Goal: Transaction & Acquisition: Purchase product/service

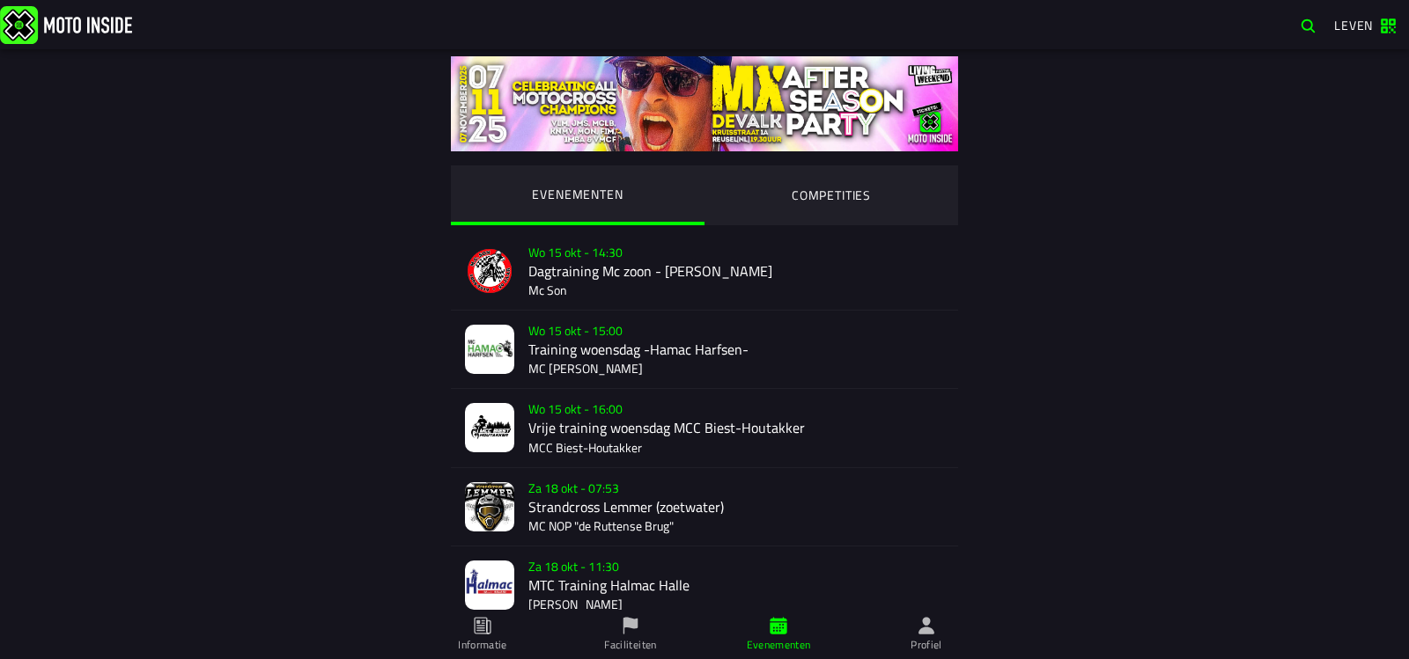
click at [597, 197] on ion-segment-button "EVENEMENTEN" at bounding box center [578, 196] width 254 height 60
click at [825, 195] on ion-segment-button "COMPETITIES" at bounding box center [831, 196] width 254 height 60
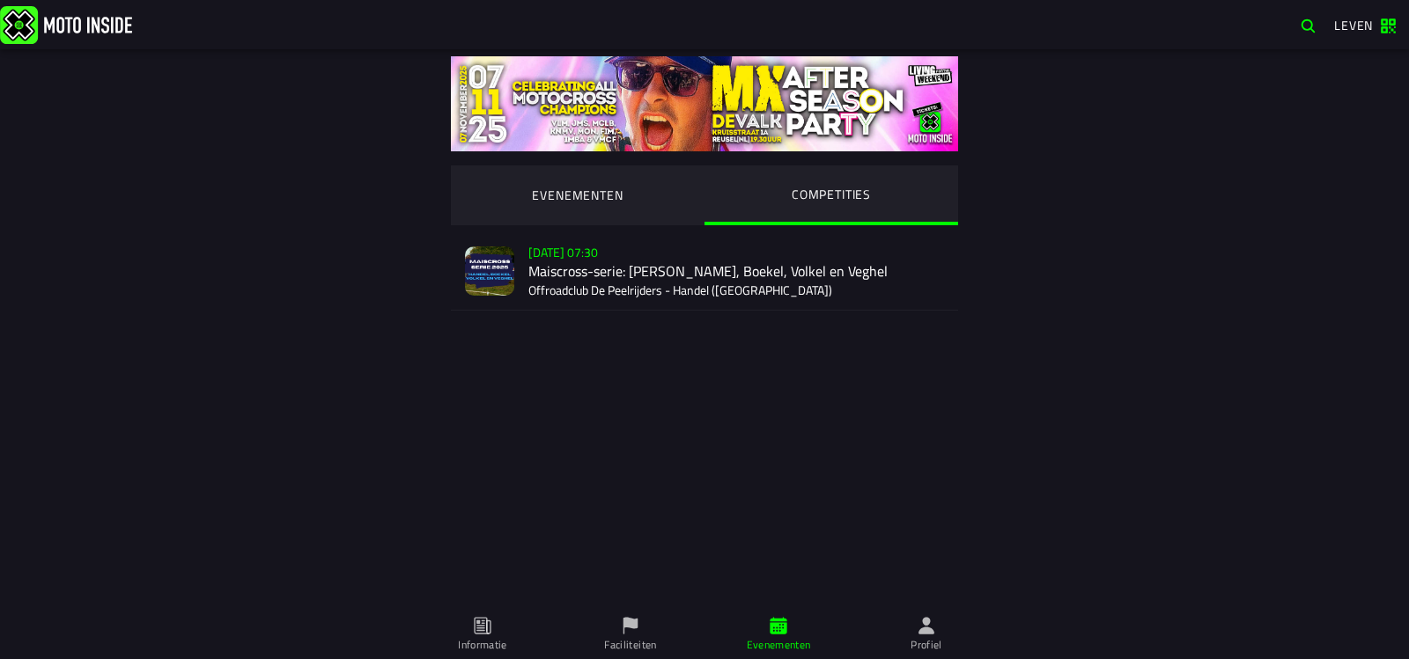
click at [563, 254] on div "[DATE] 07:30 Maiscross-serie: [PERSON_NAME], Boekel, Volkel en Veghel Offroadcl…" at bounding box center [736, 270] width 416 height 77
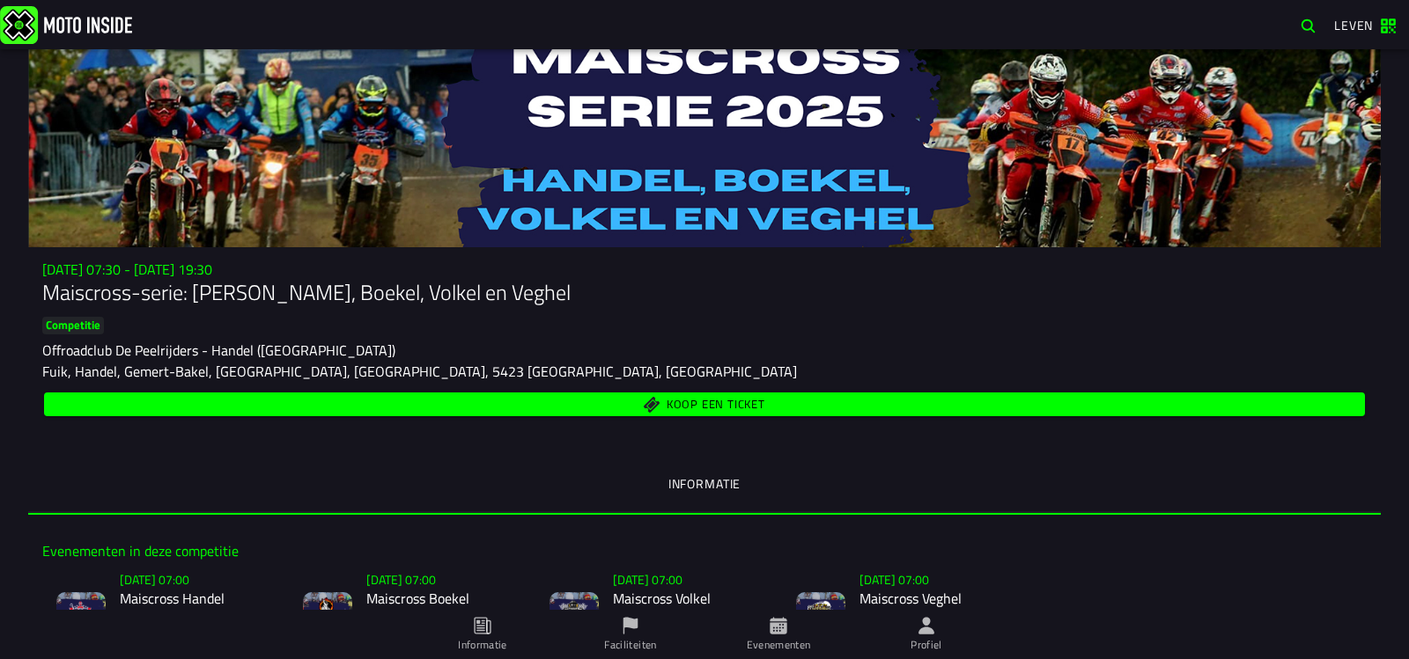
click at [667, 400] on font "Koop een ticket" at bounding box center [716, 404] width 99 height 18
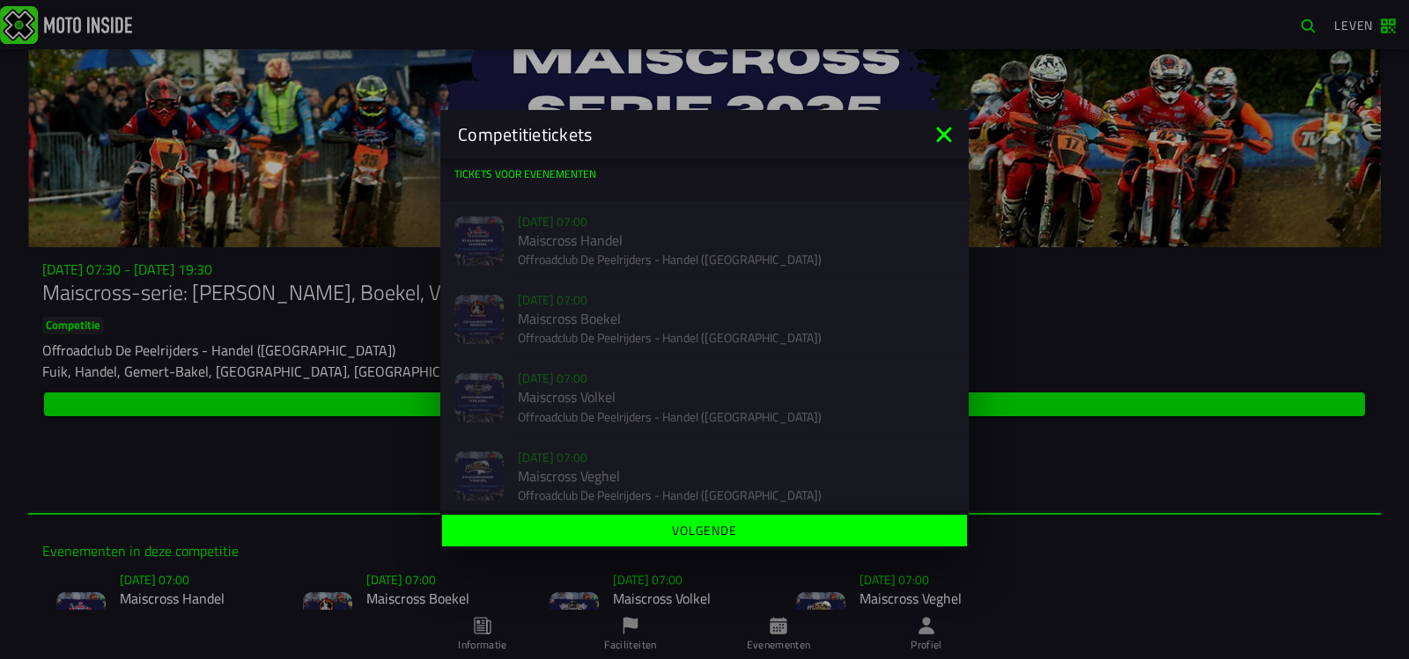
scroll to position [11, 0]
click at [533, 227] on div "Verkoop nog niet gestart [DATE] 07:00 Maiscross Handel Offroadclub De Peelrijde…" at bounding box center [704, 229] width 528 height 78
click at [714, 528] on font "Volgende" at bounding box center [704, 530] width 65 height 18
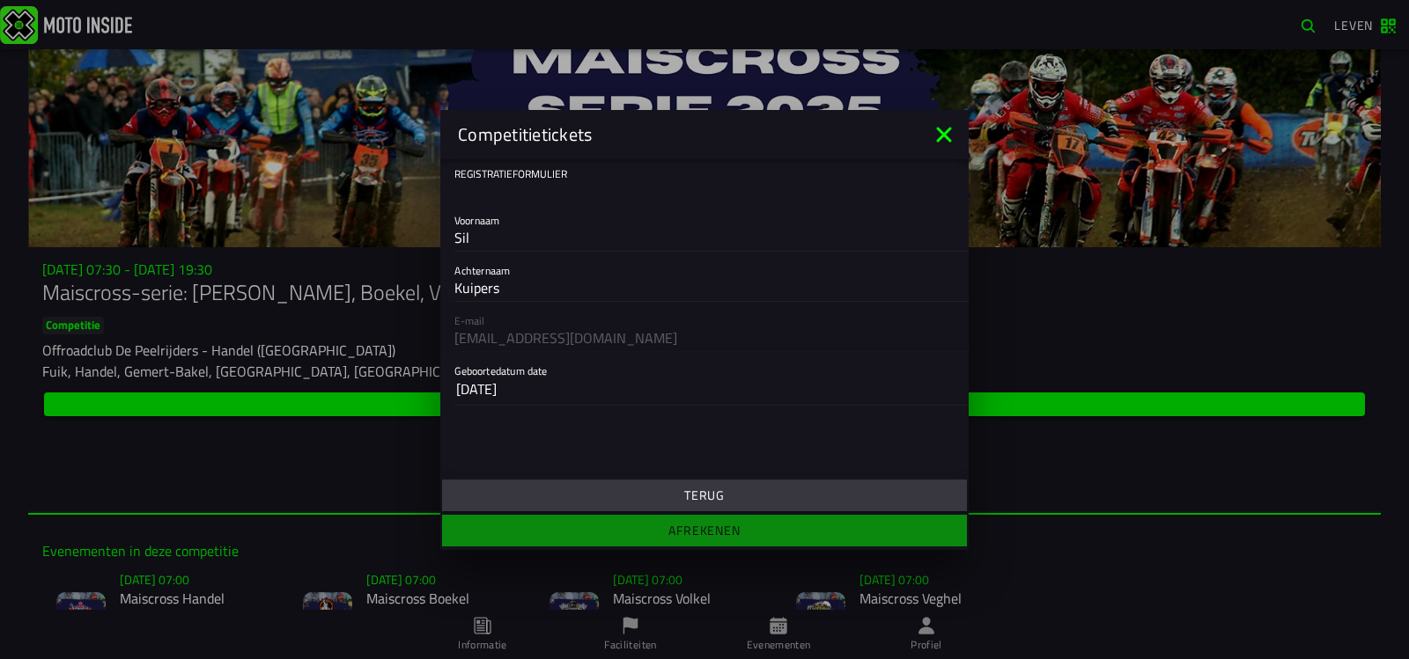
scroll to position [0, 0]
click at [712, 525] on ion-footer "Terug Afrekenen" at bounding box center [704, 513] width 528 height 74
click at [707, 528] on ion-footer "Terug Afrekenen" at bounding box center [704, 513] width 528 height 74
click at [939, 136] on icon at bounding box center [944, 135] width 28 height 28
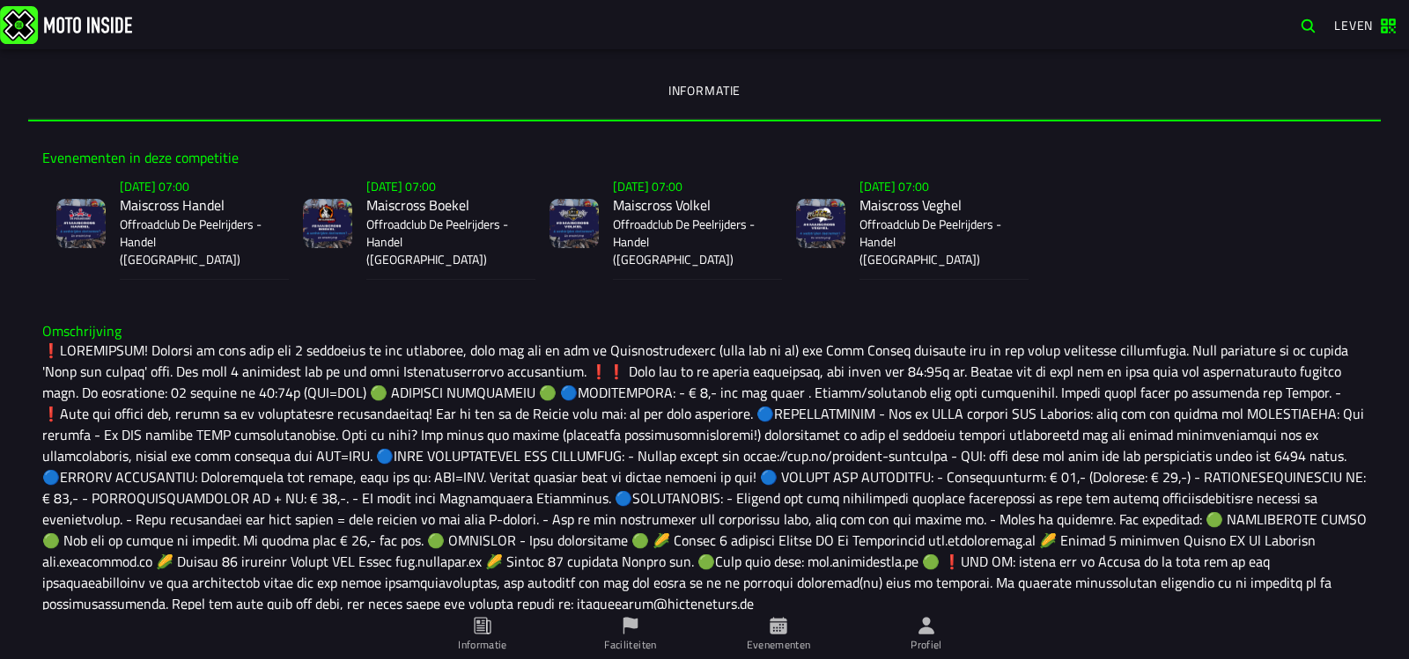
scroll to position [394, 0]
click at [775, 638] on font "Evenementen" at bounding box center [779, 645] width 64 height 17
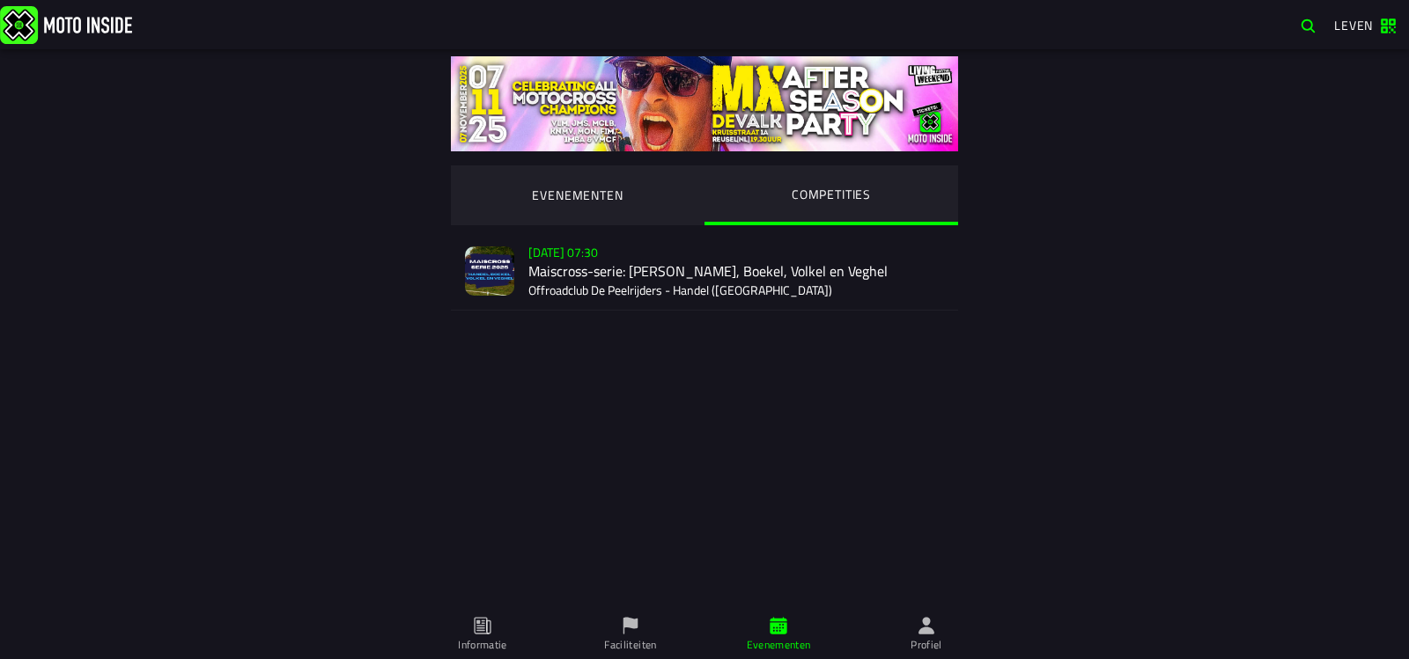
click at [553, 295] on div "[DATE] 07:30 Maiscross-serie: [PERSON_NAME], Boekel, Volkel en Veghel Offroadcl…" at bounding box center [736, 270] width 416 height 77
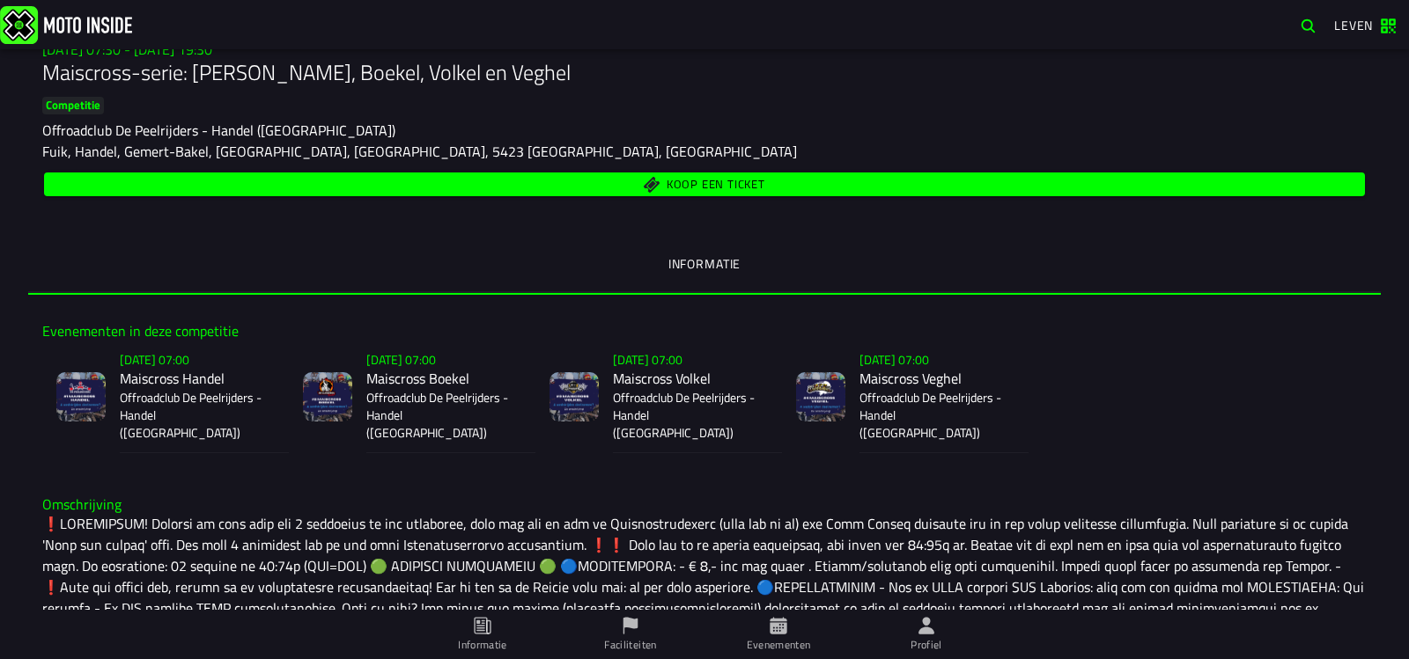
scroll to position [218, 0]
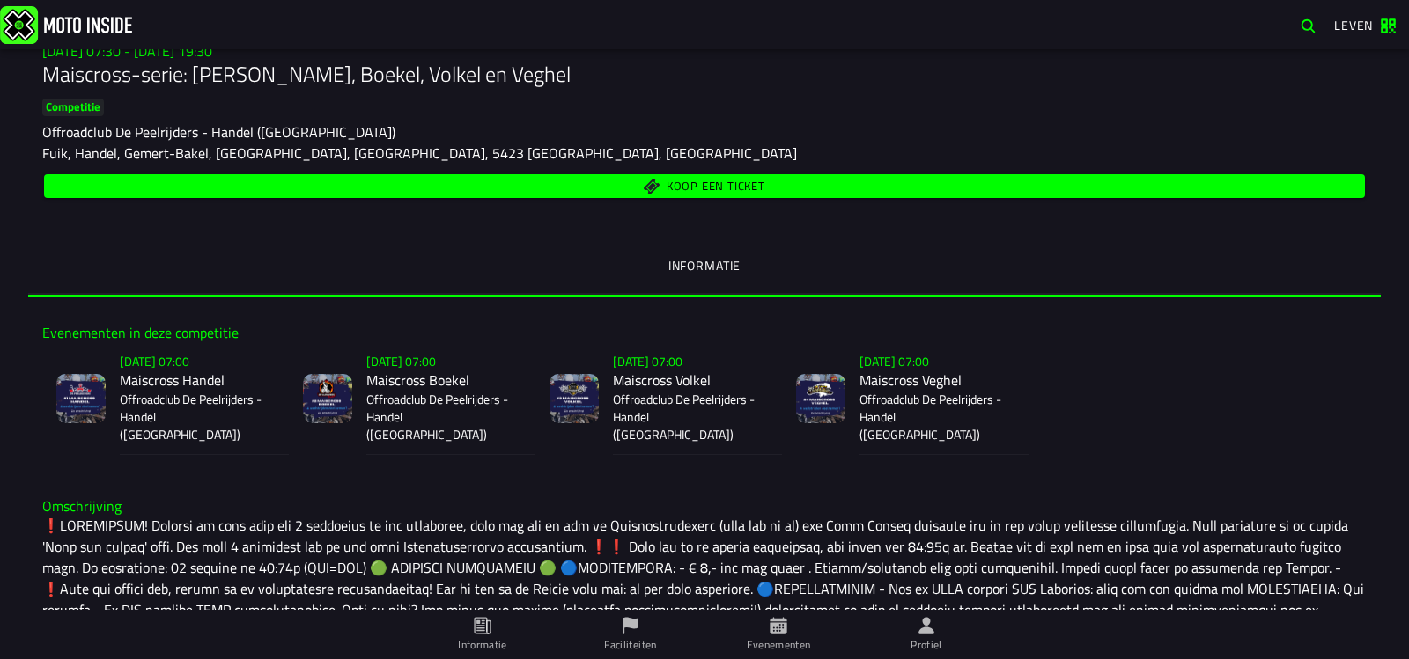
click at [722, 189] on font "Koop een ticket" at bounding box center [716, 186] width 99 height 18
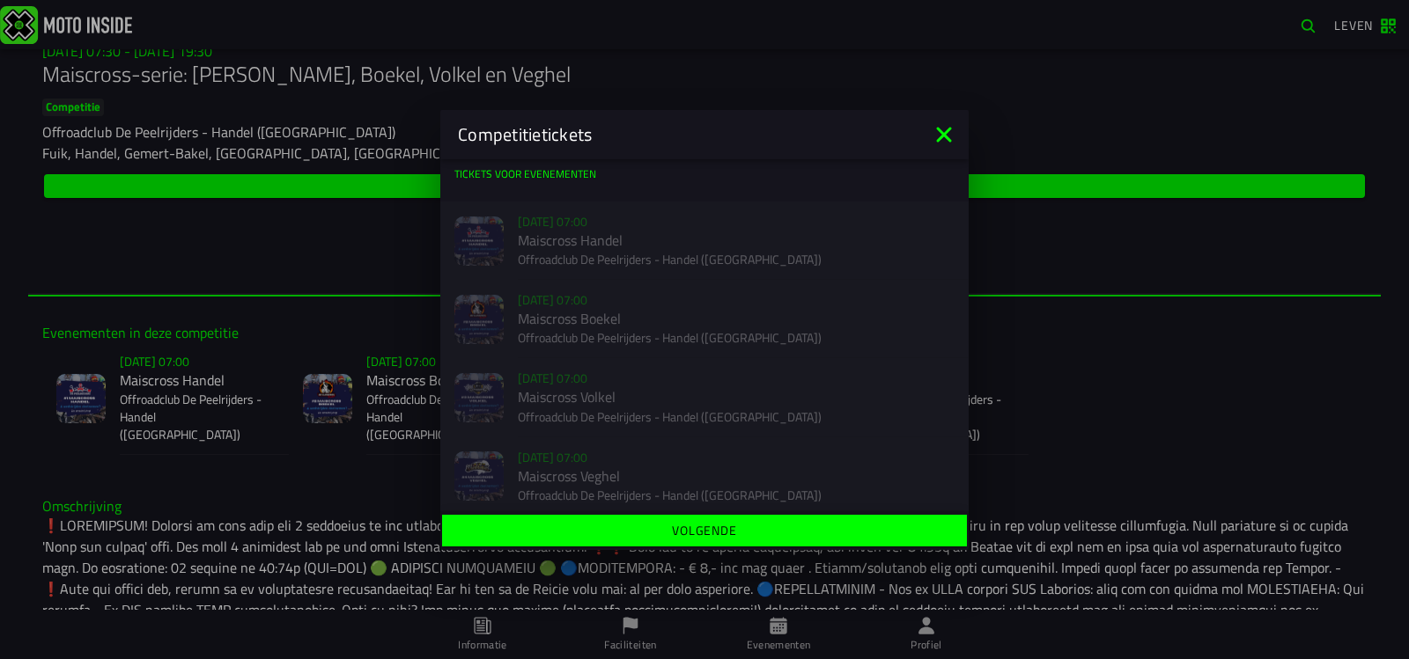
click at [947, 130] on icon at bounding box center [943, 134] width 15 height 15
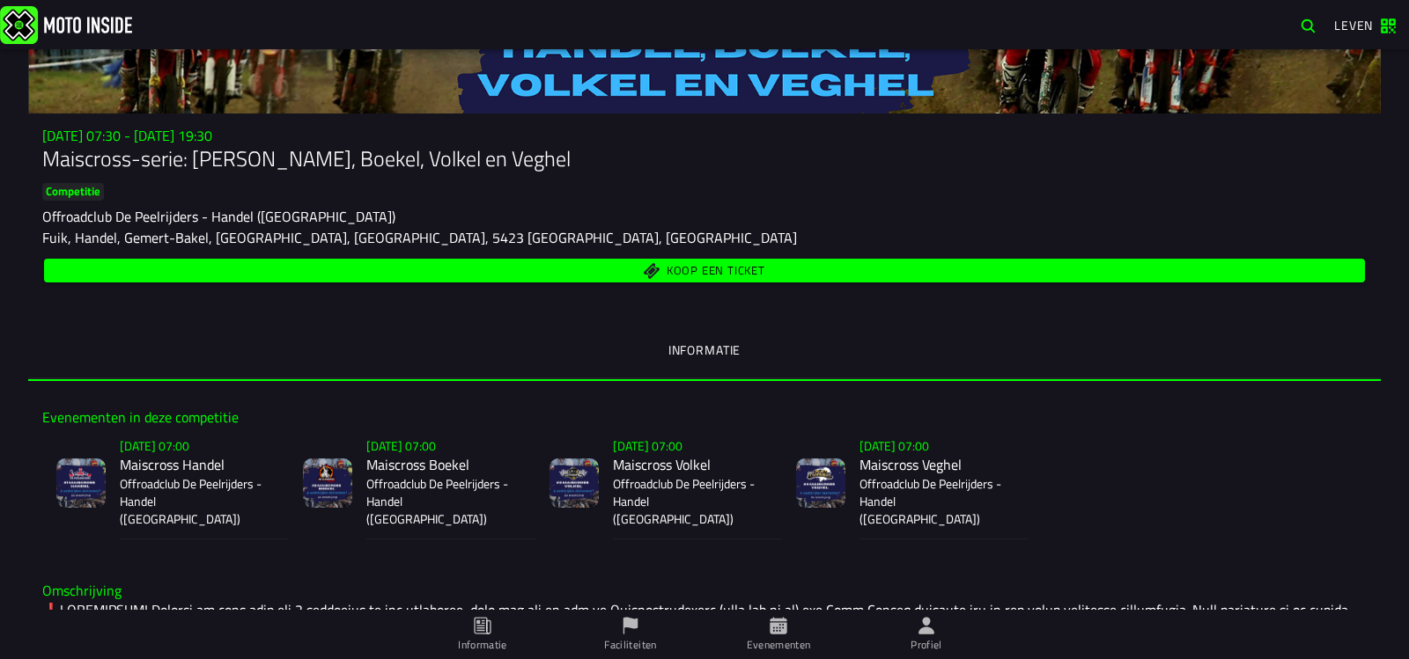
scroll to position [0, 0]
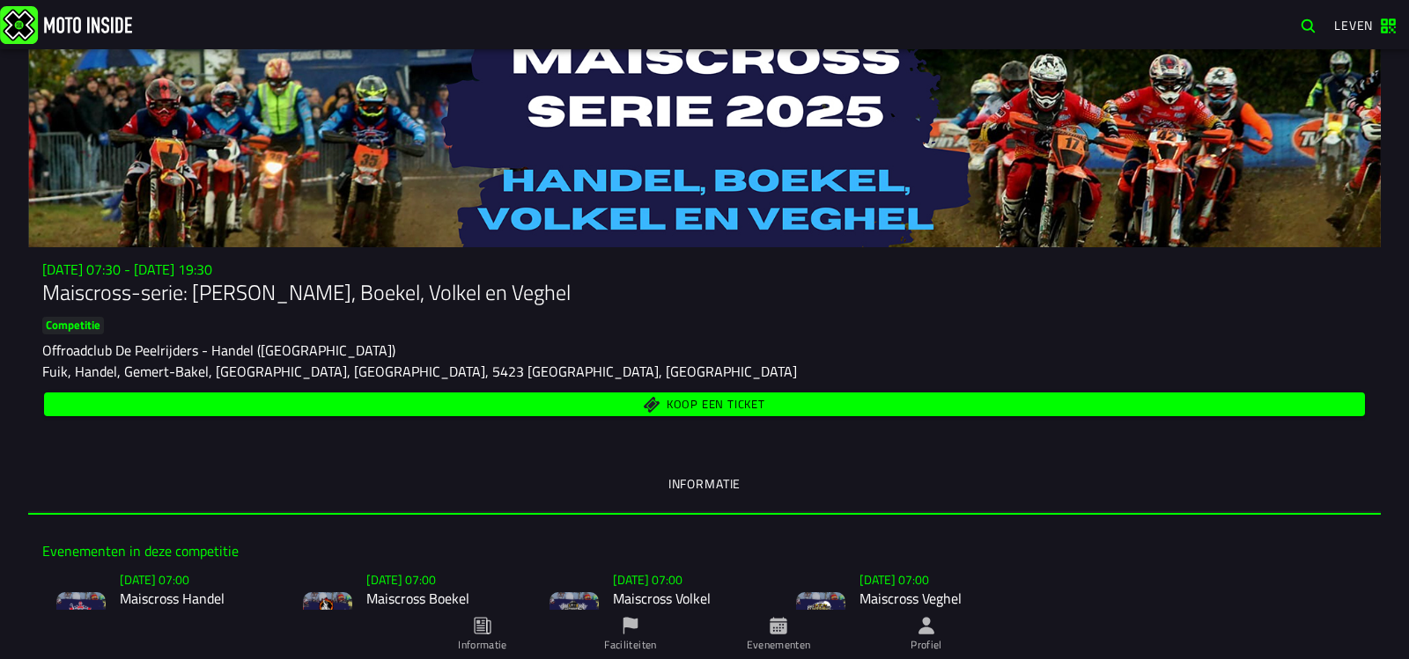
click at [92, 348] on font "Offroadclub De Peelrijders - Handel ([GEOGRAPHIC_DATA])" at bounding box center [218, 350] width 353 height 21
click at [692, 402] on font "Koop een ticket" at bounding box center [716, 404] width 99 height 18
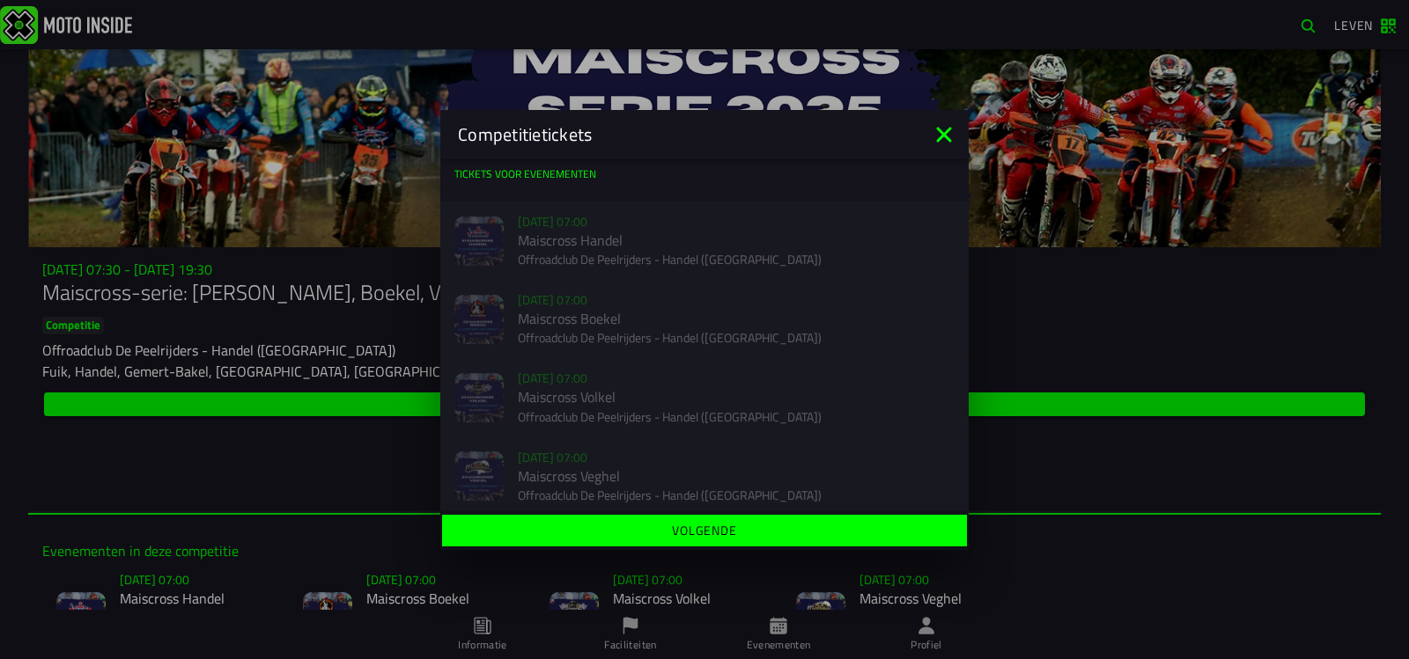
click at [939, 127] on icon at bounding box center [944, 135] width 28 height 28
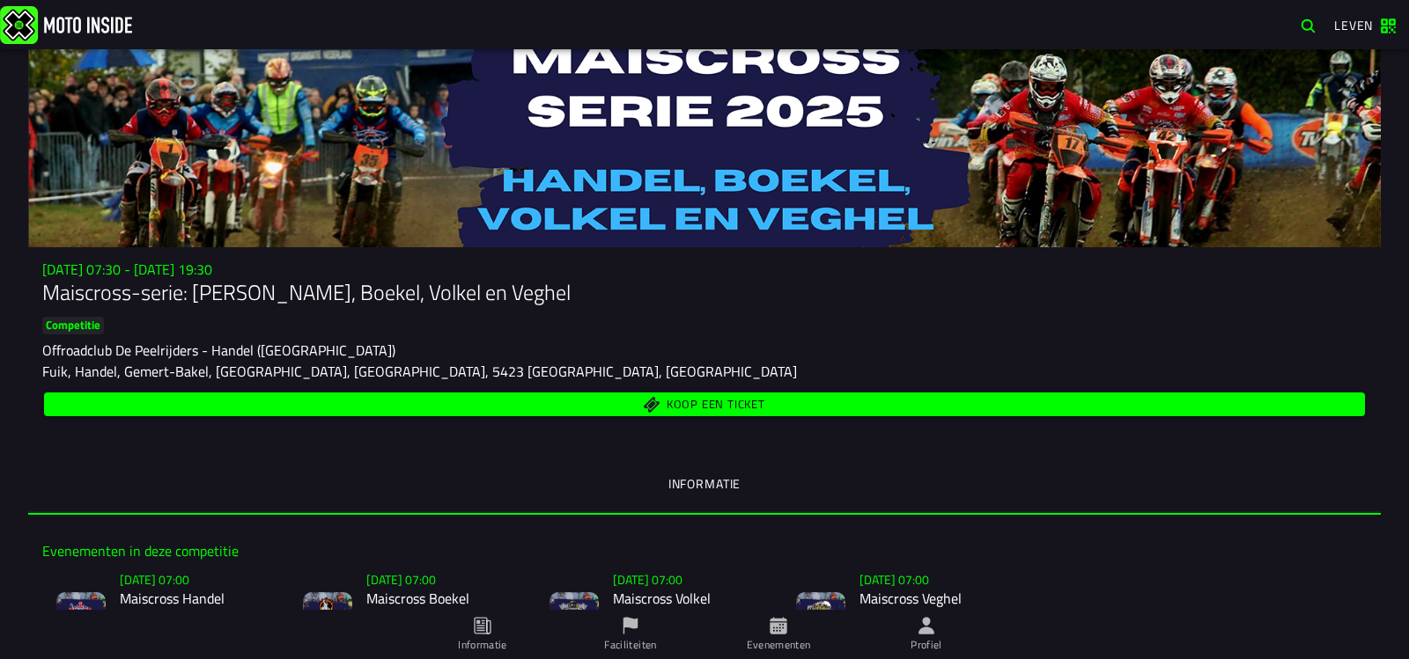
click at [150, 371] on font "Fuik, Handel, Gemert-Bakel, [GEOGRAPHIC_DATA], [GEOGRAPHIC_DATA], 5423 [GEOGRAP…" at bounding box center [419, 371] width 755 height 21
click at [50, 323] on font "Competitie" at bounding box center [73, 325] width 55 height 18
click at [85, 295] on font "Maiscross-serie: [PERSON_NAME], Boekel, Volkel en Veghel" at bounding box center [306, 292] width 528 height 32
click at [696, 405] on font "Koop een ticket" at bounding box center [716, 404] width 99 height 18
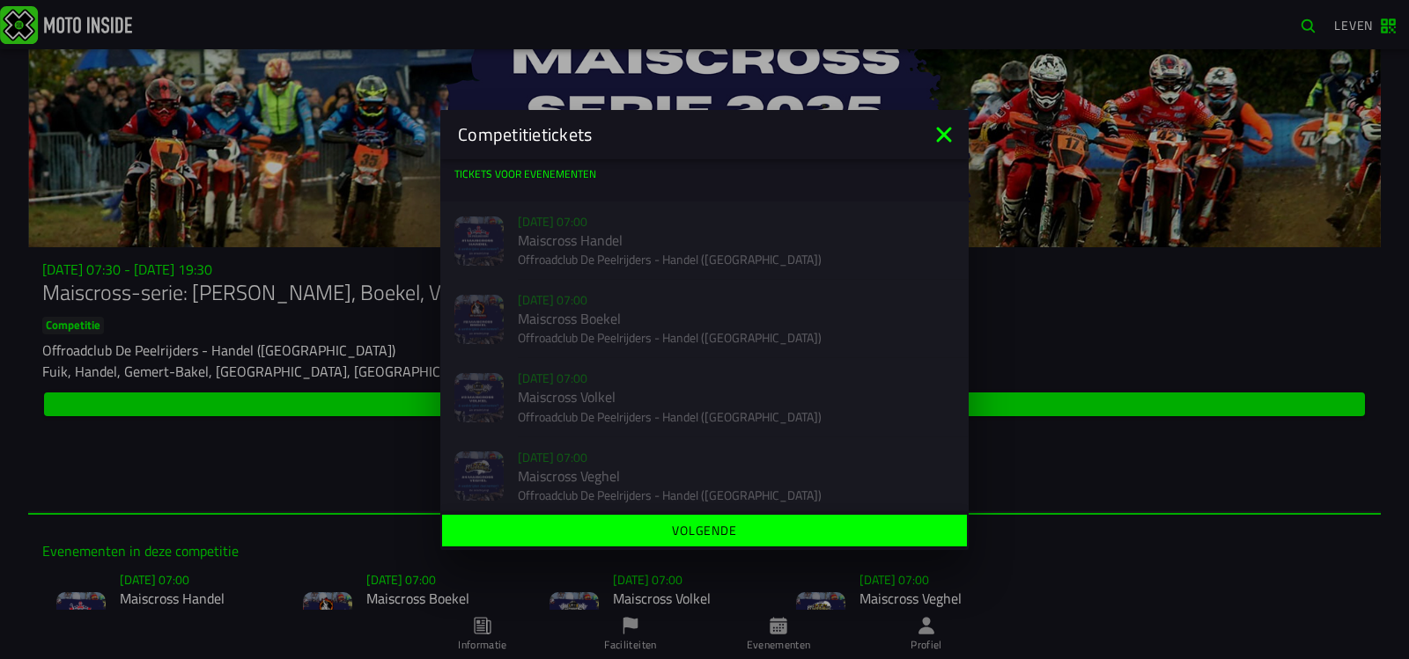
click at [683, 527] on font "Volgende" at bounding box center [704, 530] width 65 height 18
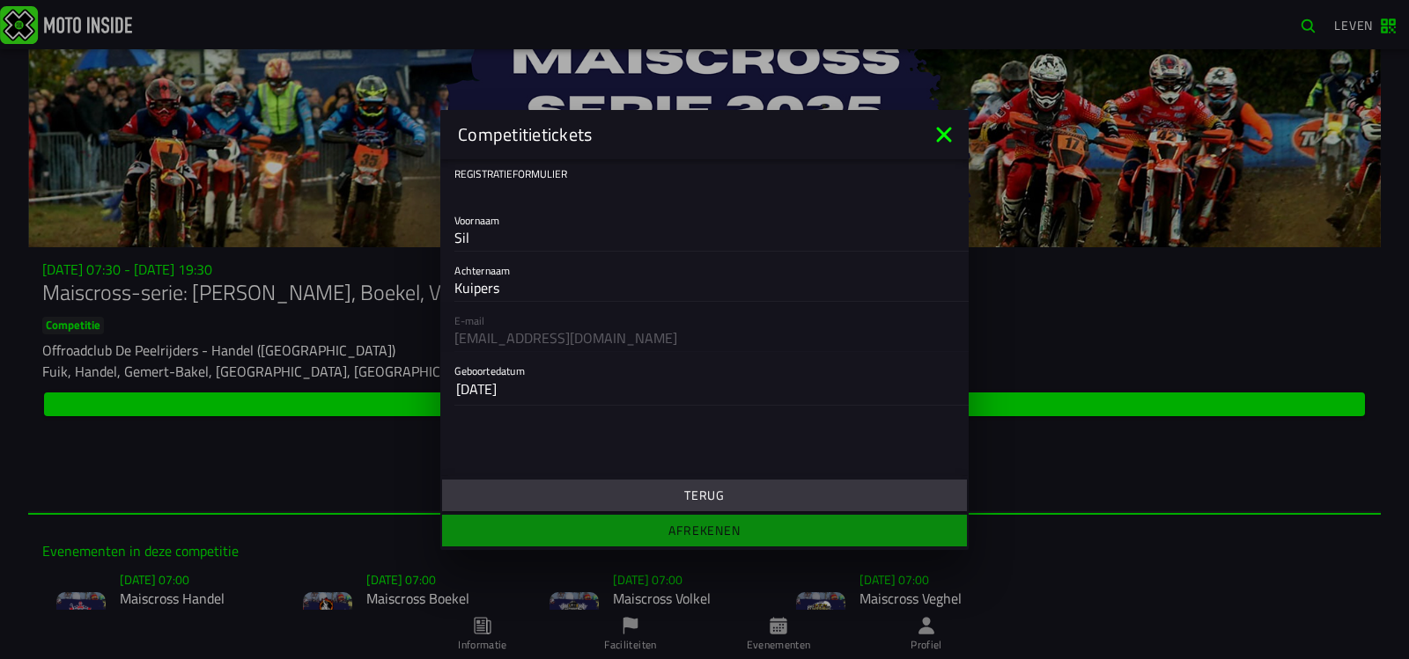
click at [684, 528] on ion-footer "Terug Afrekenen" at bounding box center [704, 513] width 528 height 74
click at [665, 485] on button "Terug" at bounding box center [704, 496] width 525 height 32
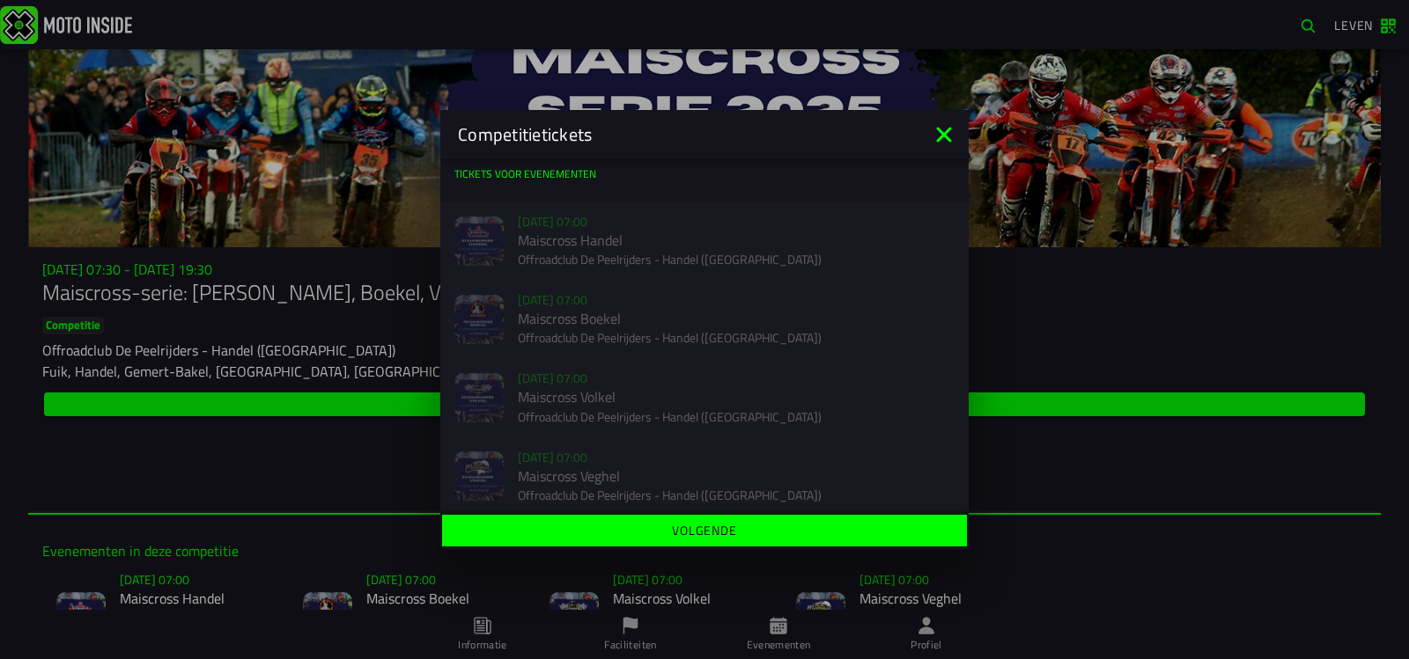
click at [941, 136] on icon at bounding box center [943, 134] width 15 height 15
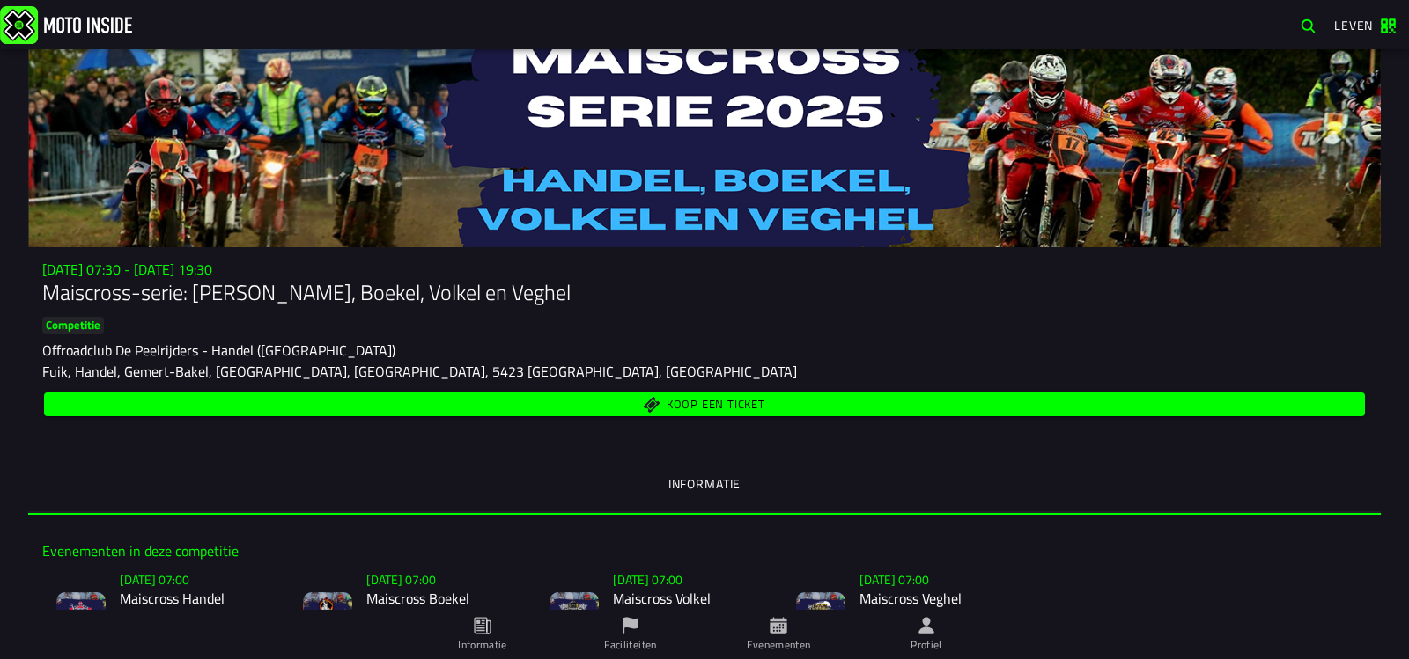
click at [681, 399] on font "Koop een ticket" at bounding box center [716, 404] width 99 height 18
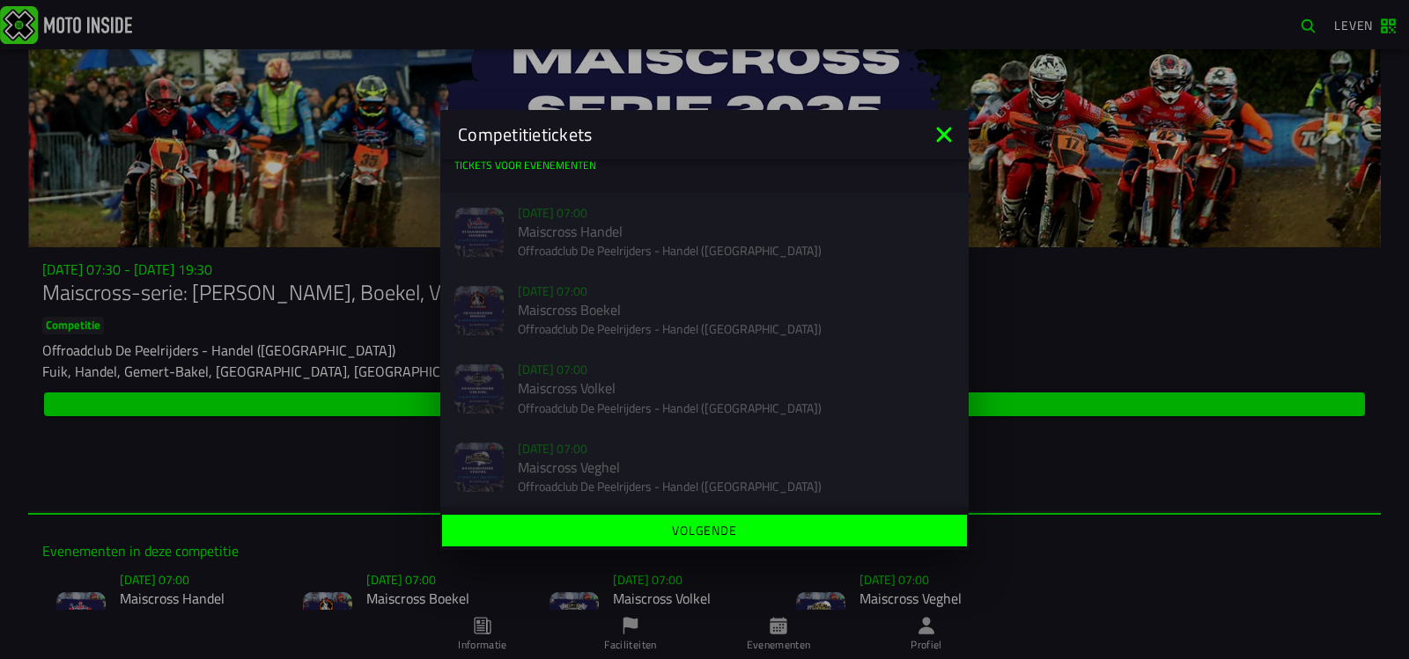
scroll to position [11, 0]
click at [706, 532] on font "Volgende" at bounding box center [704, 530] width 65 height 18
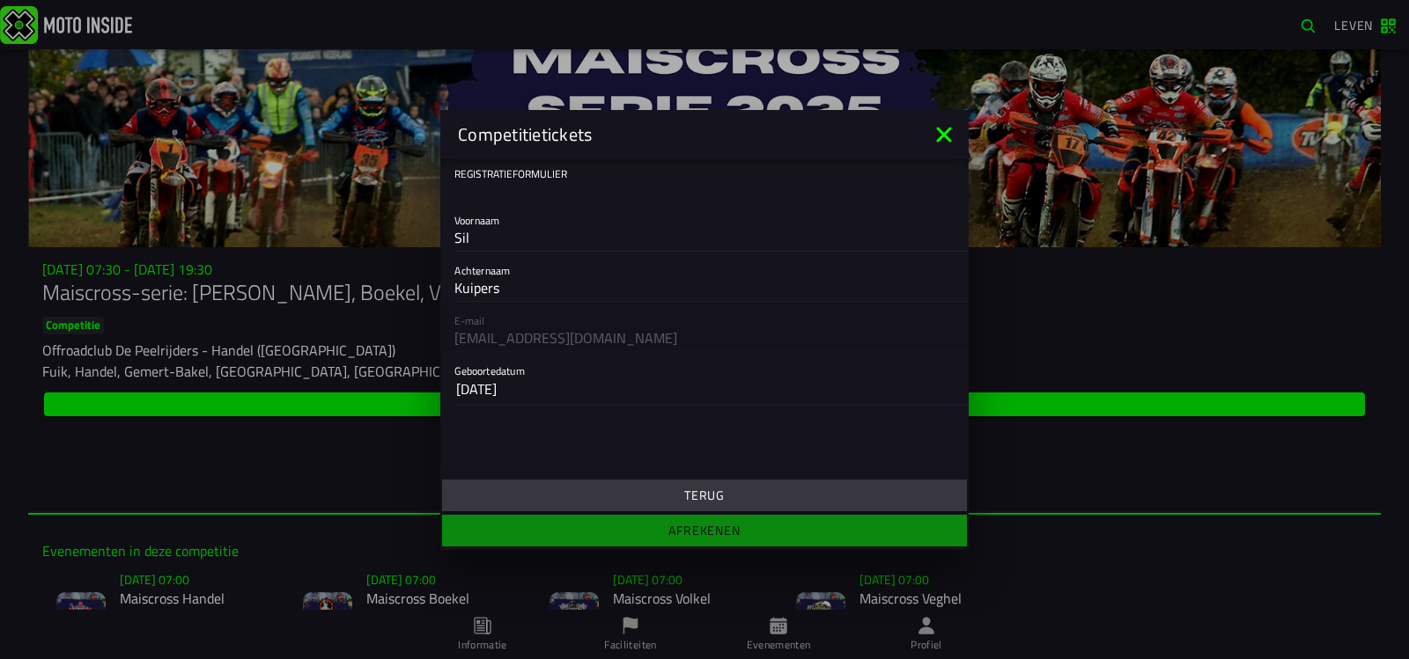
click at [703, 524] on ion-footer "Terug Afrekenen" at bounding box center [704, 513] width 528 height 74
click at [946, 142] on icon at bounding box center [944, 135] width 28 height 28
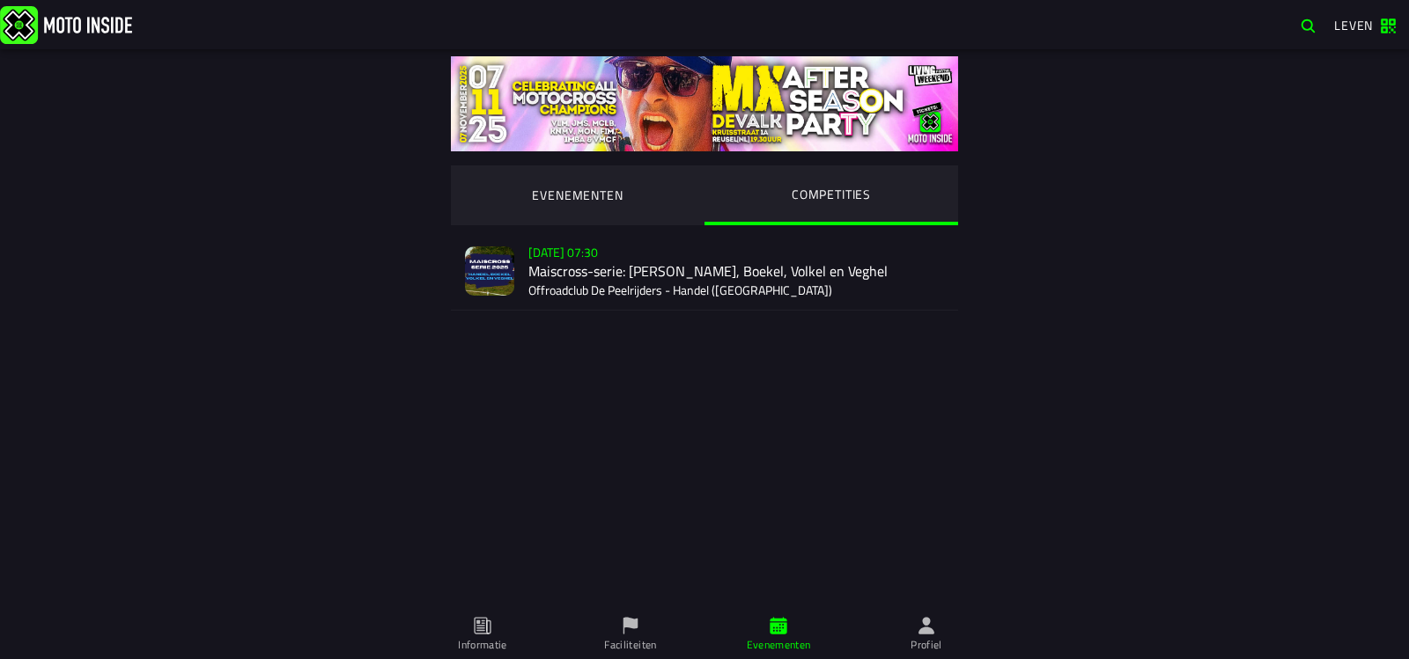
click at [573, 201] on ion-segment-button "EVENEMENTEN" at bounding box center [578, 196] width 254 height 60
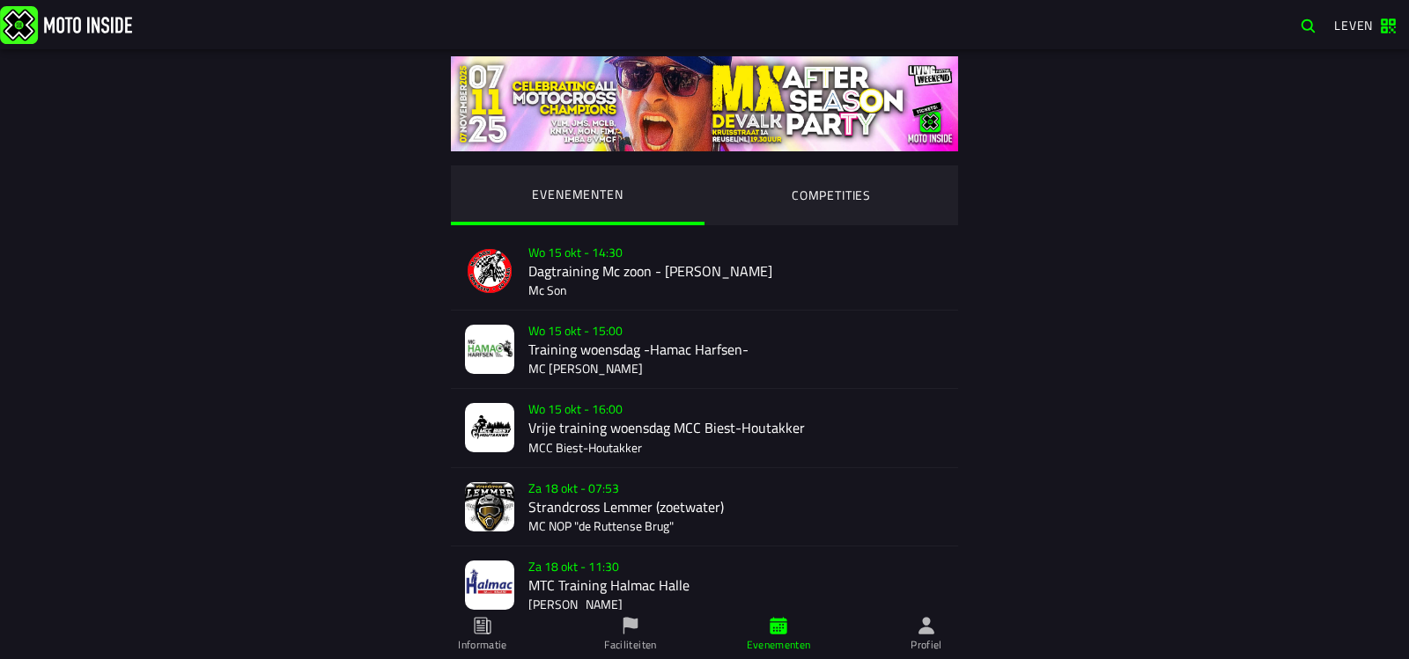
click at [816, 195] on ion-segment-button "COMPETITIES" at bounding box center [831, 196] width 254 height 60
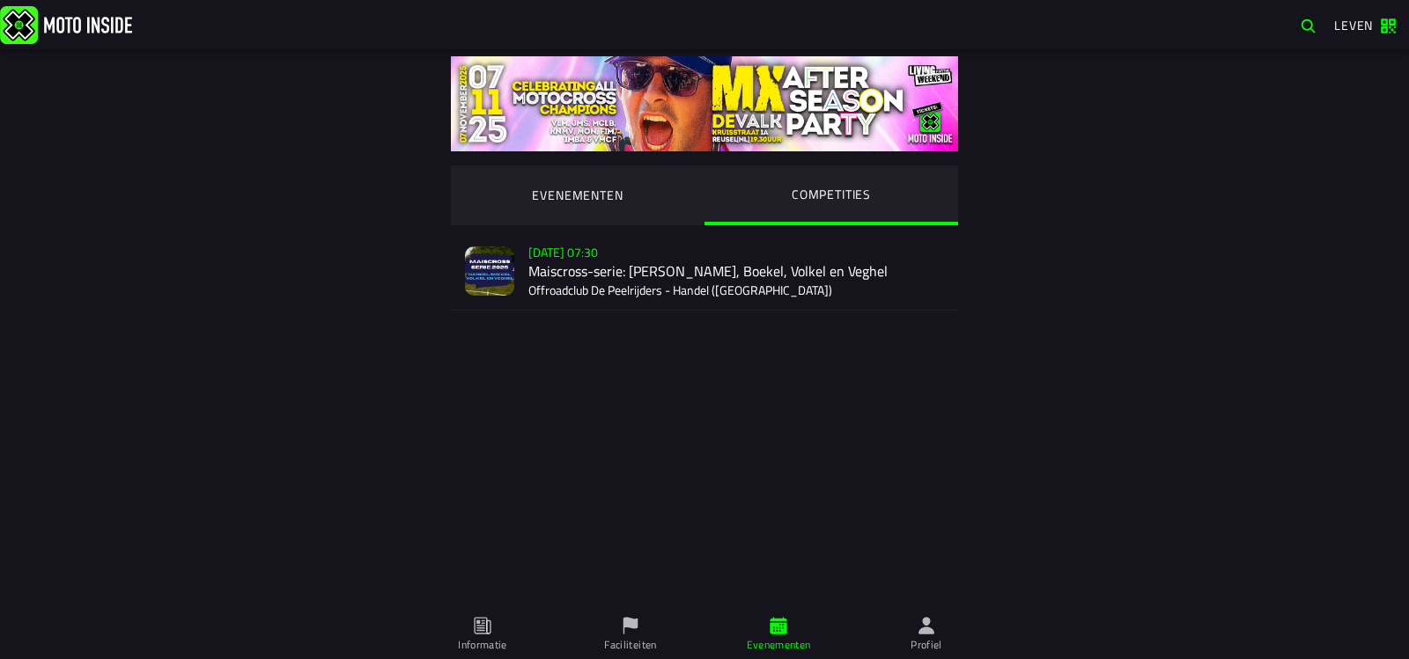
click at [599, 265] on div "[DATE] 07:30 Maiscross-serie: [PERSON_NAME], Boekel, Volkel en Veghel Offroadcl…" at bounding box center [736, 270] width 416 height 77
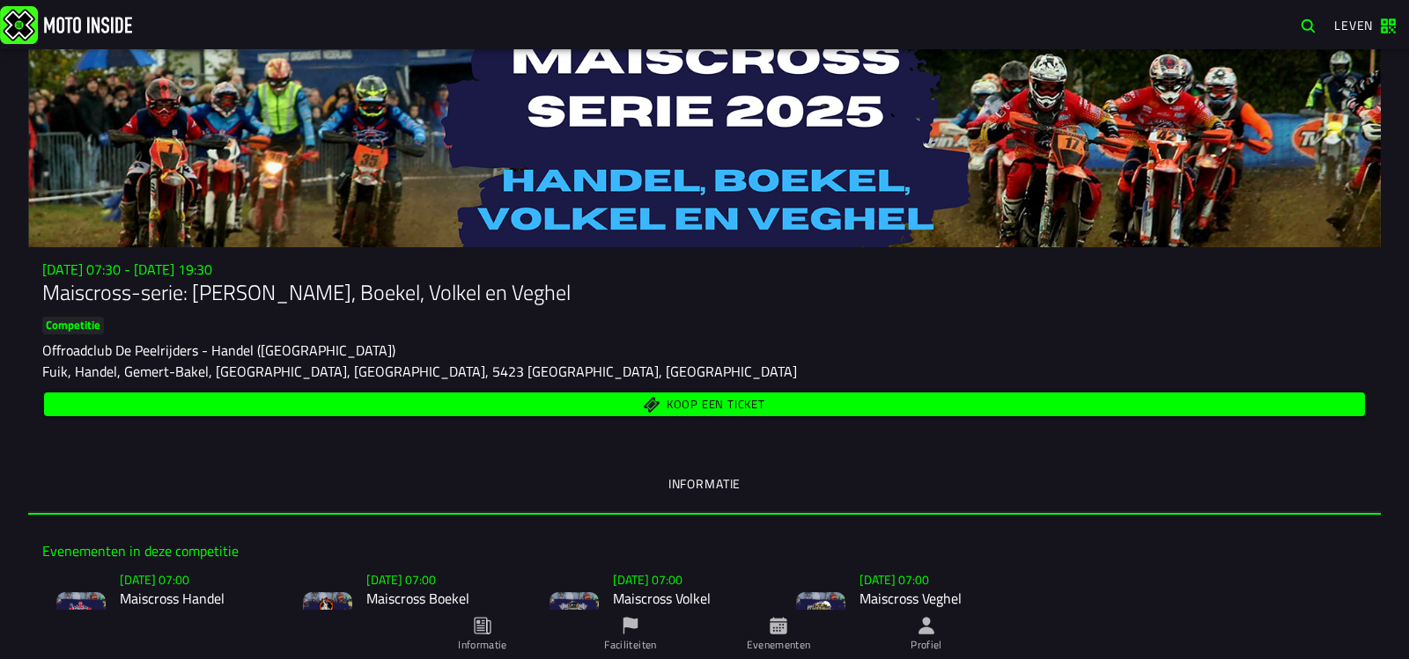
click at [667, 406] on font "Koop een ticket" at bounding box center [716, 404] width 99 height 18
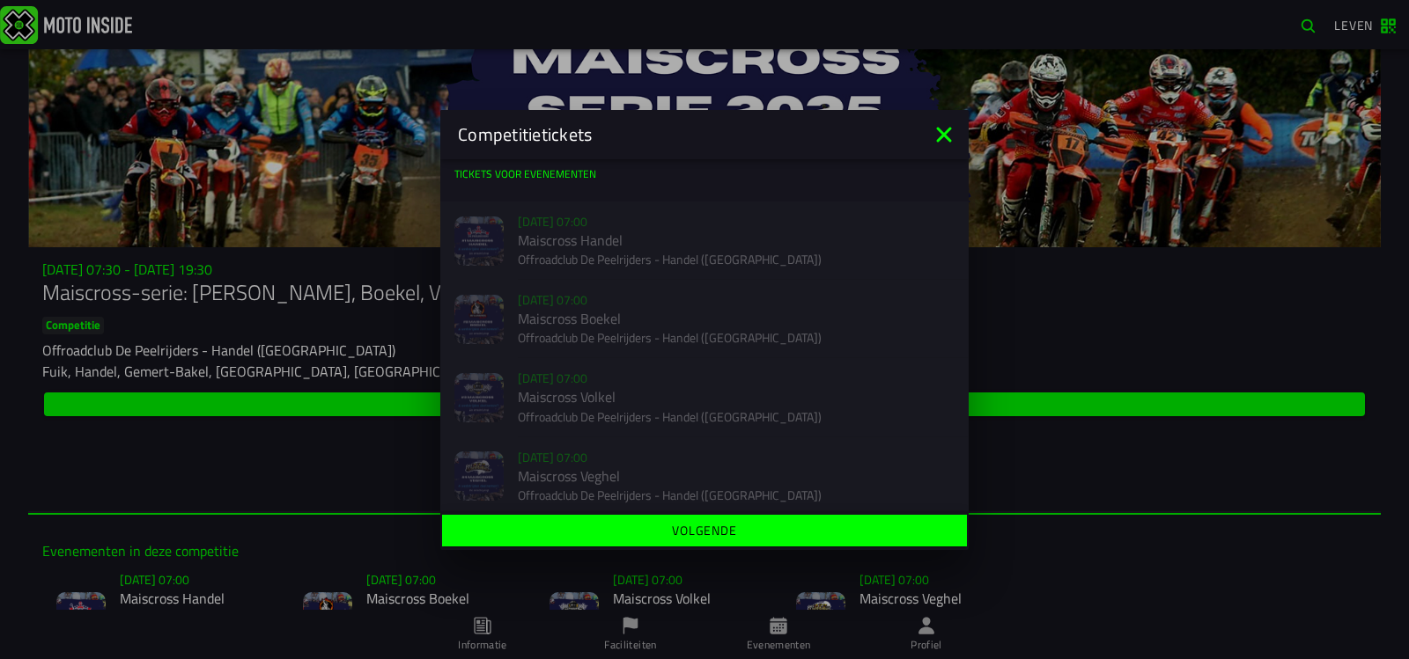
click at [942, 128] on icon at bounding box center [944, 135] width 28 height 28
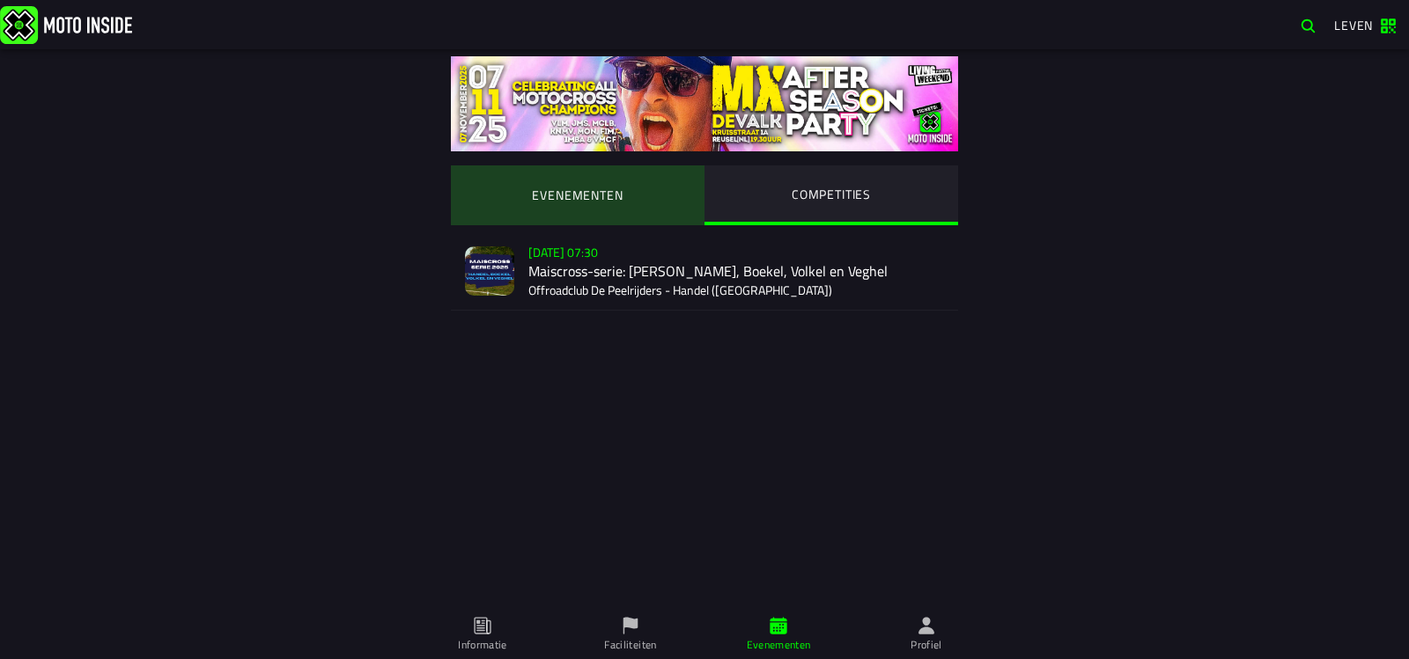
click at [541, 195] on ion-segment-button "EVENEMENTEN" at bounding box center [578, 196] width 254 height 60
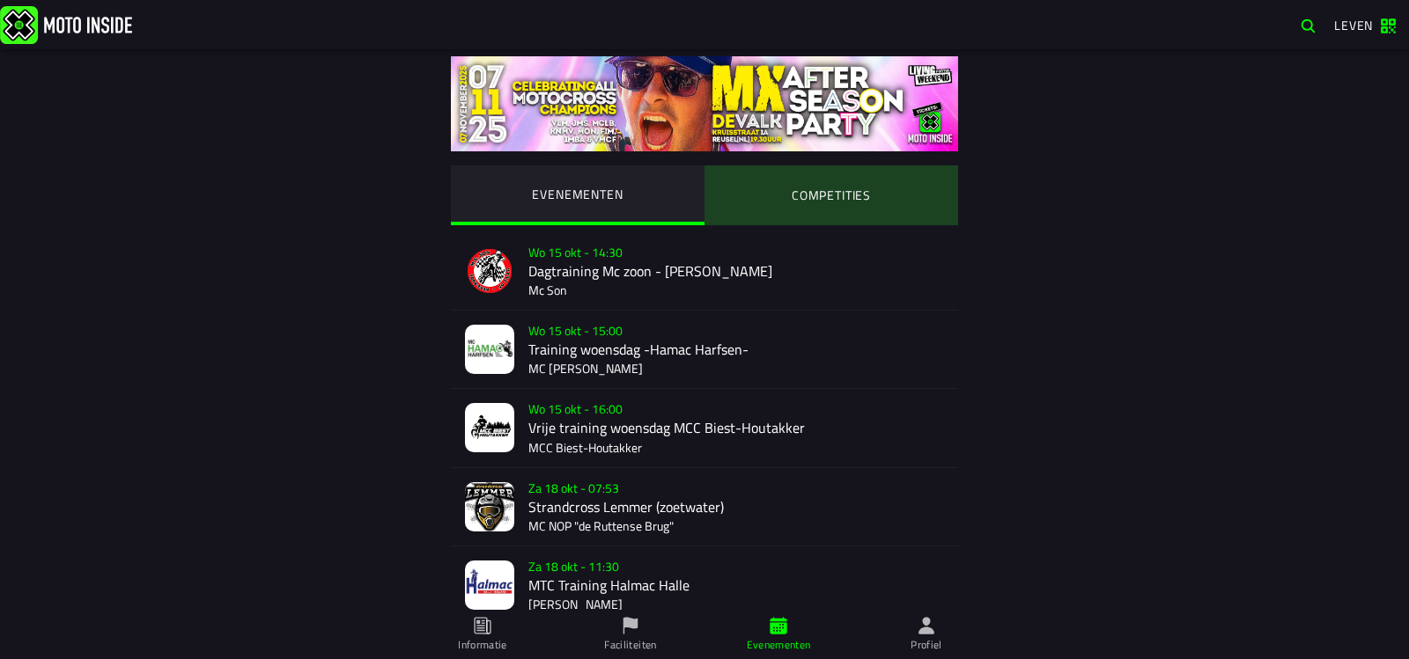
click at [818, 202] on ion-segment-button "COMPETITIES" at bounding box center [831, 196] width 254 height 60
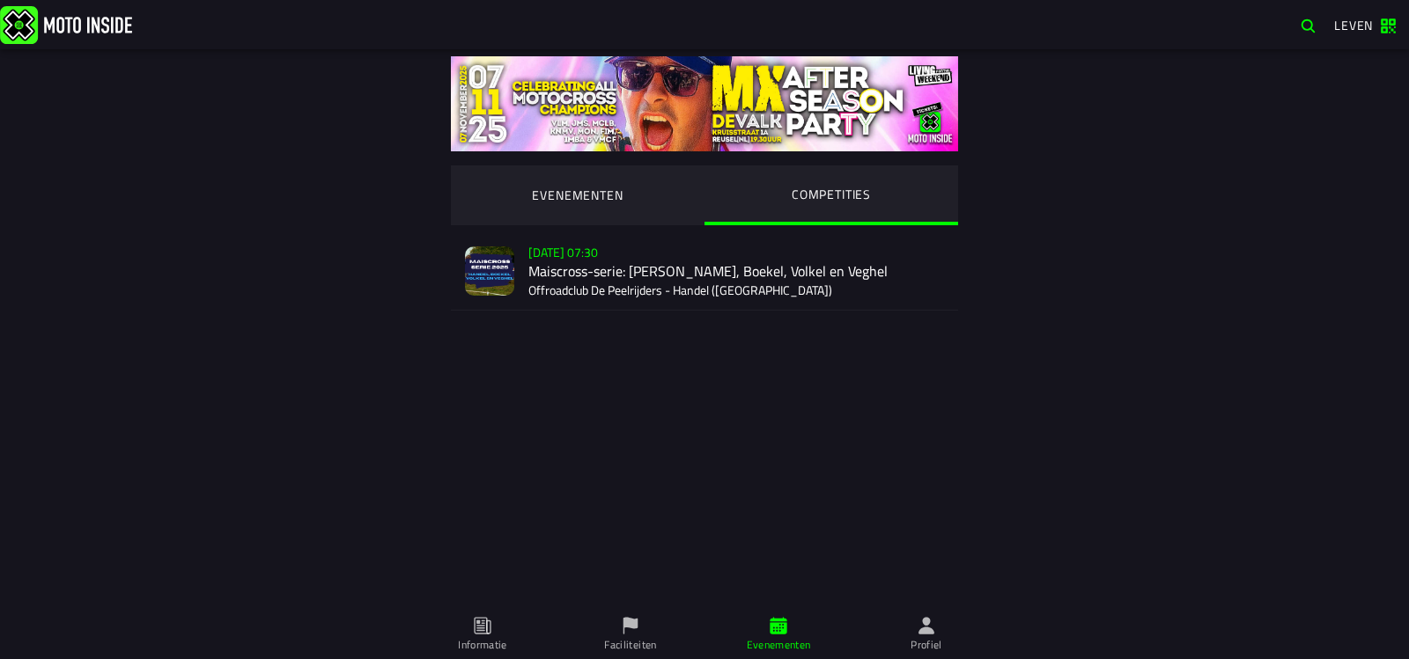
click at [584, 268] on div "[DATE] 07:30 Maiscross-serie: [PERSON_NAME], Boekel, Volkel en Veghel Offroadcl…" at bounding box center [736, 270] width 416 height 77
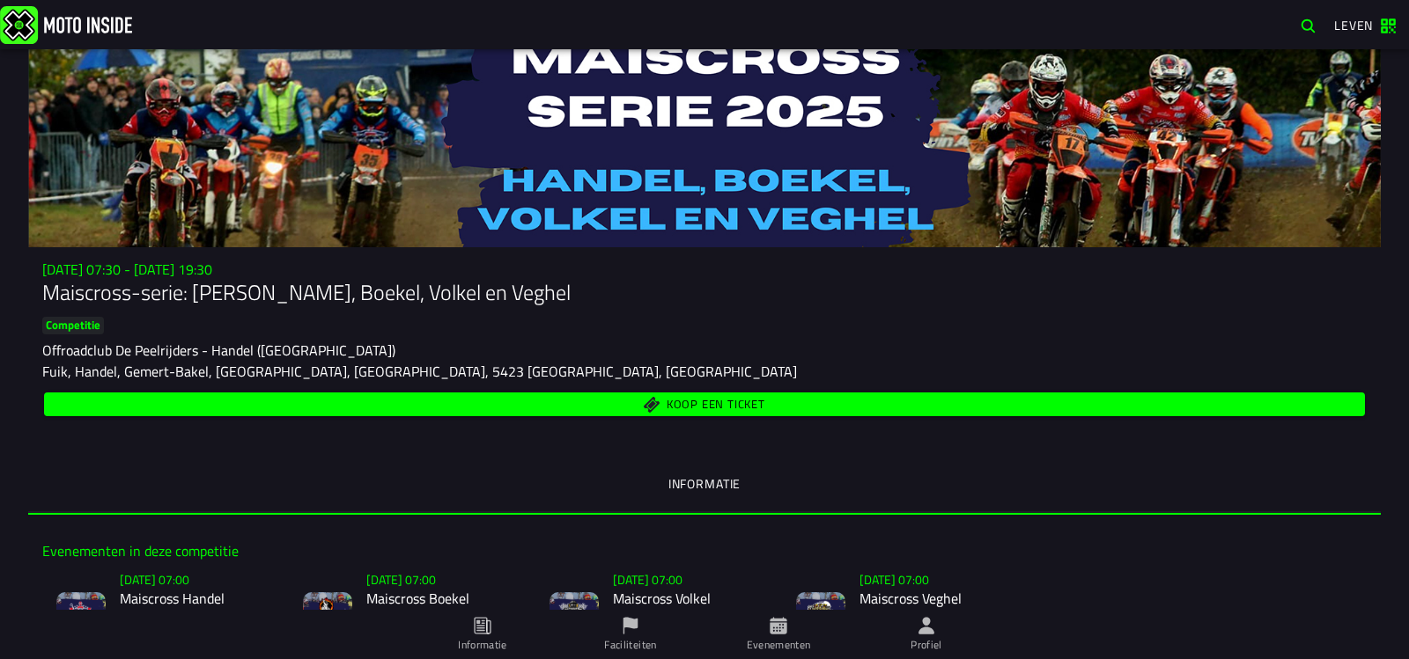
click at [679, 401] on font "Koop een ticket" at bounding box center [716, 404] width 99 height 18
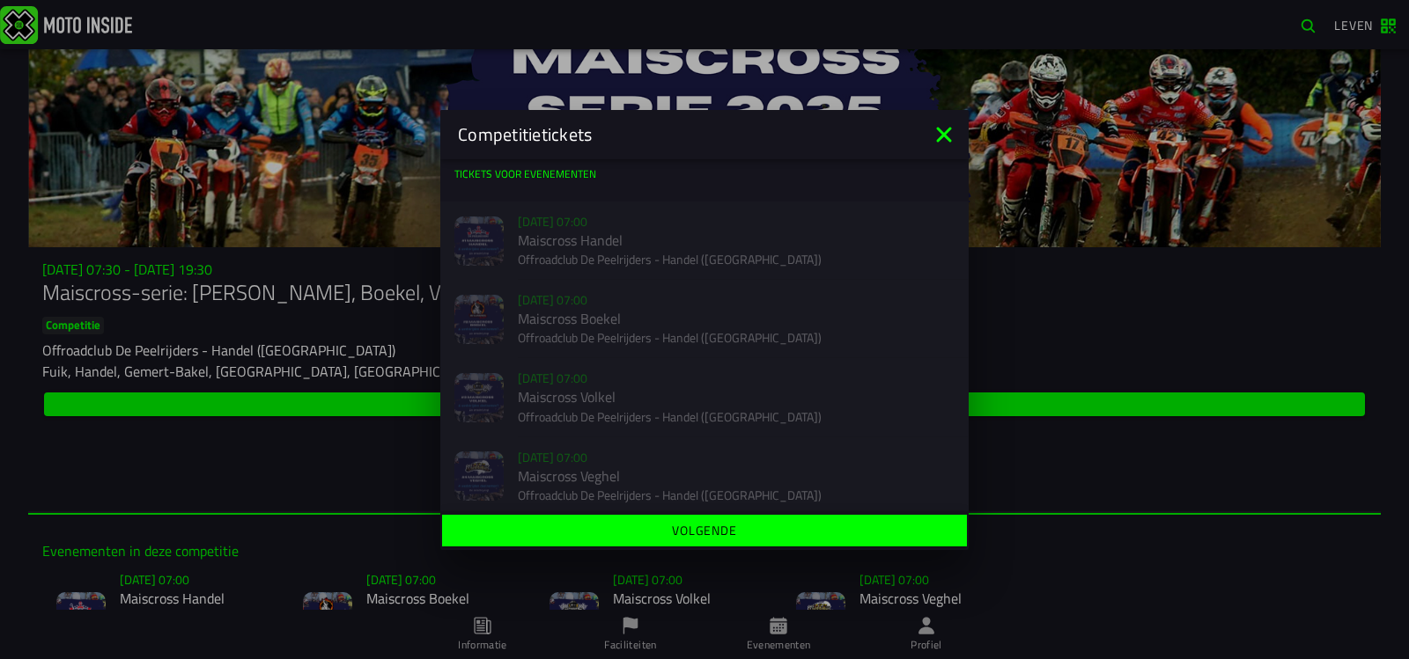
click at [947, 131] on icon at bounding box center [943, 134] width 15 height 15
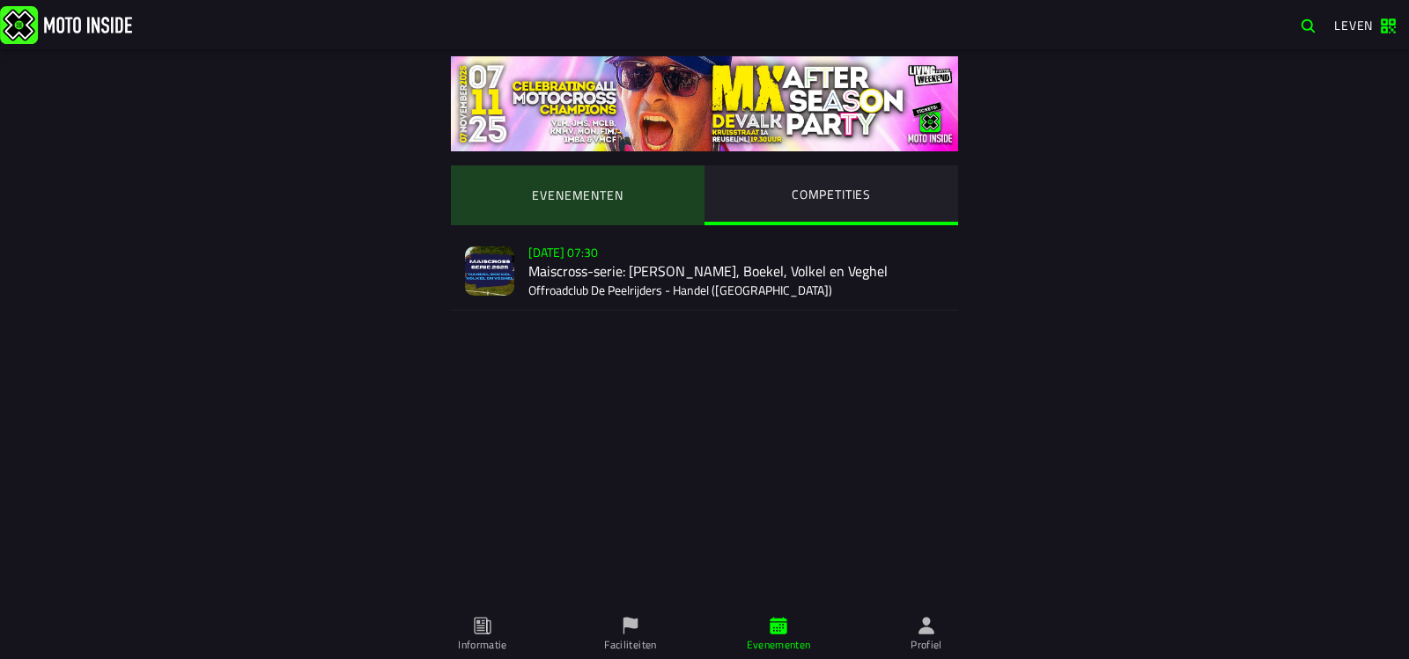
click at [587, 183] on ion-segment-button "EVENEMENTEN" at bounding box center [578, 196] width 254 height 60
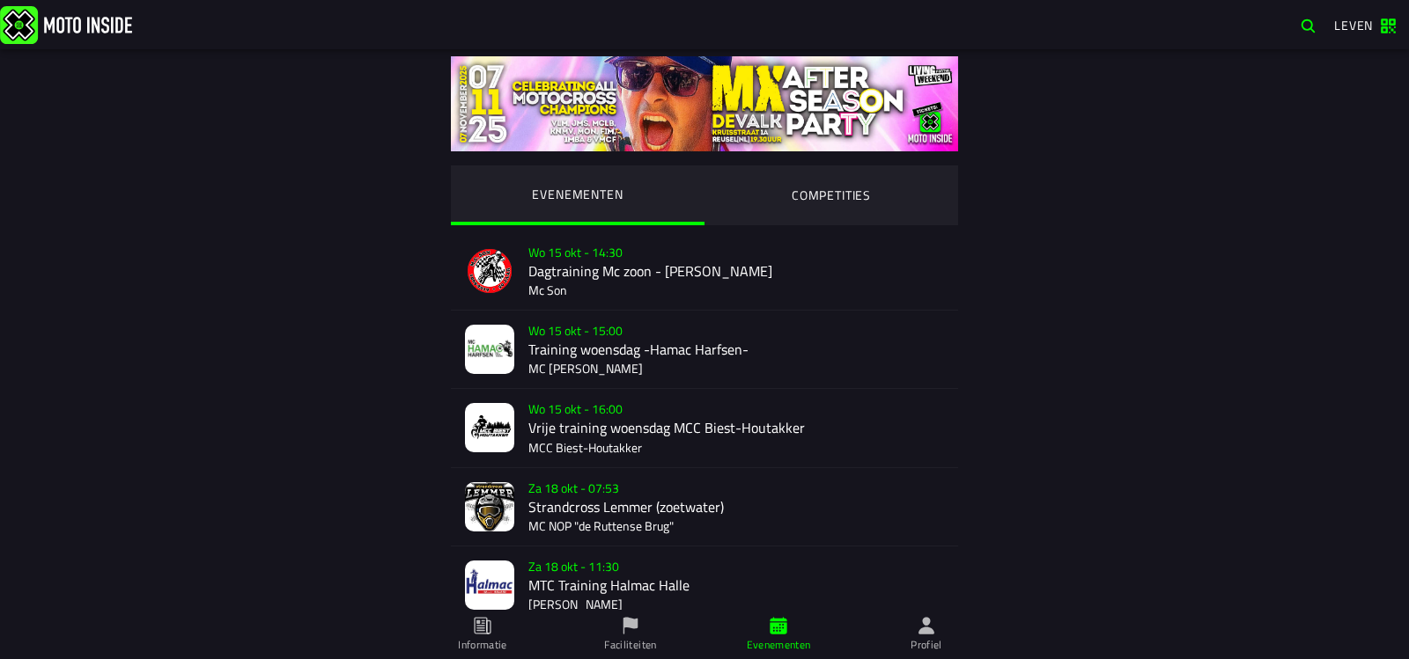
click at [826, 191] on ion-segment-button "COMPETITIES" at bounding box center [831, 196] width 254 height 60
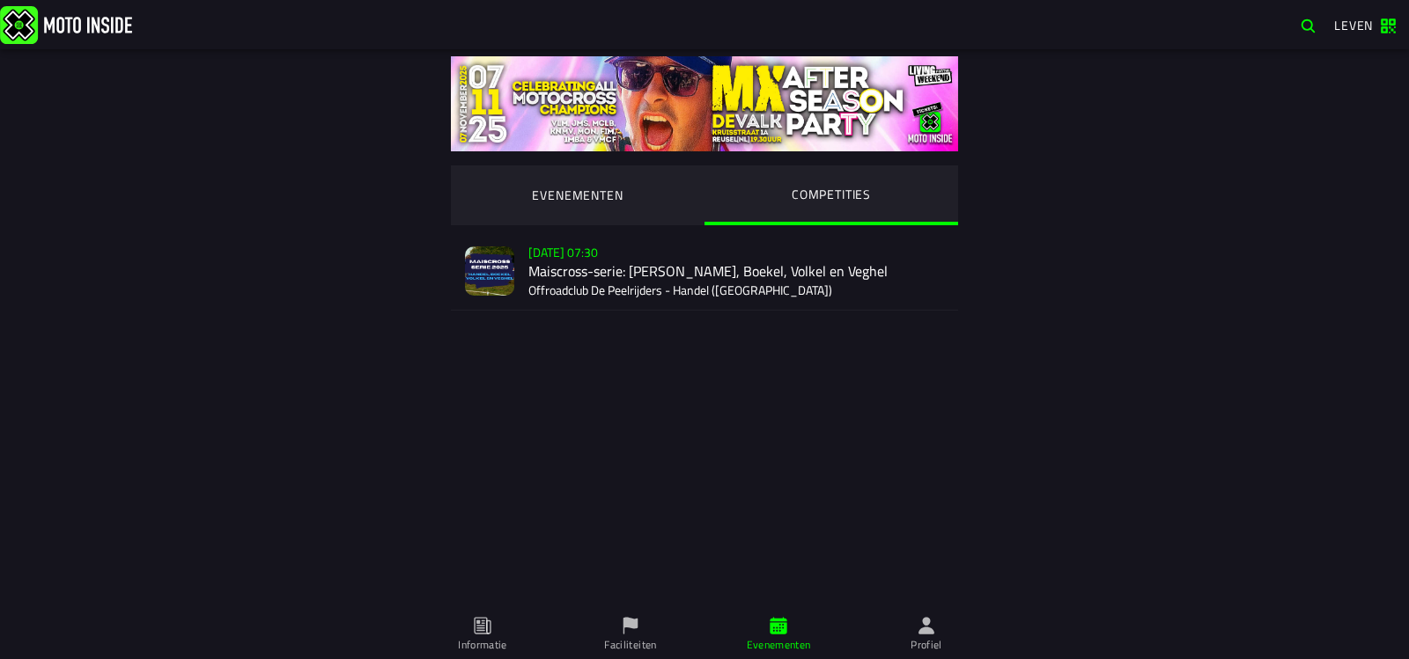
click at [556, 255] on div "[DATE] 07:30 Maiscross-serie: [PERSON_NAME], Boekel, Volkel en Veghel Offroadcl…" at bounding box center [736, 270] width 416 height 77
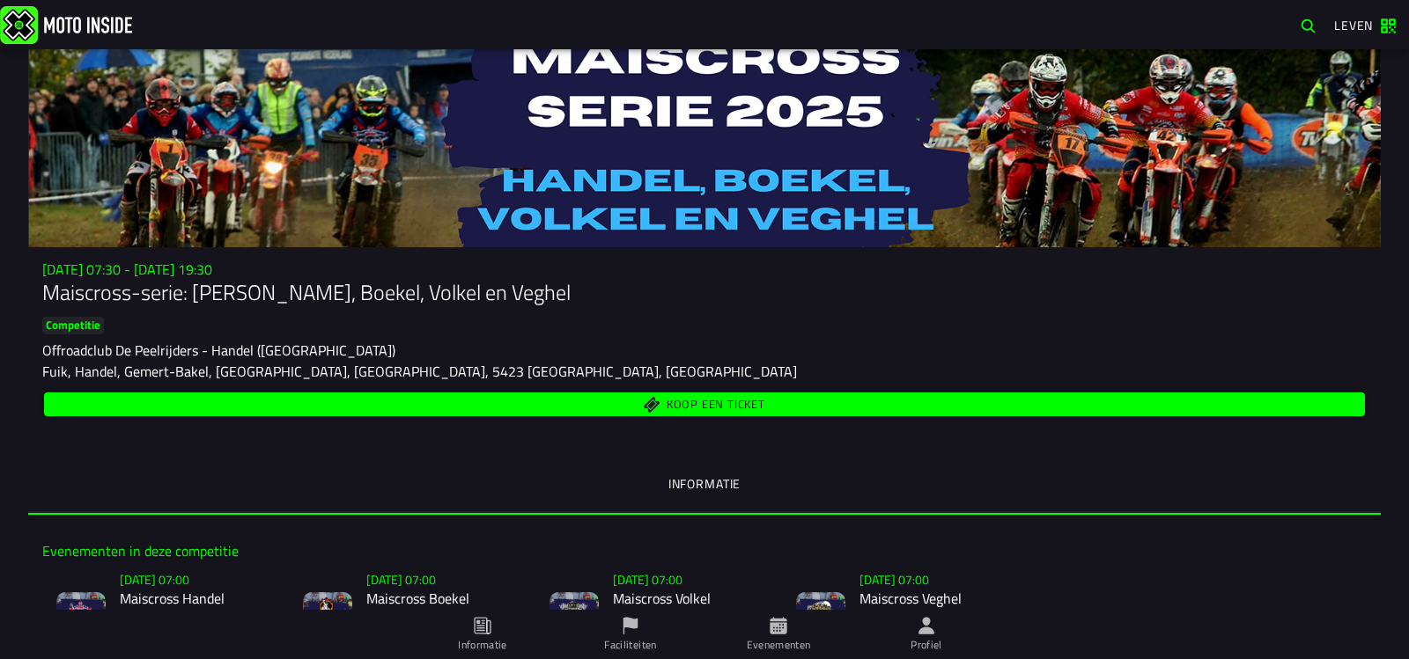
click at [652, 402] on span "Koop een ticket" at bounding box center [705, 404] width 1300 height 17
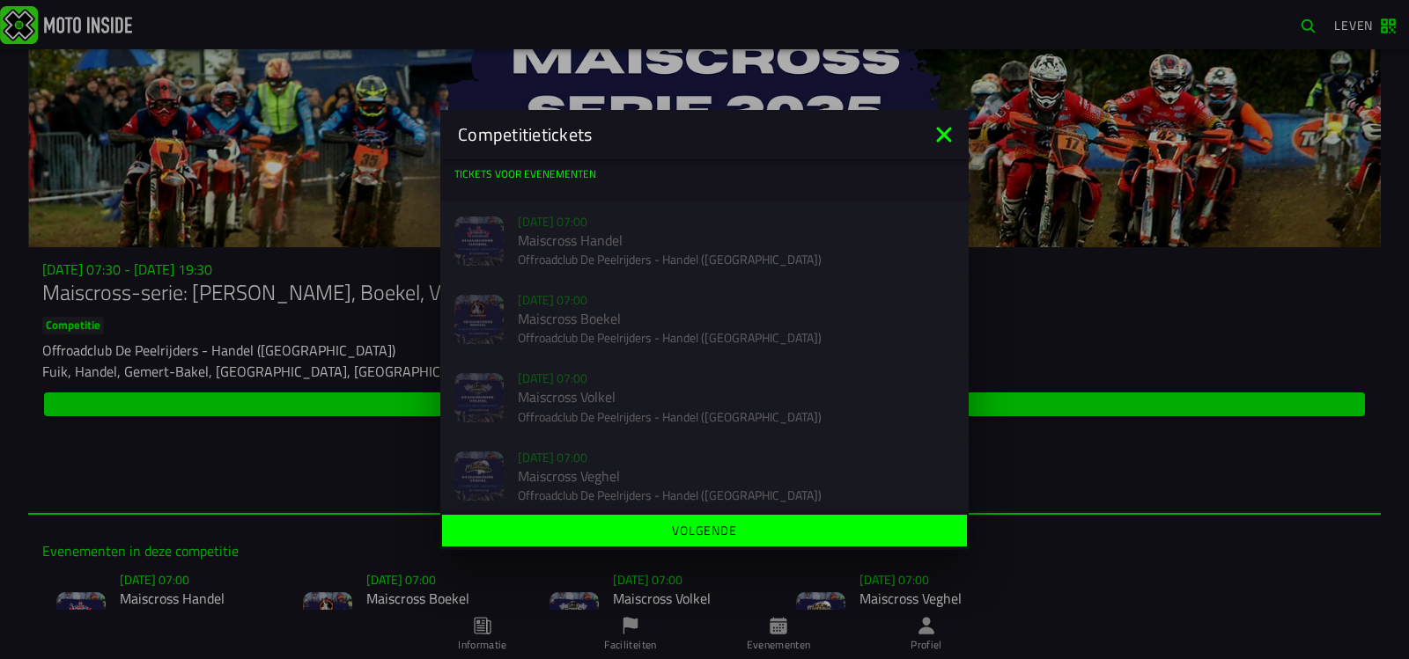
click at [939, 133] on icon at bounding box center [944, 135] width 28 height 28
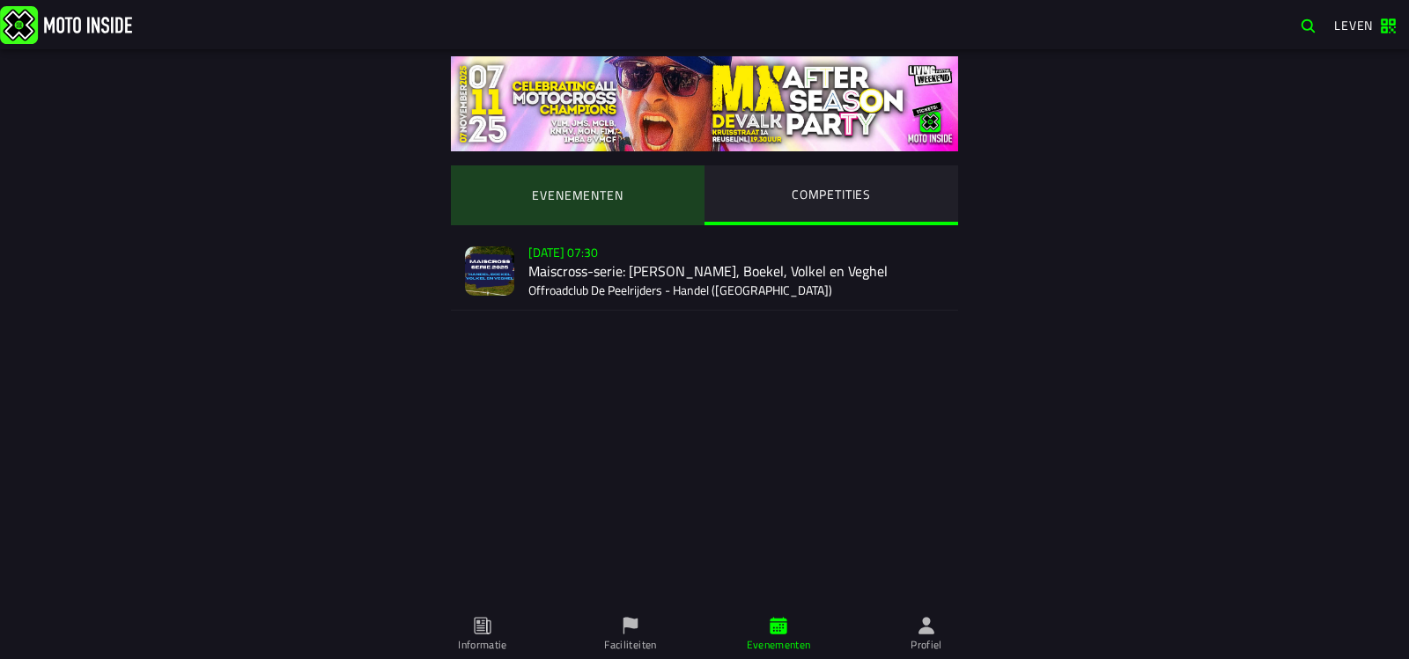
click at [570, 201] on ion-segment-button "EVENEMENTEN" at bounding box center [578, 196] width 254 height 60
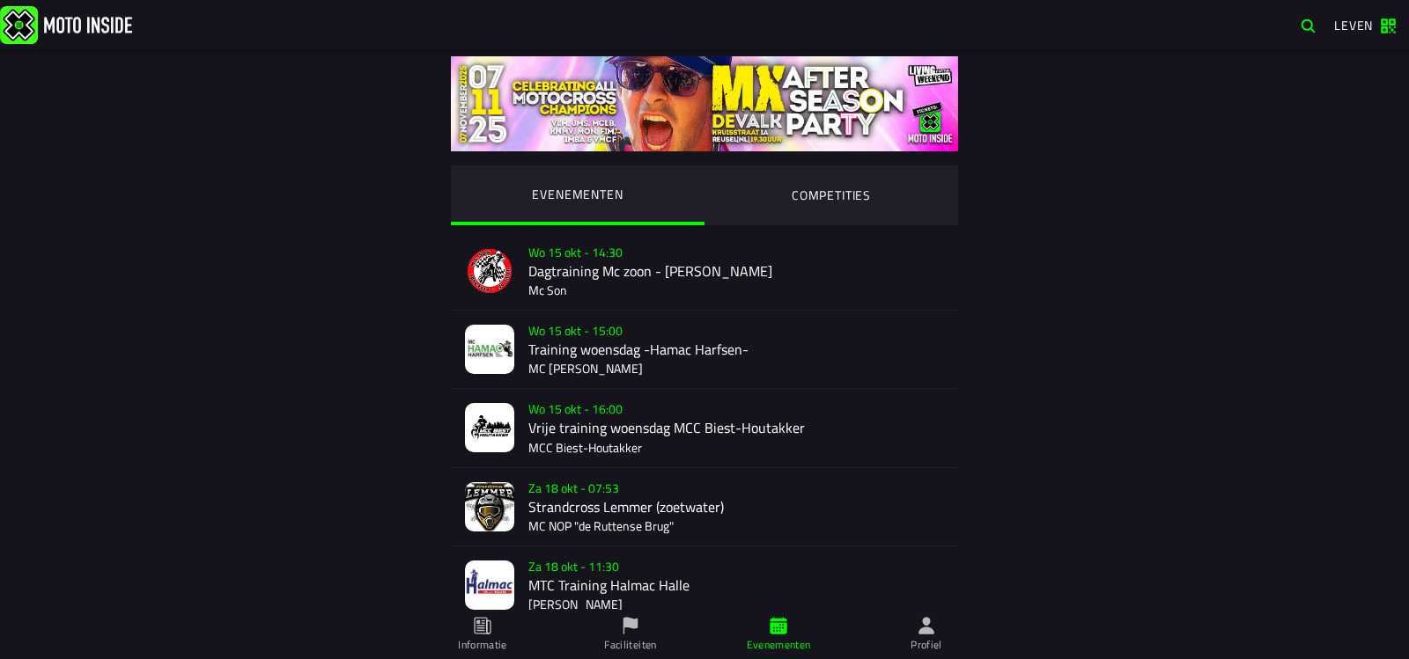
click at [834, 197] on ion-segment-button "COMPETITIES" at bounding box center [831, 196] width 254 height 60
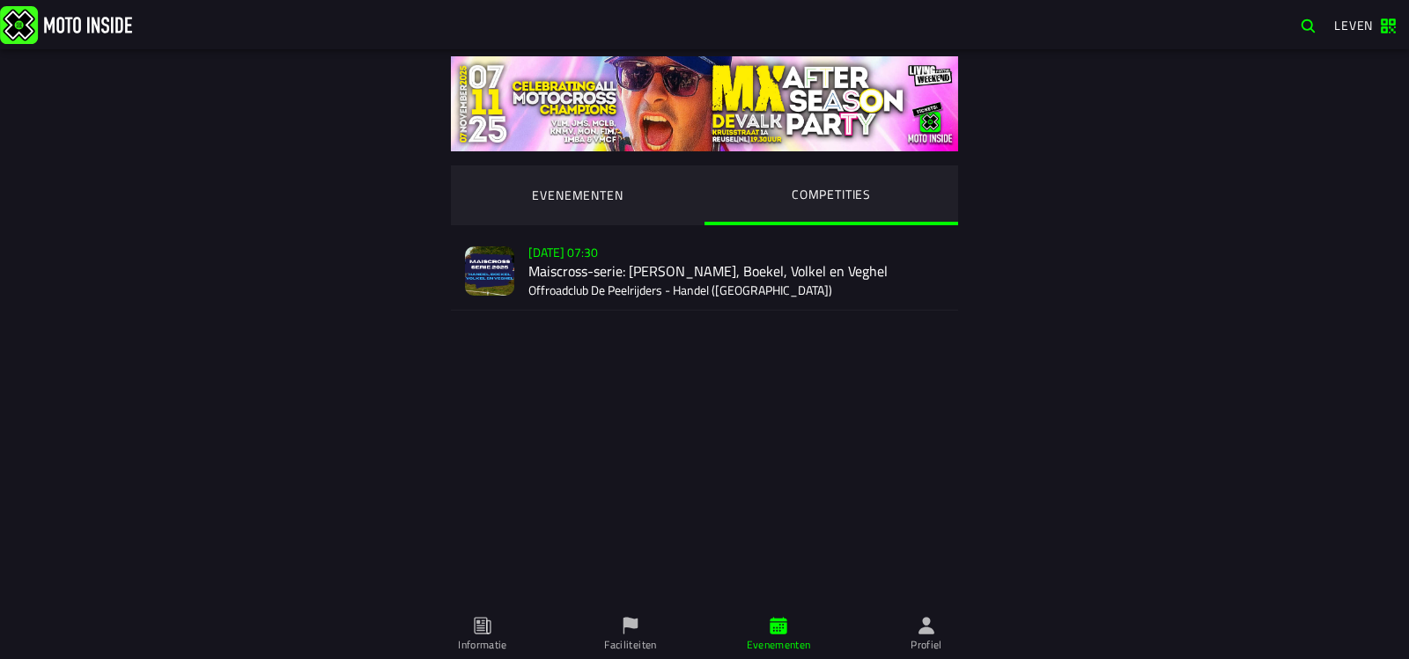
click at [586, 277] on div "[DATE] 07:30 Maiscross-serie: [PERSON_NAME], Boekel, Volkel en Veghel Offroadcl…" at bounding box center [736, 270] width 416 height 77
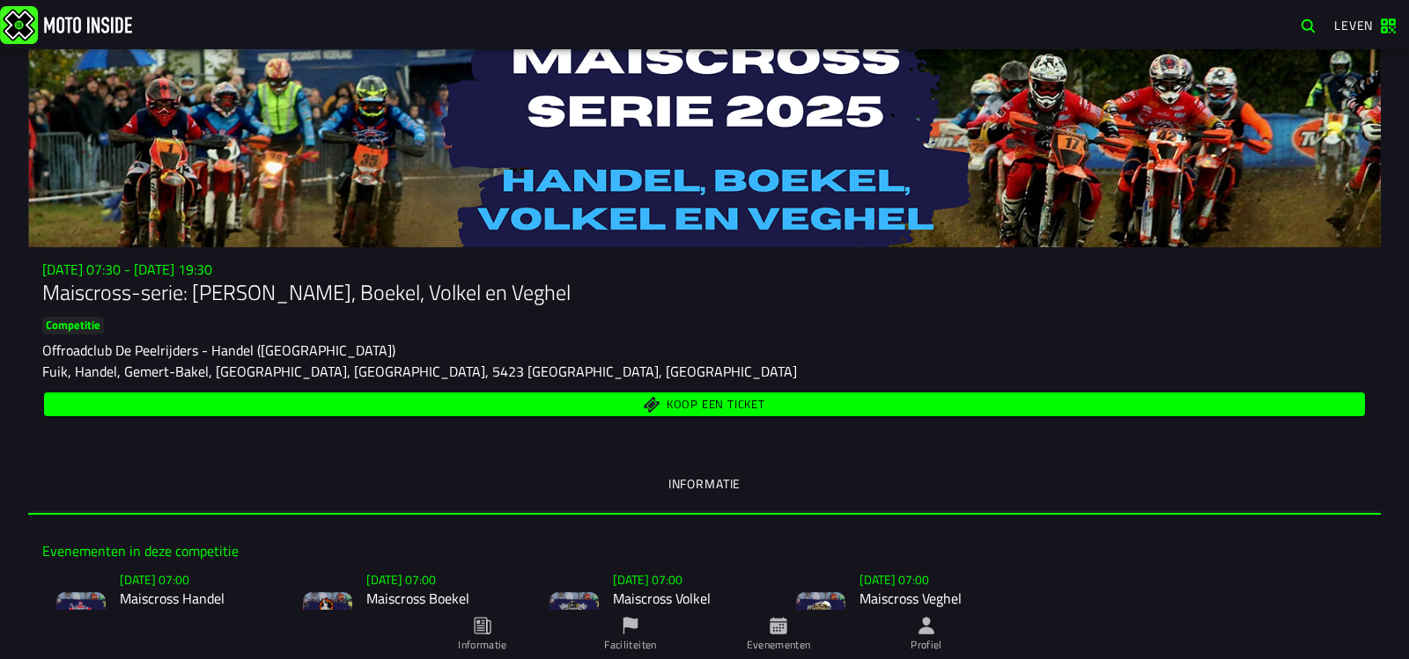
click at [655, 398] on span "Koop een ticket" at bounding box center [705, 404] width 1300 height 17
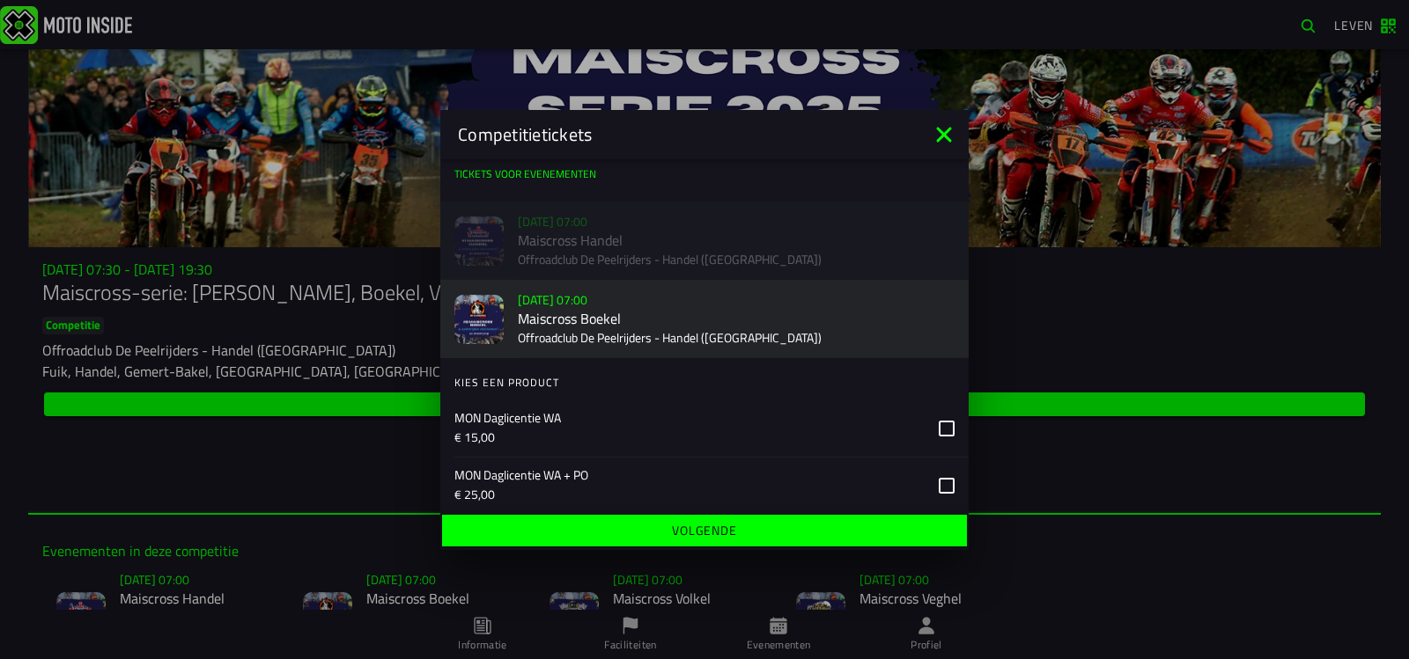
click at [643, 233] on div "Verkoop nog niet gestart [DATE] 07:00 Maiscross Handel Offroadclub De Peelrijde…" at bounding box center [704, 241] width 528 height 78
click at [944, 133] on icon at bounding box center [943, 134] width 15 height 15
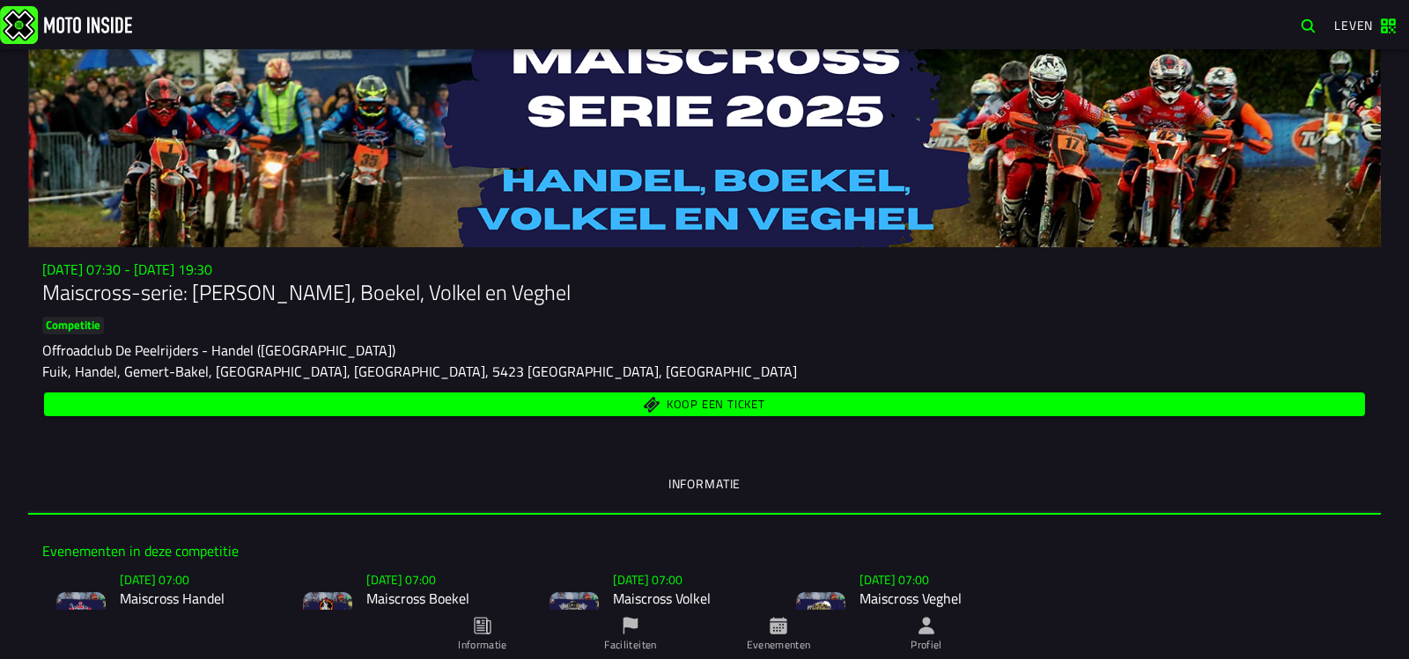
click at [736, 401] on font "Koop een ticket" at bounding box center [716, 404] width 99 height 18
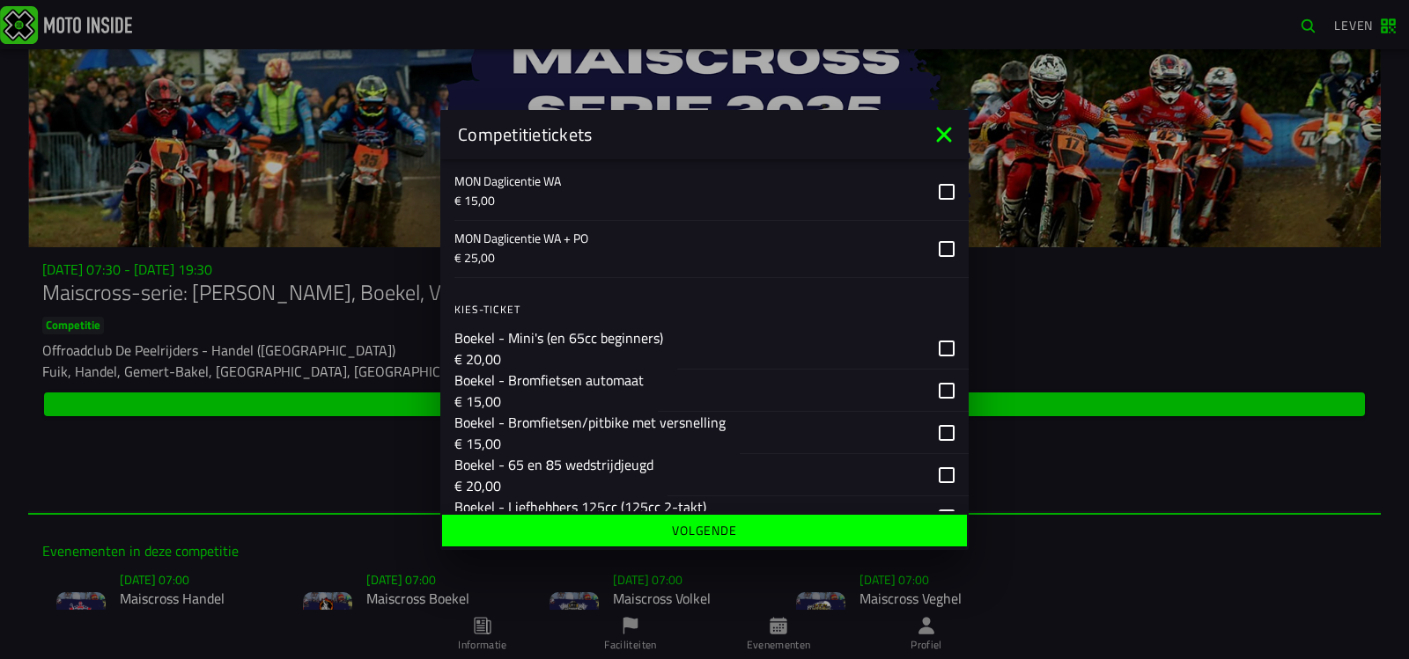
scroll to position [264, 0]
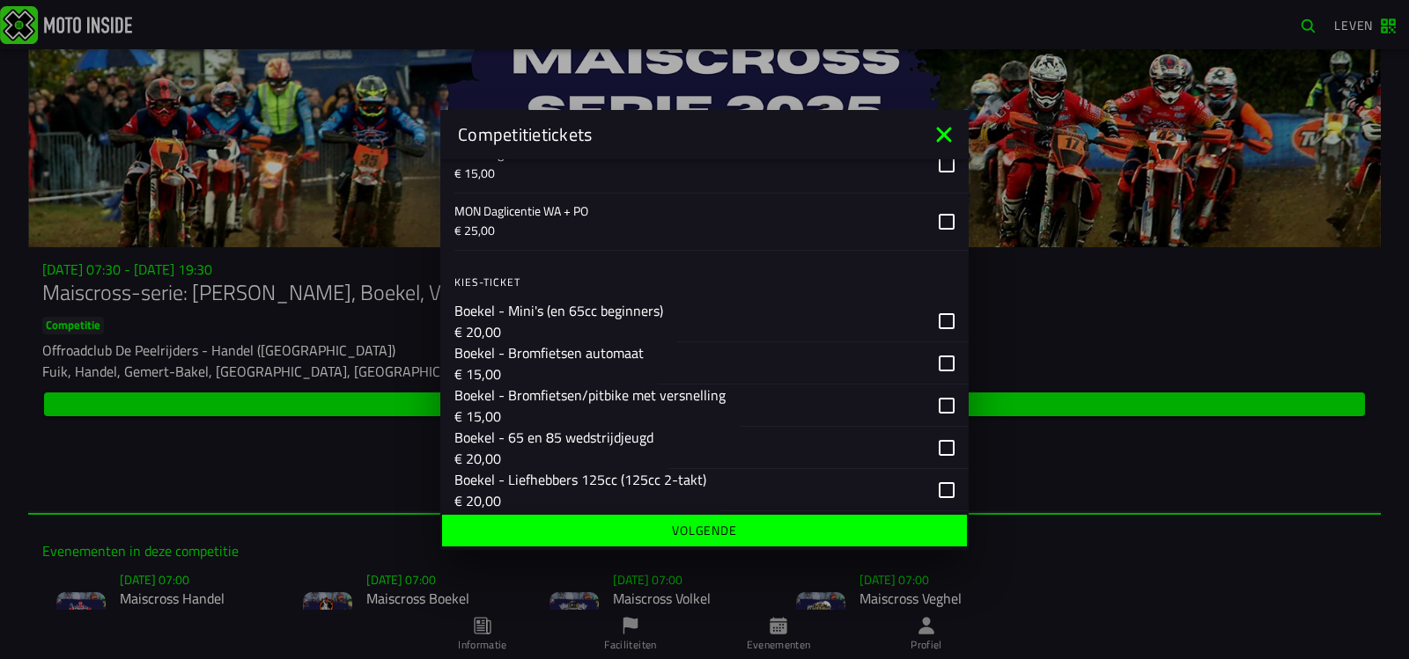
click at [929, 400] on div "button" at bounding box center [854, 406] width 229 height 42
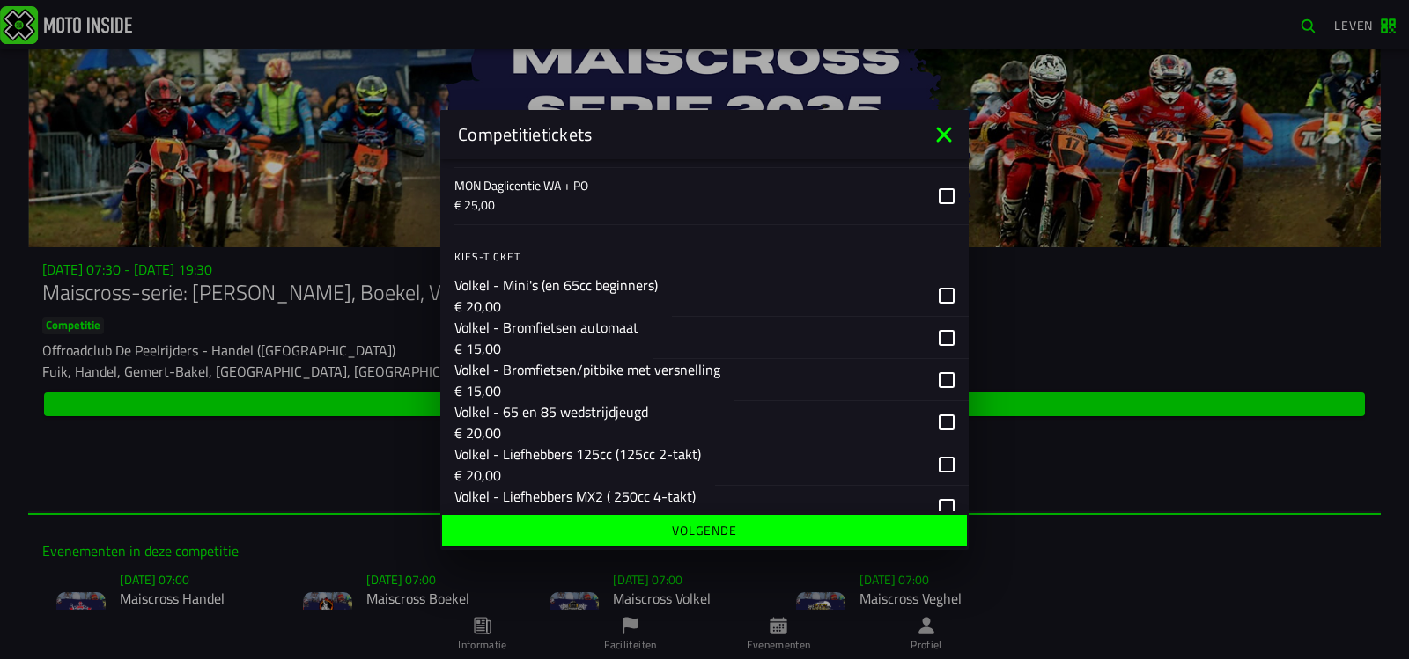
scroll to position [1057, 0]
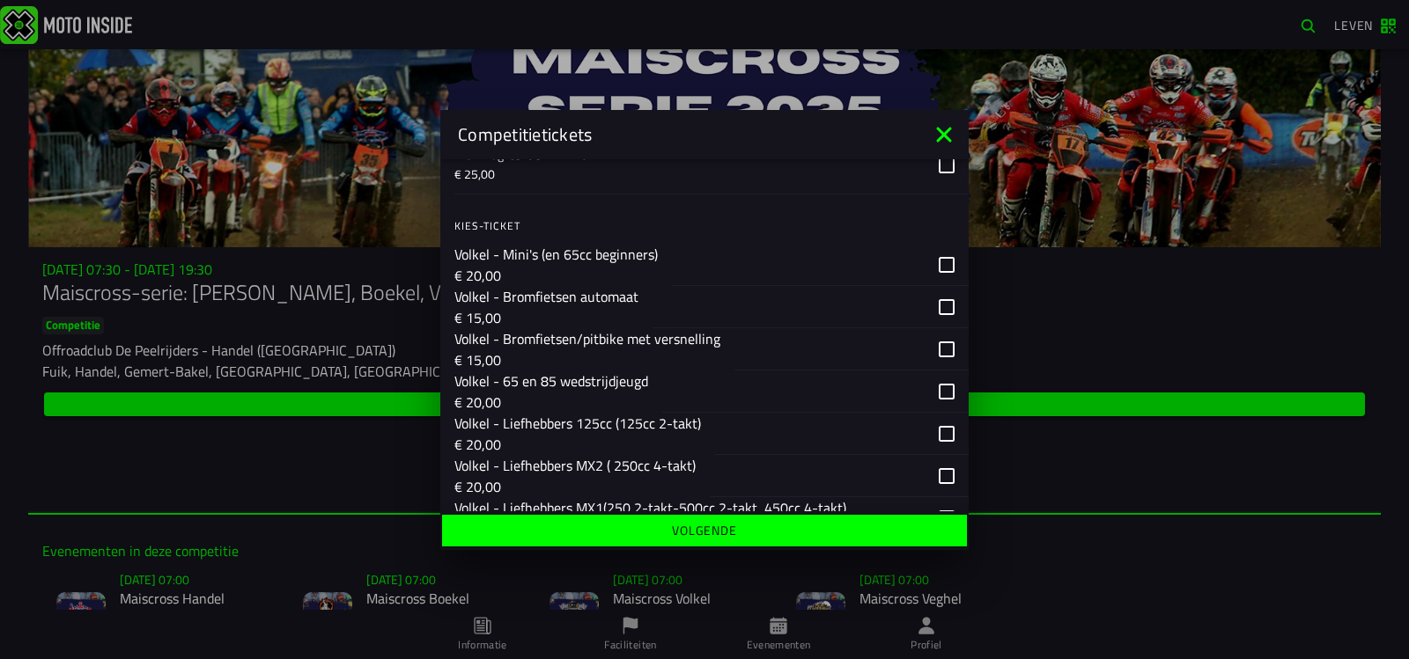
click at [926, 351] on div "button" at bounding box center [851, 349] width 234 height 42
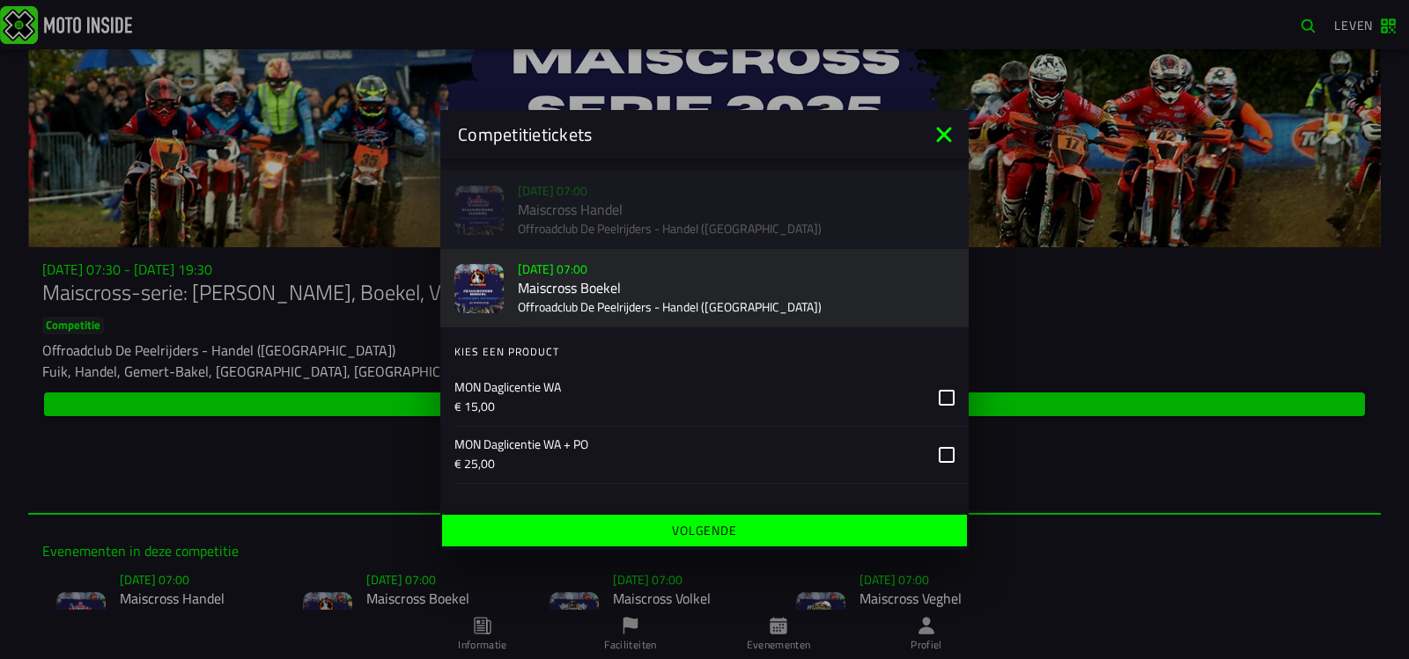
scroll to position [0, 0]
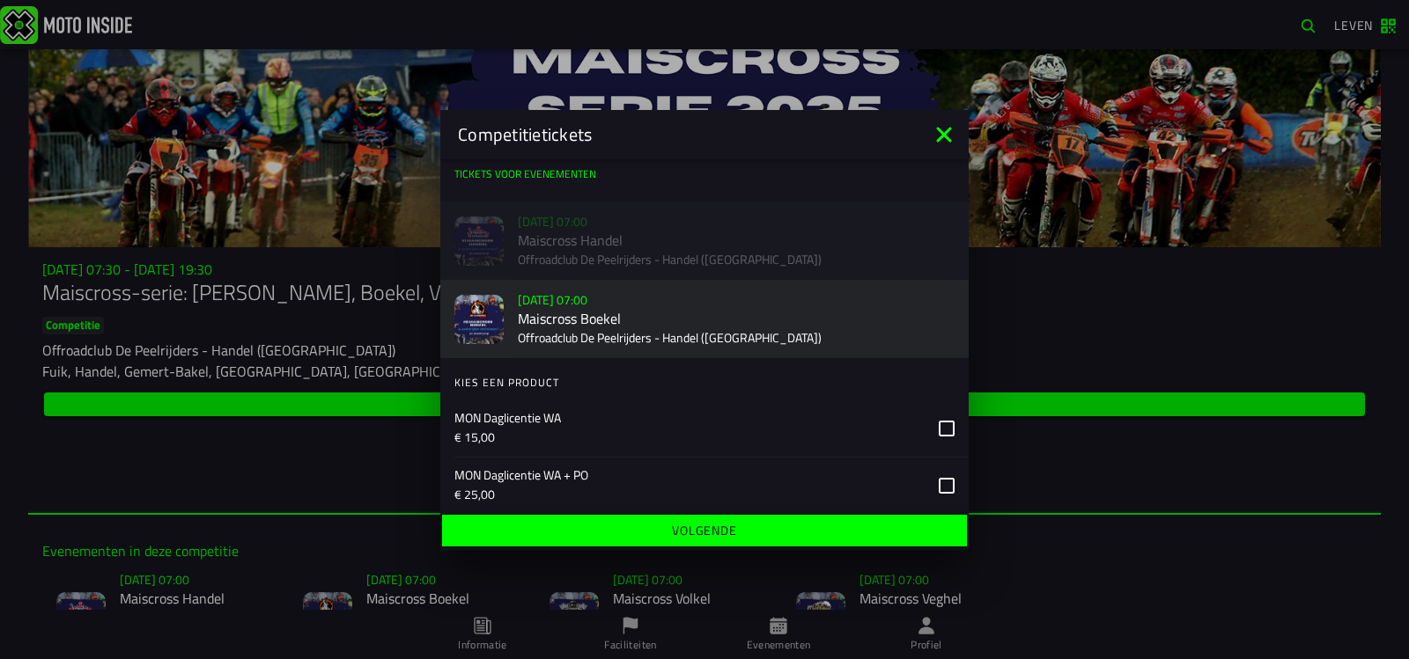
click at [654, 243] on div "Verkoop nog niet gestart [DATE] 07:00 Maiscross Handel Offroadclub De Peelrijde…" at bounding box center [704, 241] width 528 height 78
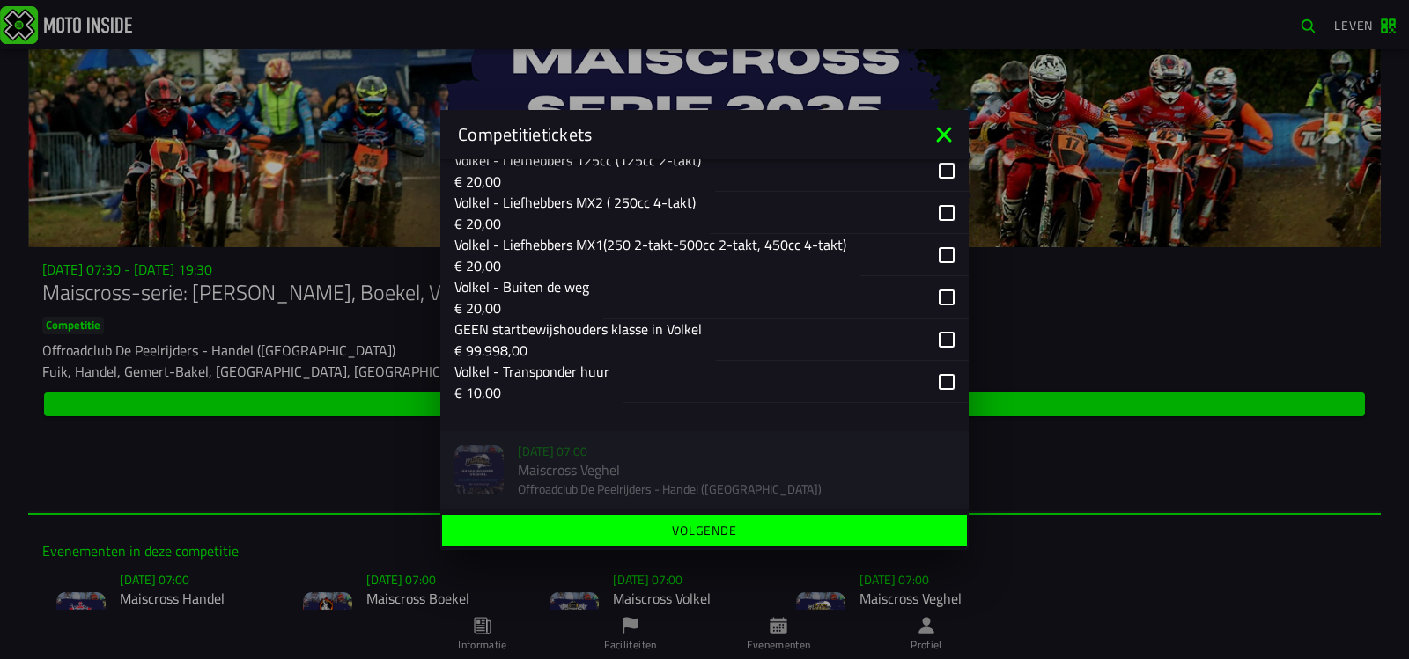
scroll to position [1325, 0]
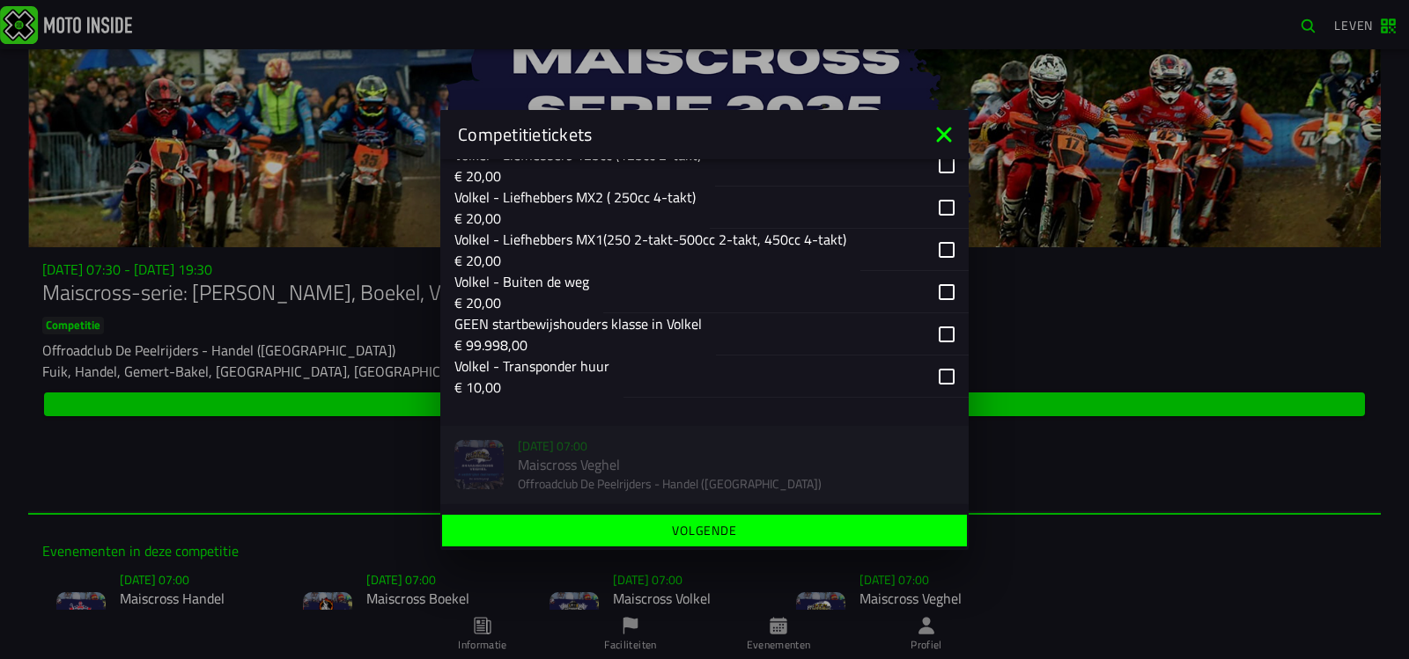
click at [939, 140] on icon at bounding box center [943, 134] width 15 height 15
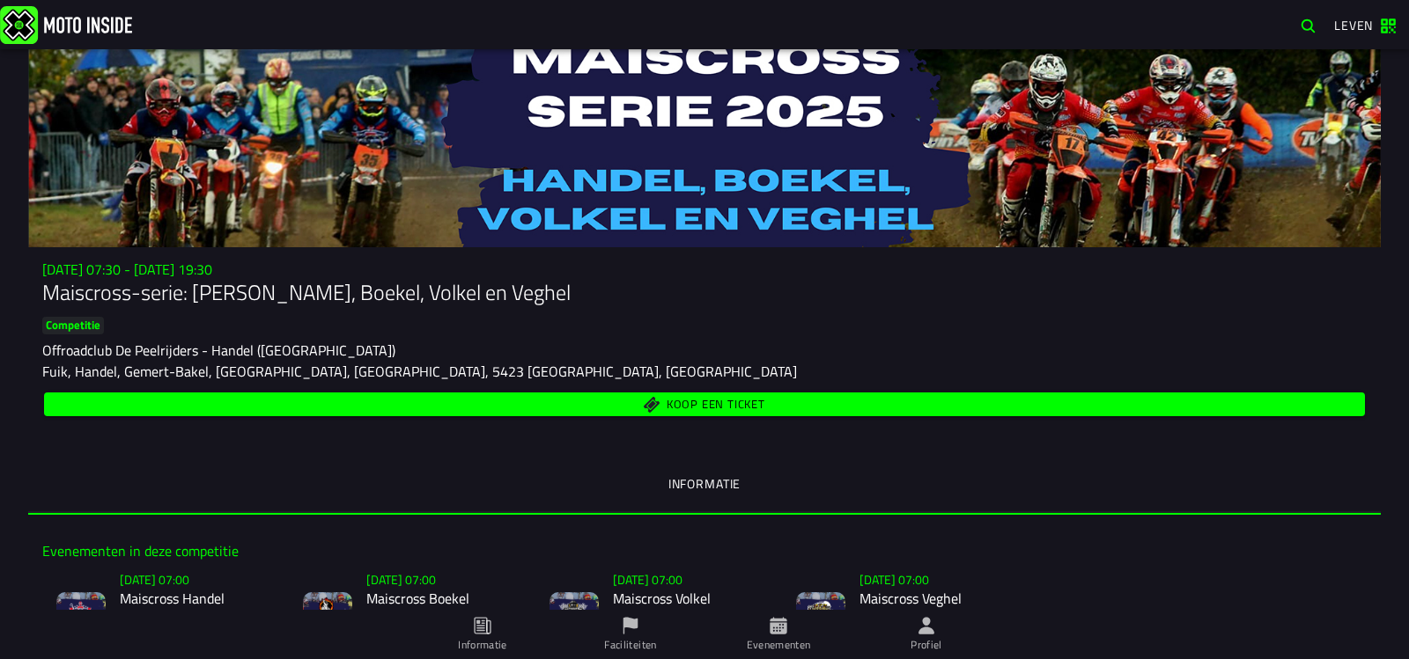
click at [711, 406] on font "Koop een ticket" at bounding box center [716, 404] width 99 height 18
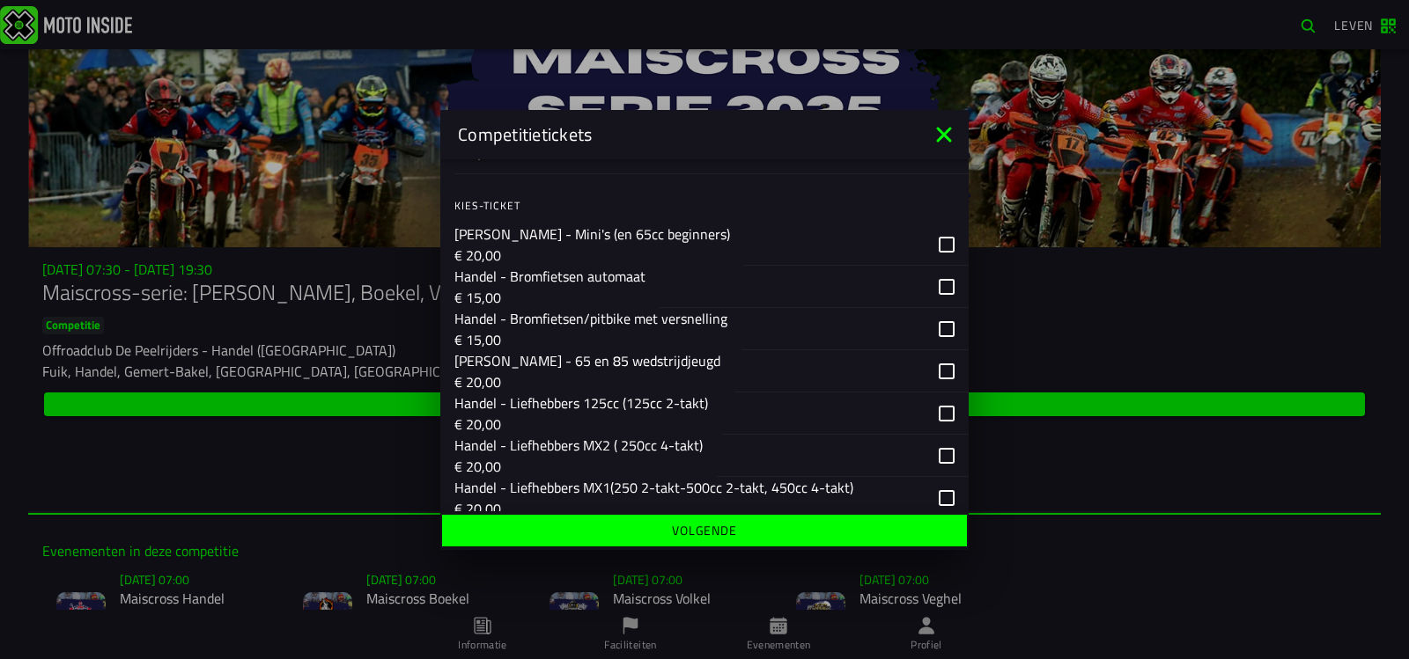
scroll to position [264, 0]
click at [933, 328] on div "button" at bounding box center [854, 327] width 227 height 42
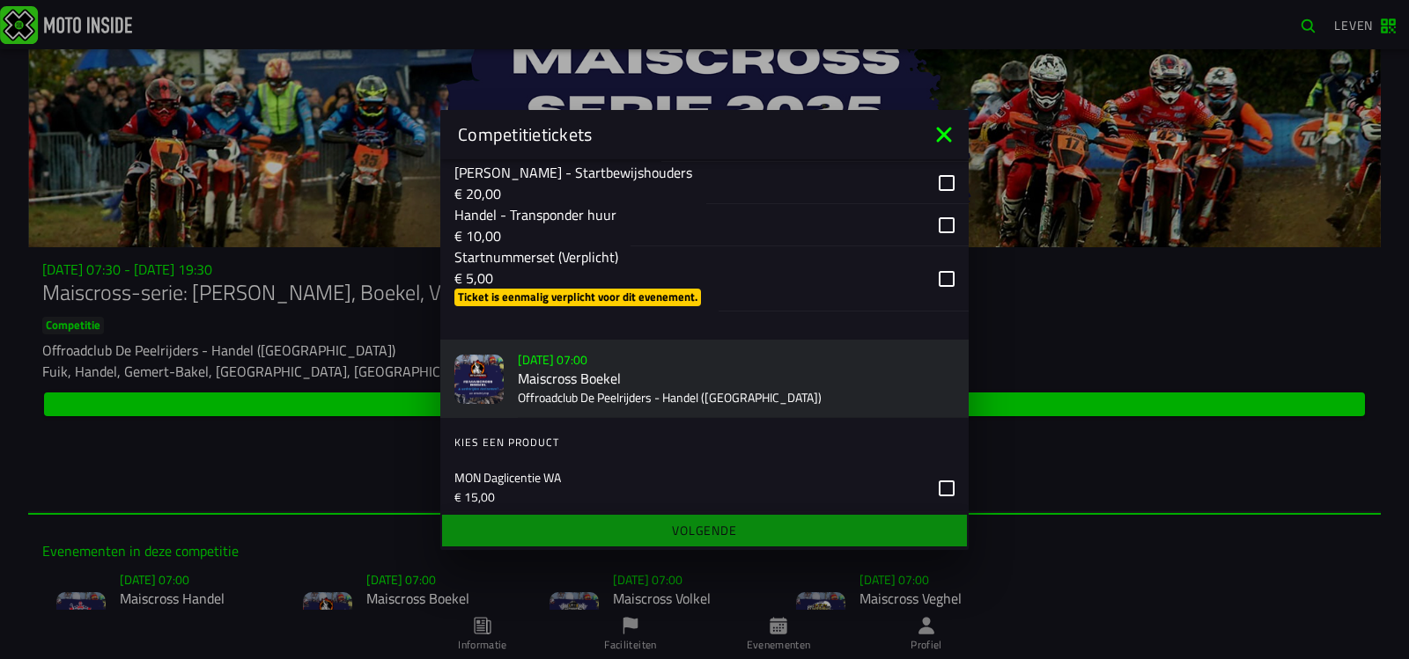
scroll to position [704, 0]
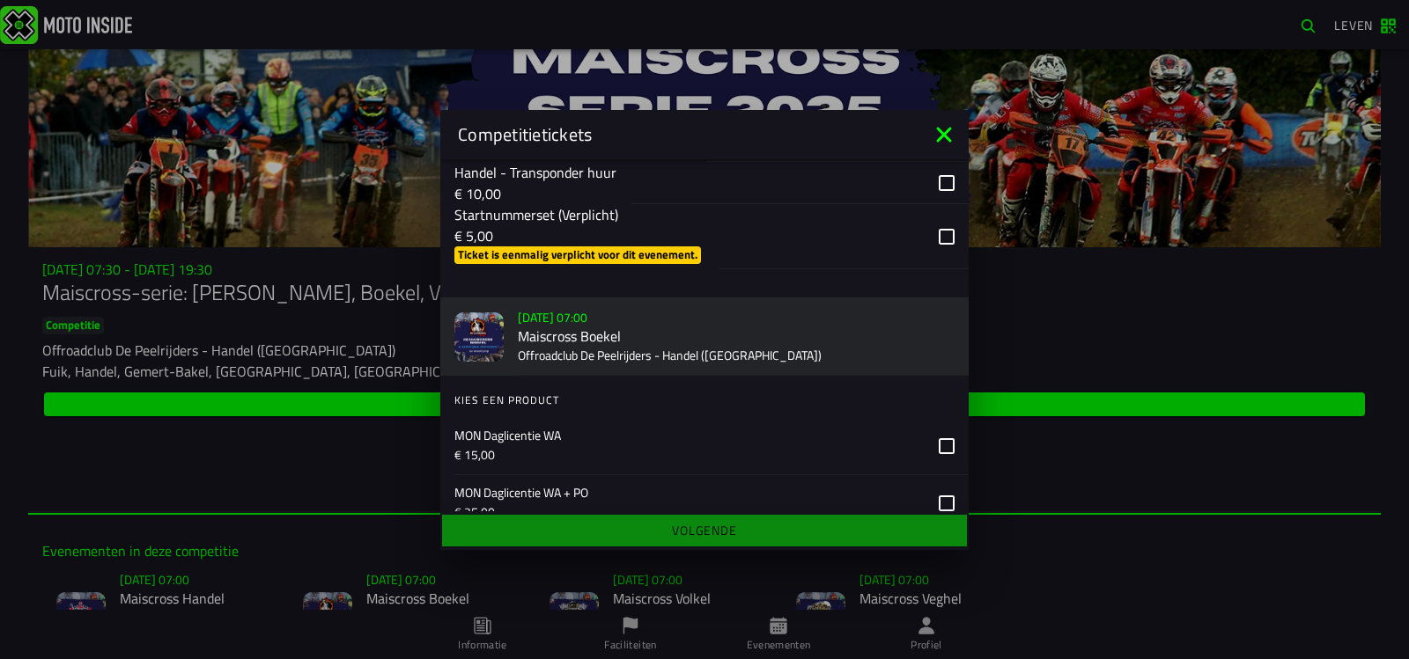
click at [932, 239] on div "button" at bounding box center [843, 236] width 250 height 65
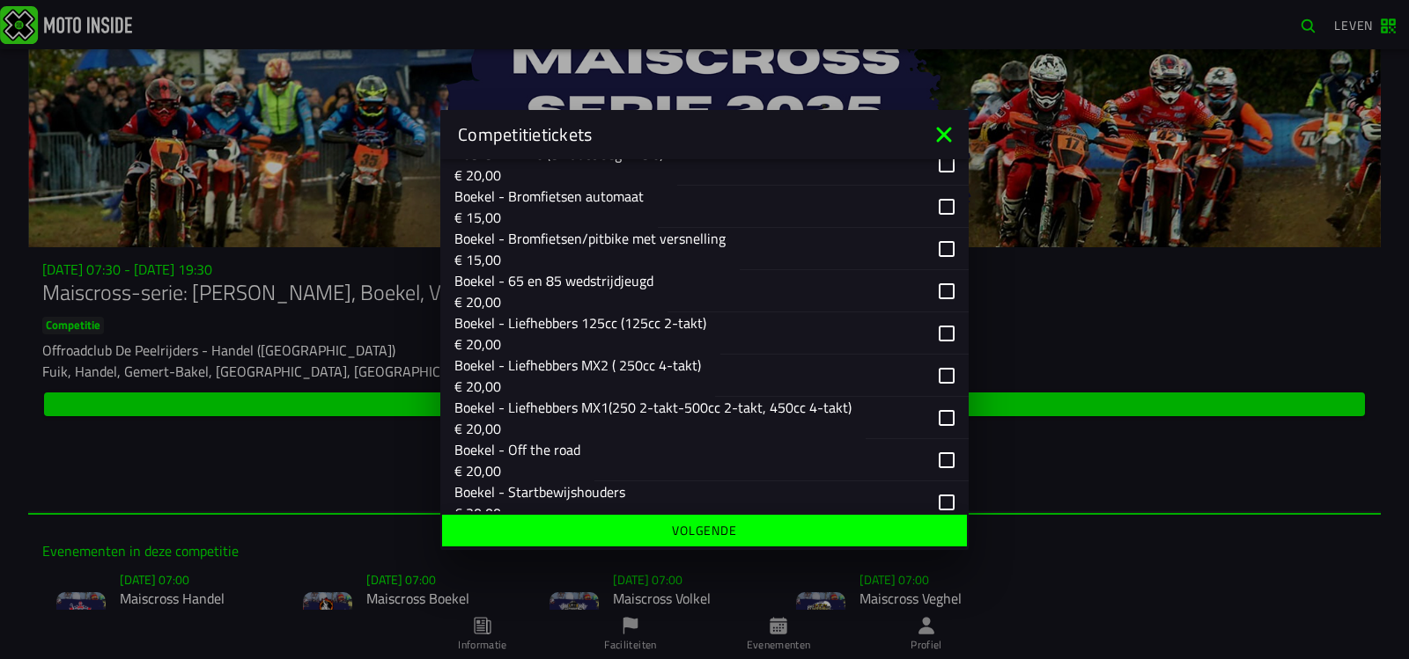
scroll to position [1145, 0]
click at [933, 248] on div "button" at bounding box center [854, 247] width 229 height 42
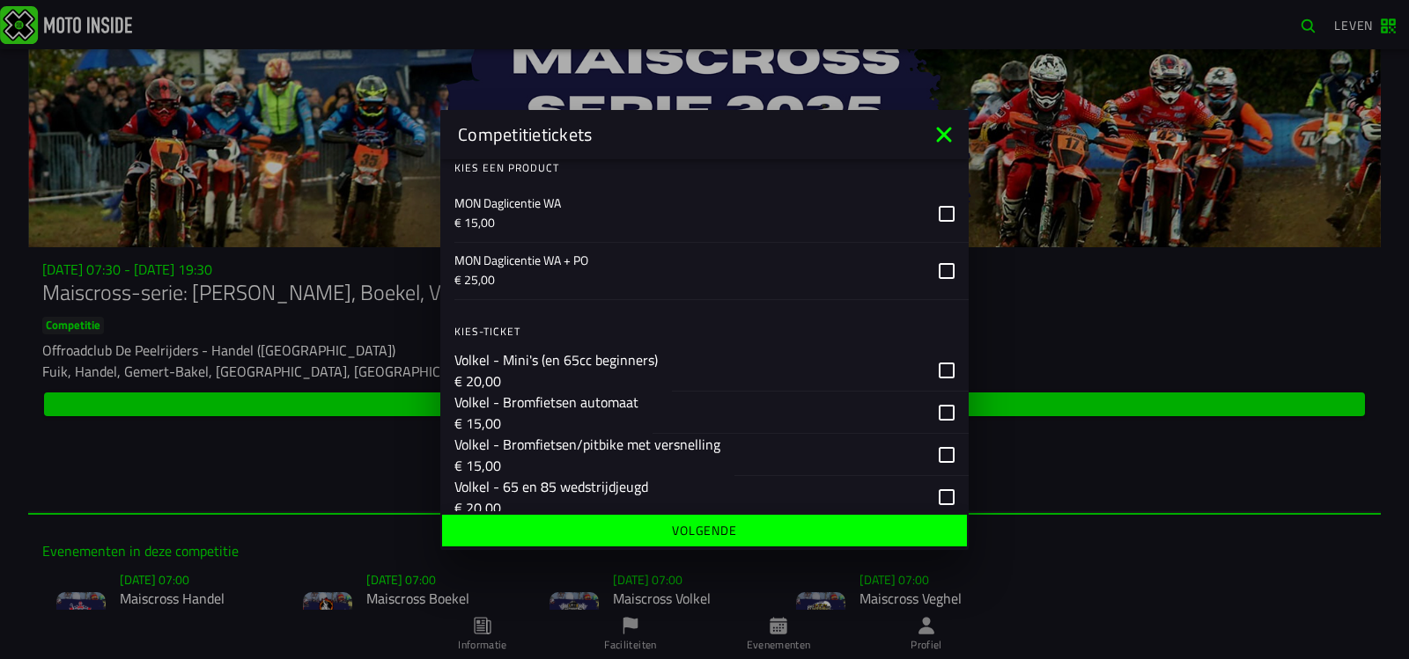
scroll to position [1761, 0]
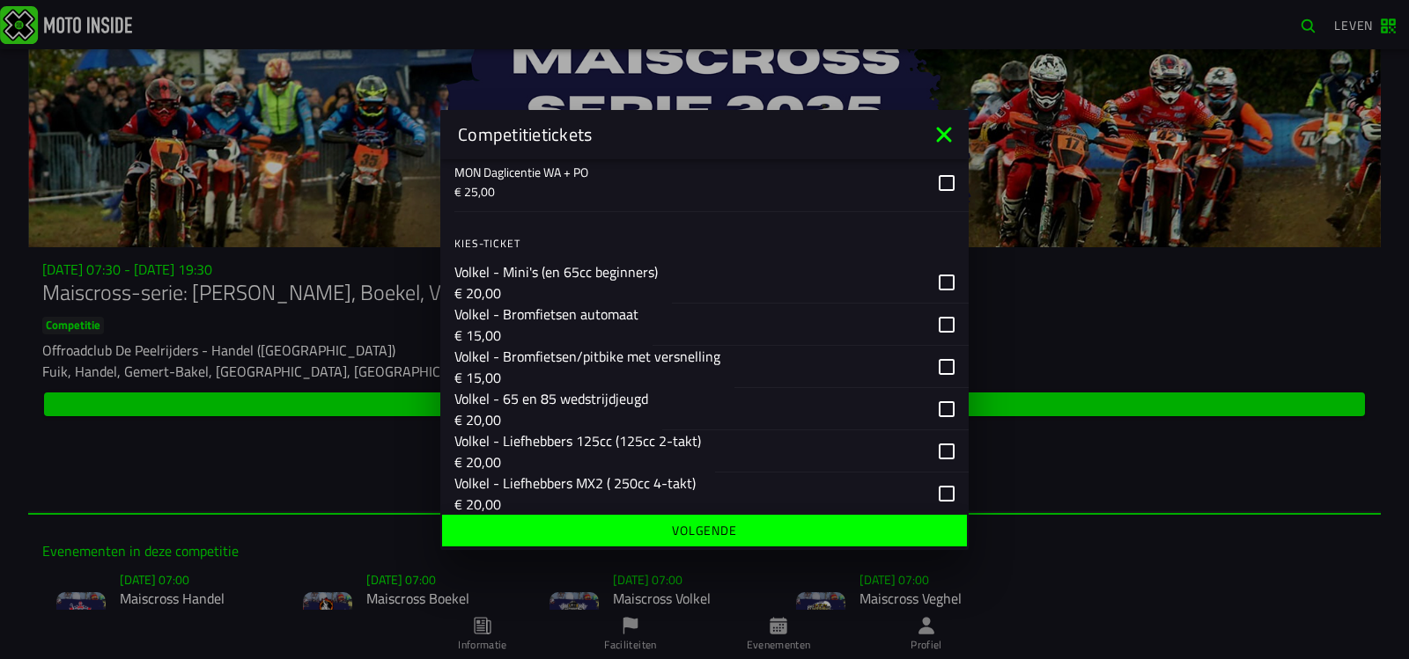
click at [932, 364] on div "button" at bounding box center [851, 366] width 234 height 42
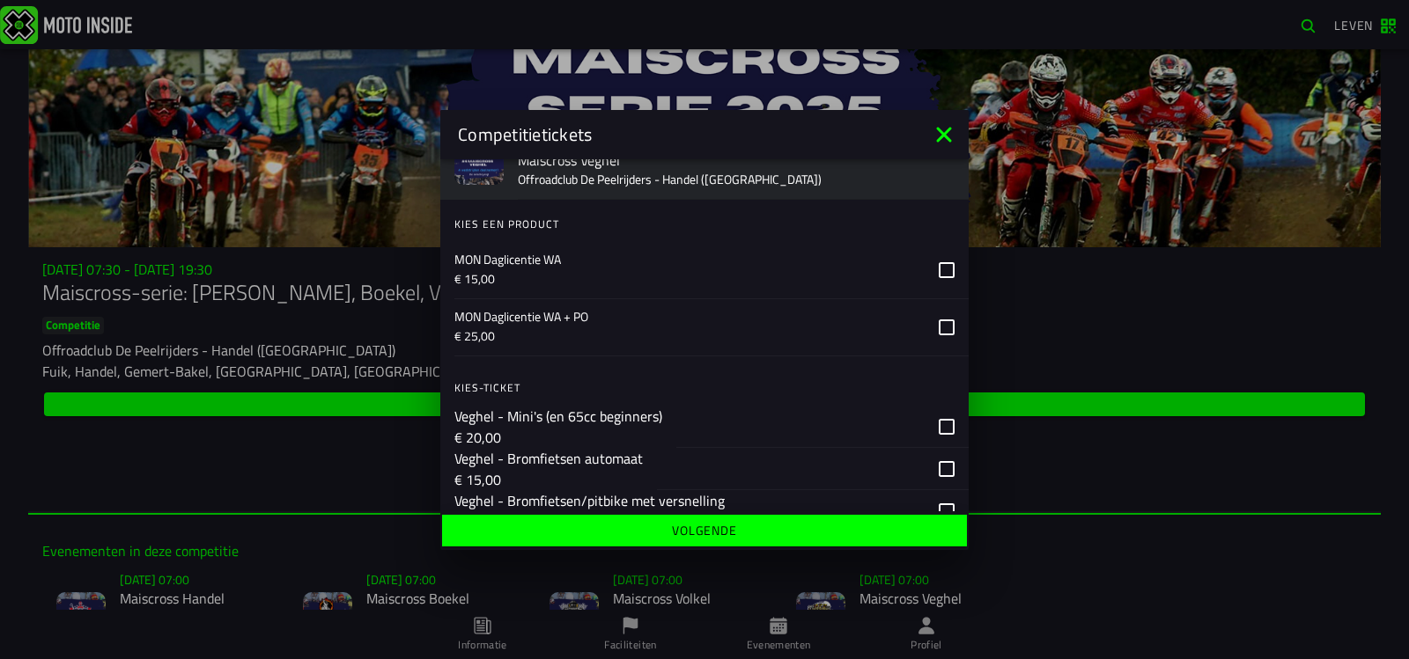
scroll to position [2465, 0]
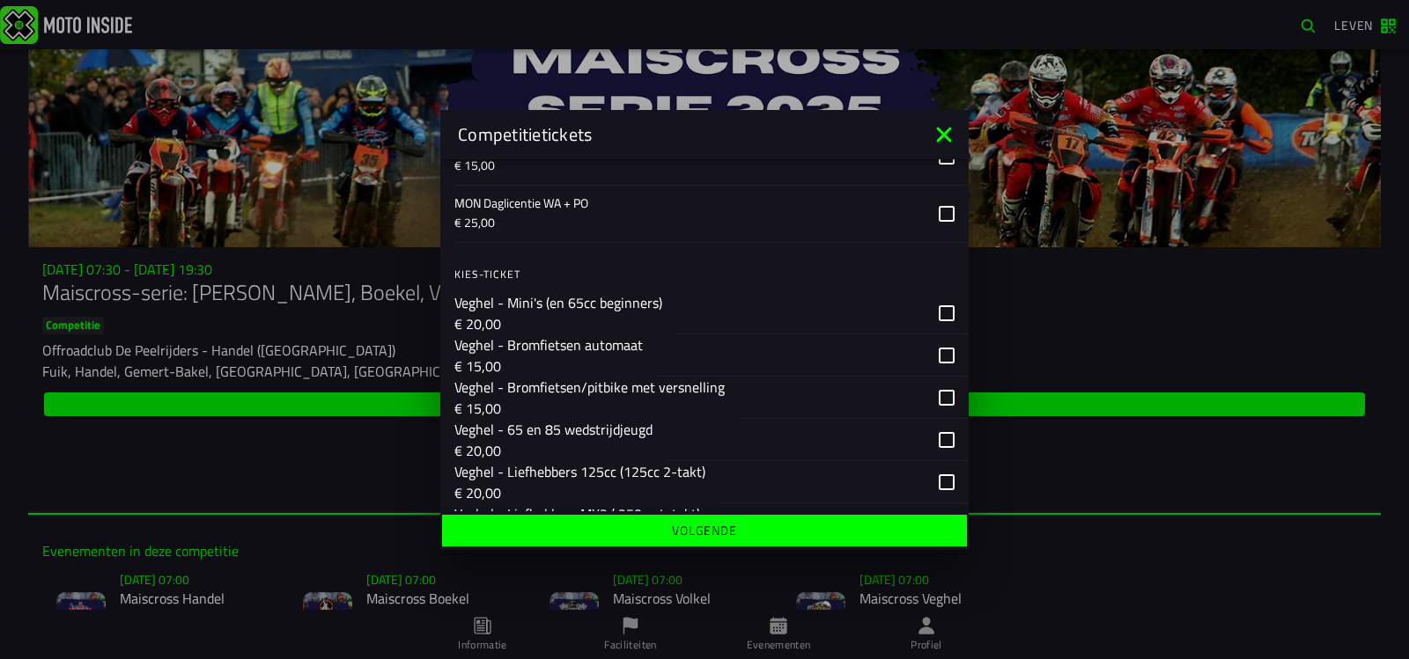
click at [937, 395] on div "button" at bounding box center [854, 397] width 230 height 42
click at [690, 537] on font "Volgende" at bounding box center [704, 530] width 65 height 18
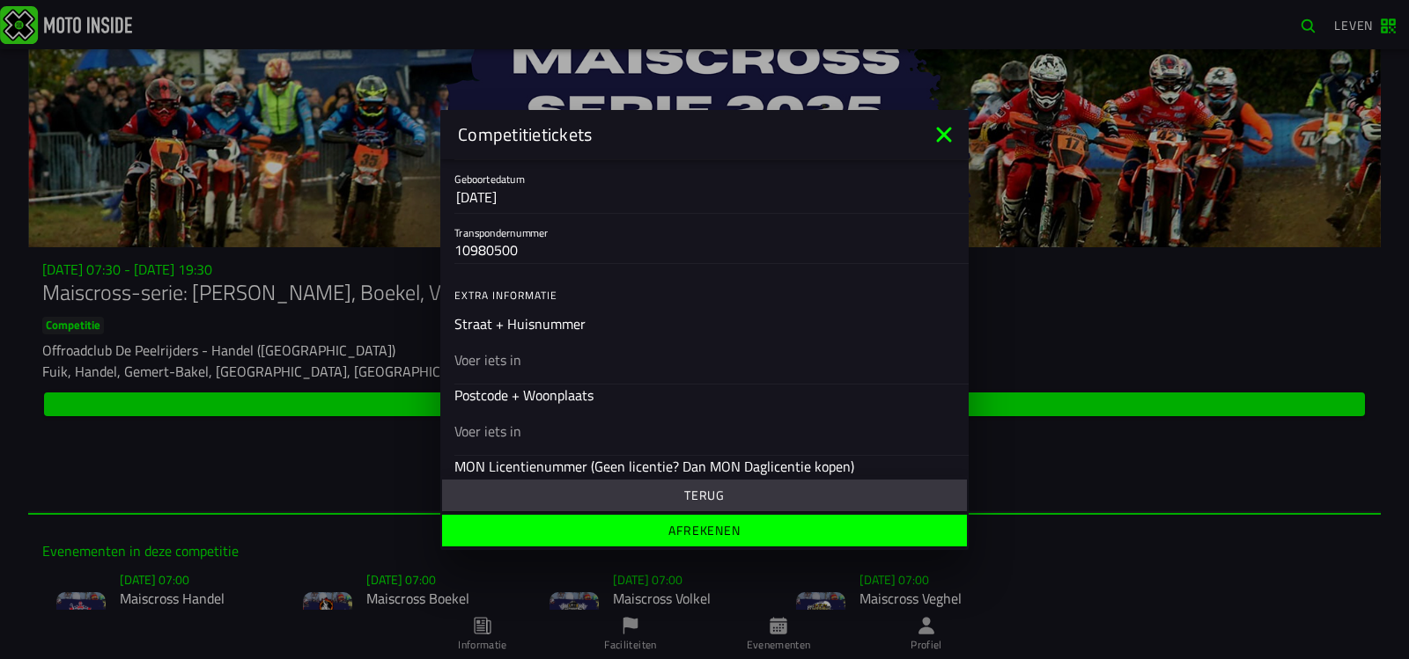
scroll to position [528, 0]
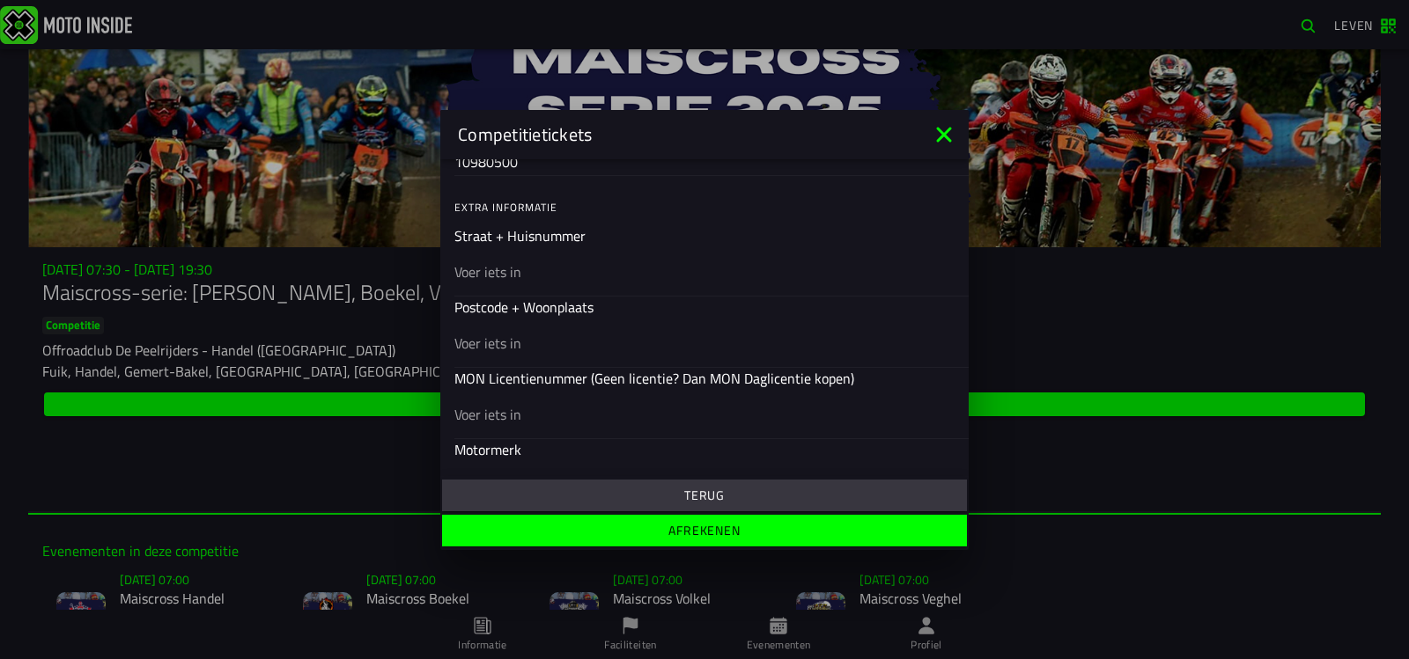
click at [480, 273] on div at bounding box center [704, 271] width 500 height 49
click at [480, 273] on input "text" at bounding box center [704, 271] width 500 height 21
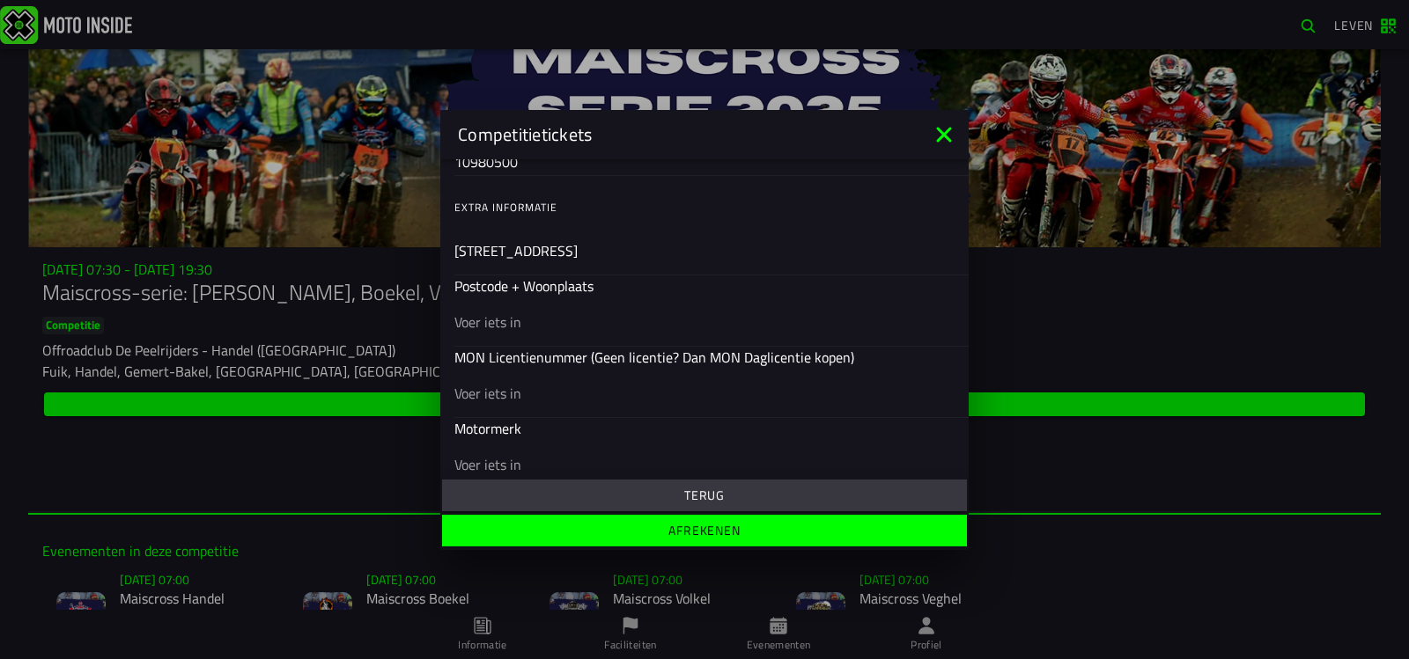
type input "[STREET_ADDRESS]"
click at [488, 323] on div at bounding box center [704, 321] width 500 height 49
click at [488, 323] on input "text" at bounding box center [704, 321] width 500 height 21
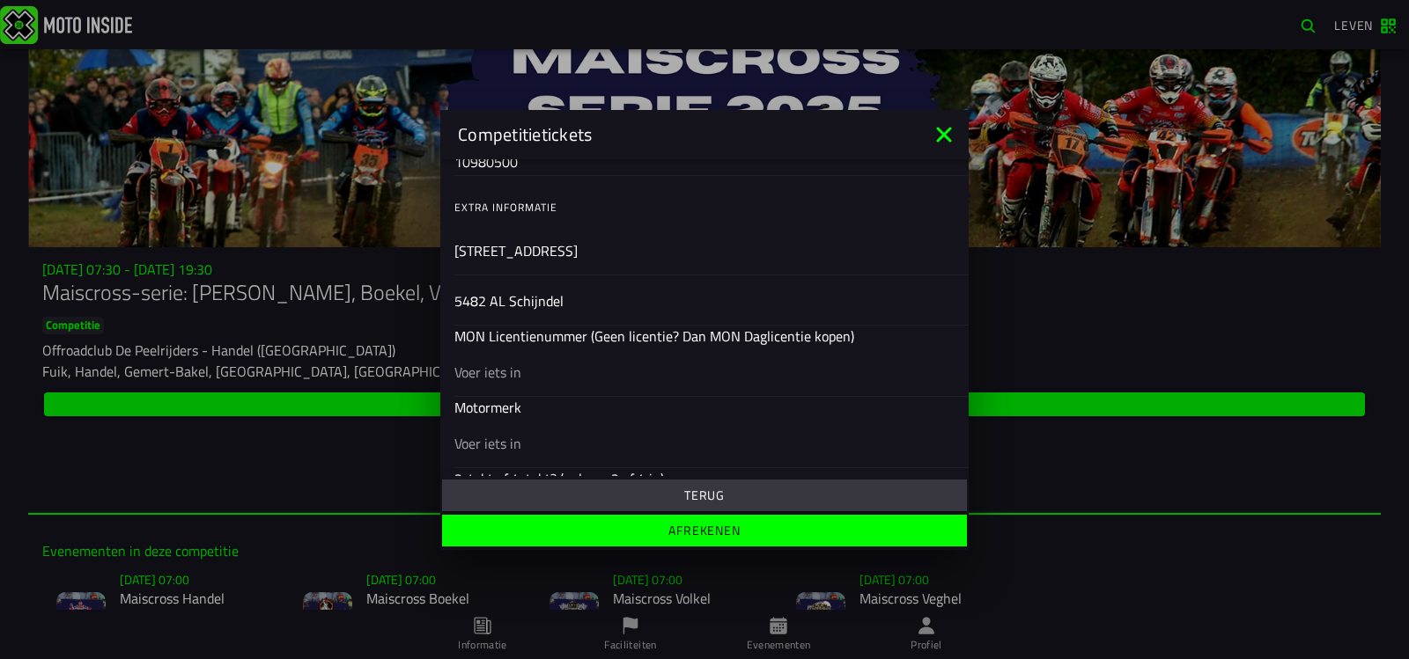
type input "5482 AL Schijndel"
click at [460, 411] on font "Motormerk" at bounding box center [487, 407] width 67 height 21
click at [548, 409] on ion-input "Motormerk" at bounding box center [704, 432] width 500 height 70
click at [530, 402] on ion-input "Motormerk" at bounding box center [704, 432] width 500 height 70
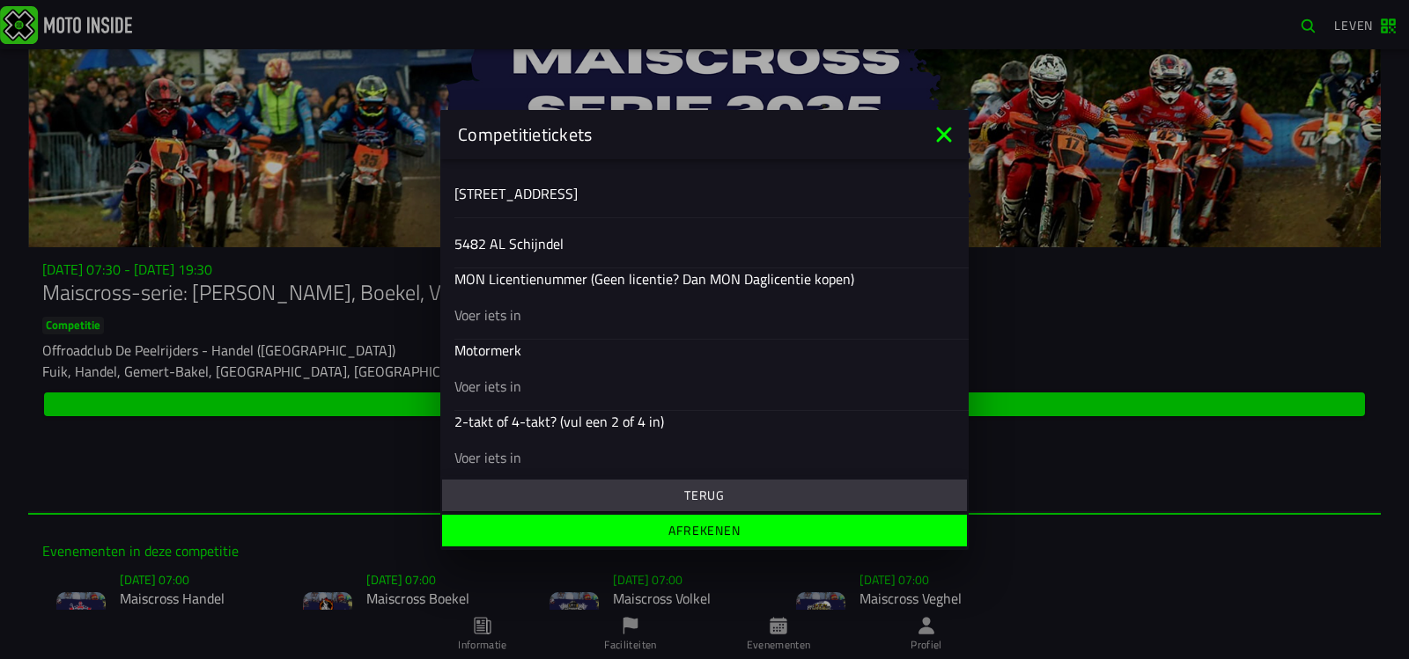
scroll to position [616, 0]
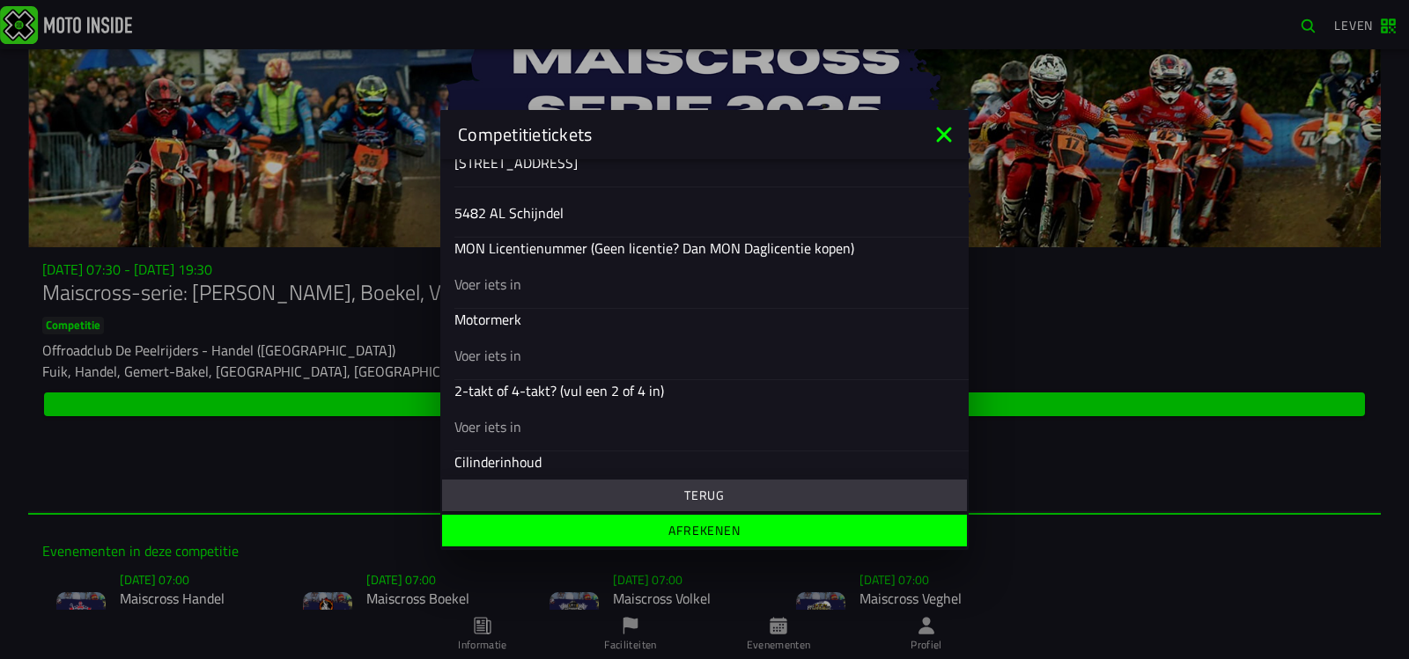
click at [503, 348] on div at bounding box center [704, 354] width 500 height 49
click at [503, 348] on input "text" at bounding box center [704, 354] width 500 height 21
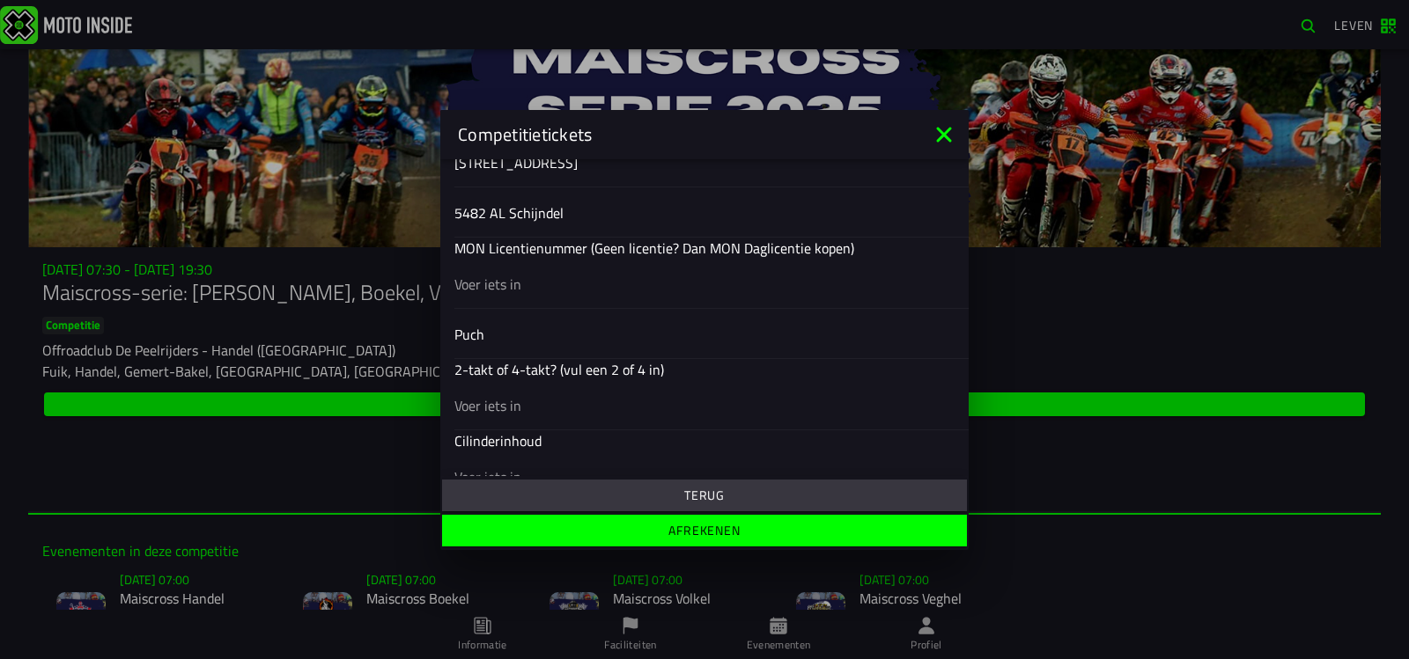
type input "Puch"
click at [493, 409] on div "2-takt of 4-takt? (vul een 2 of 4 in)" at bounding box center [711, 384] width 514 height 50
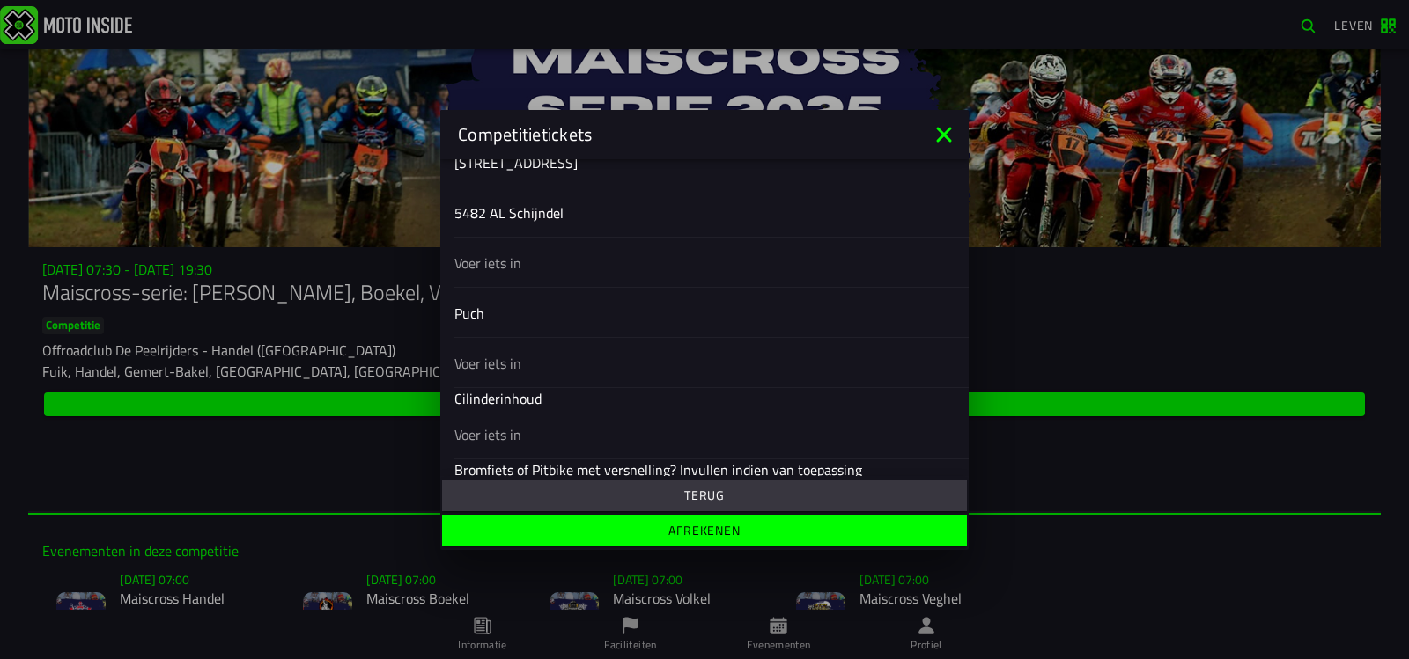
click at [527, 288] on ion-list "Extra informatie Straat + Huisnummer [STREET_ADDRESS] Postcode + [STREET_ADDRES…" at bounding box center [704, 316] width 528 height 443
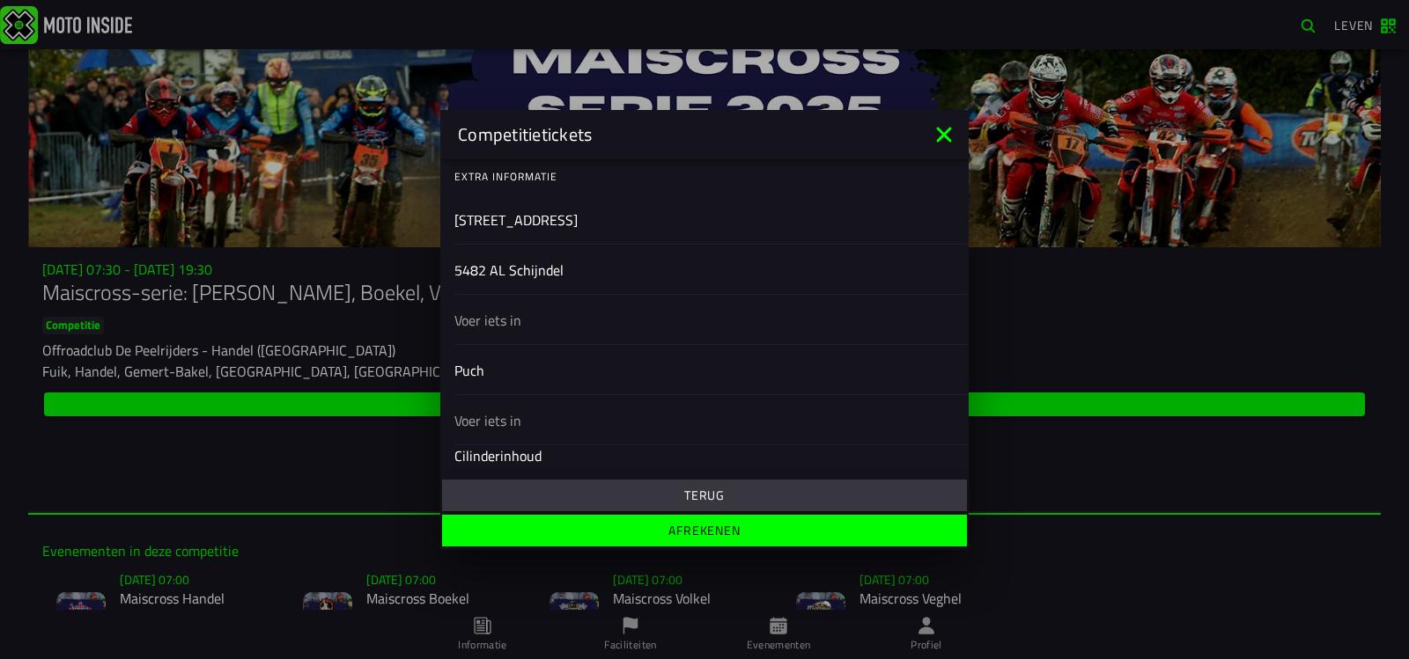
scroll to position [590, 0]
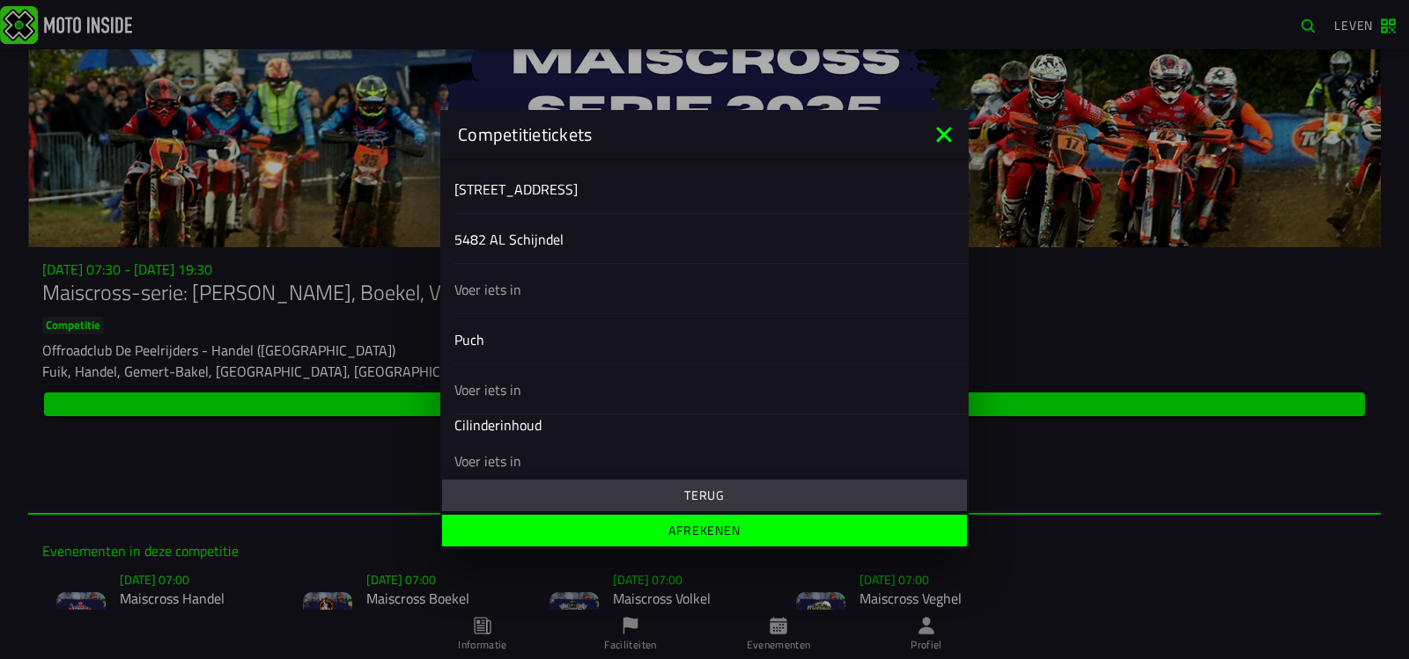
click at [522, 420] on font "Cilinderinhoud" at bounding box center [497, 425] width 87 height 21
click at [505, 424] on font "Cilinderinhoud" at bounding box center [497, 425] width 87 height 21
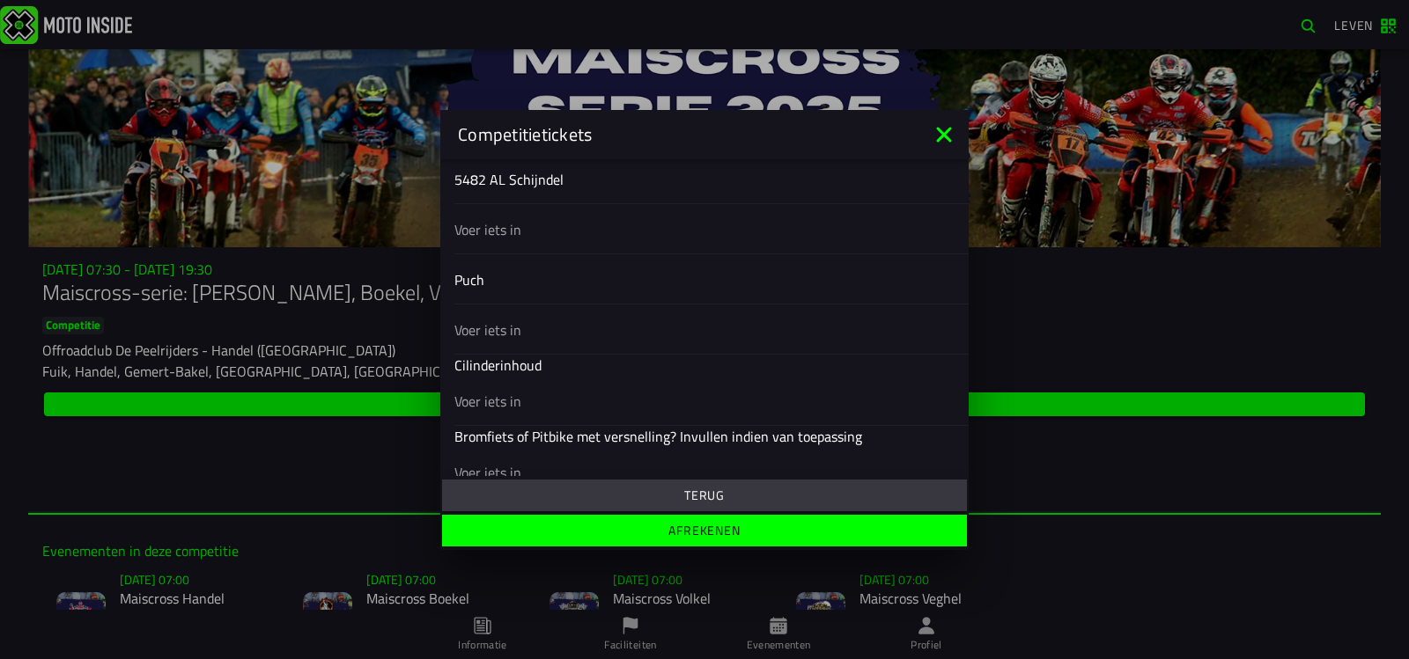
scroll to position [678, 0]
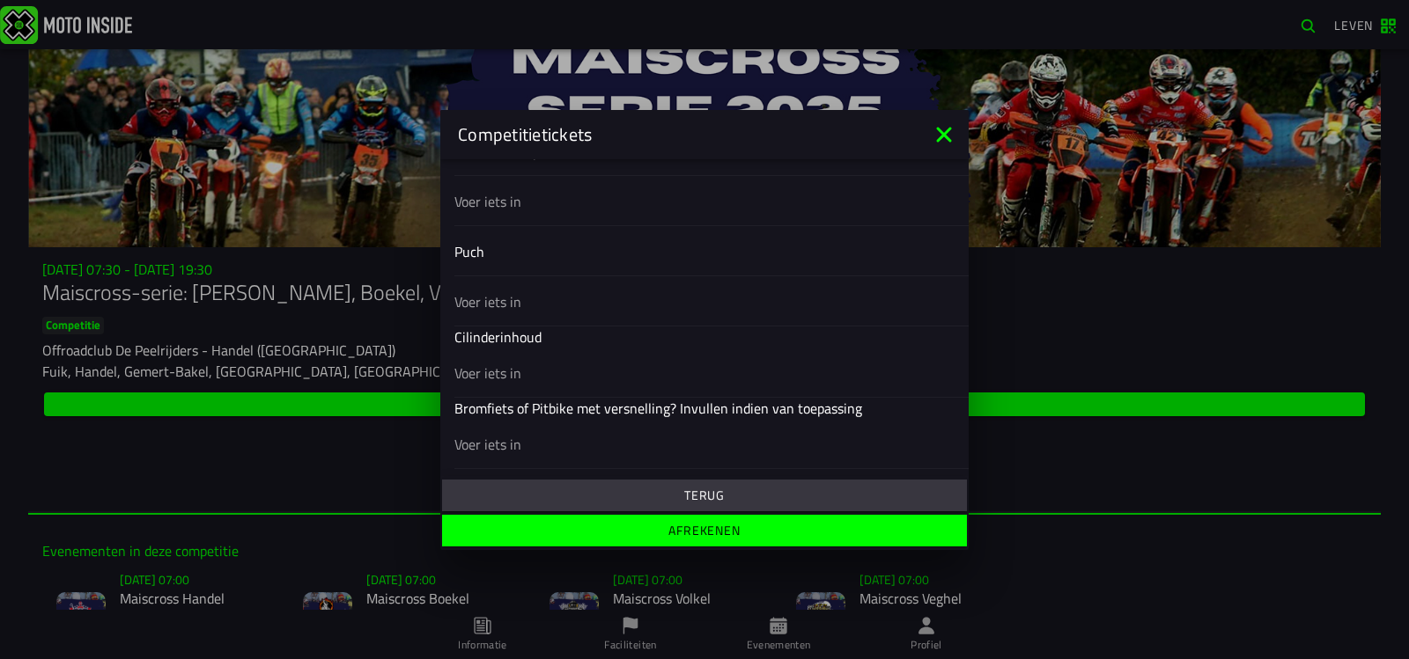
click at [476, 306] on input "text" at bounding box center [704, 301] width 500 height 21
click at [475, 206] on input "text" at bounding box center [704, 200] width 500 height 21
click at [704, 527] on font "Afrekenen" at bounding box center [704, 530] width 72 height 18
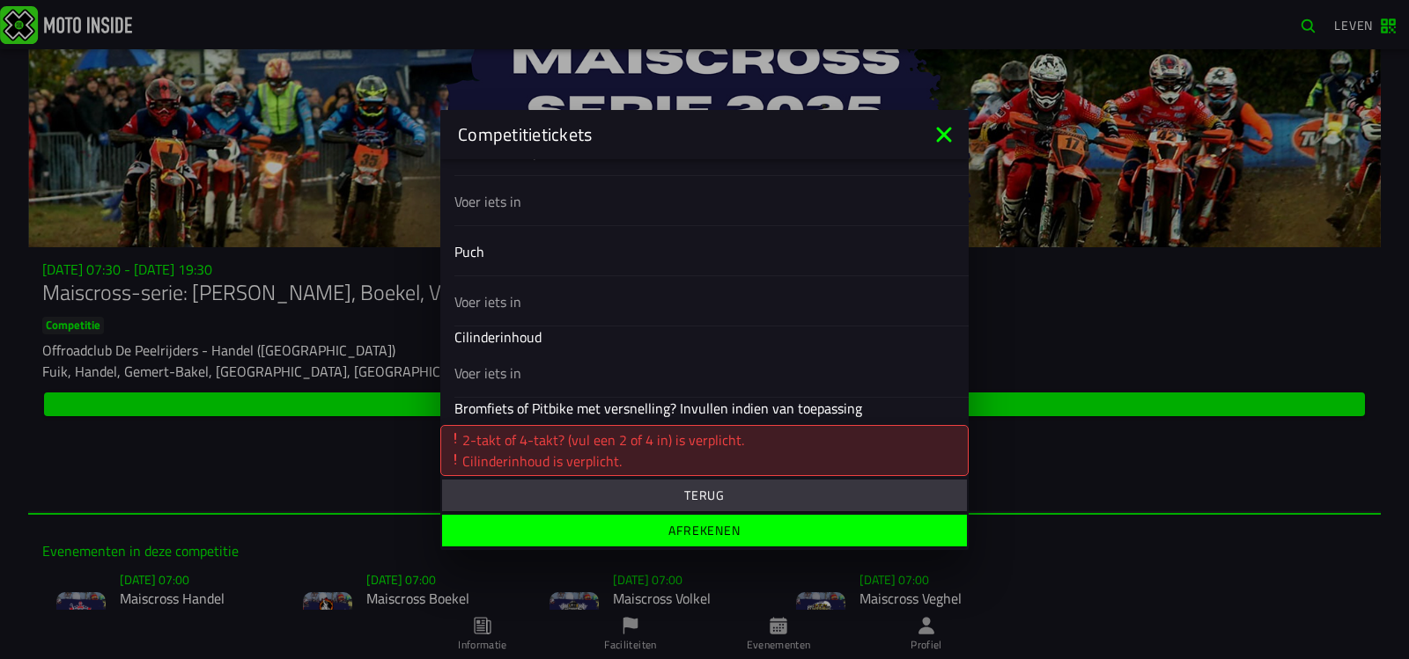
click at [489, 306] on input "text" at bounding box center [704, 301] width 500 height 21
type input "2 takt"
click at [686, 525] on font "Afrekenen" at bounding box center [704, 530] width 72 height 18
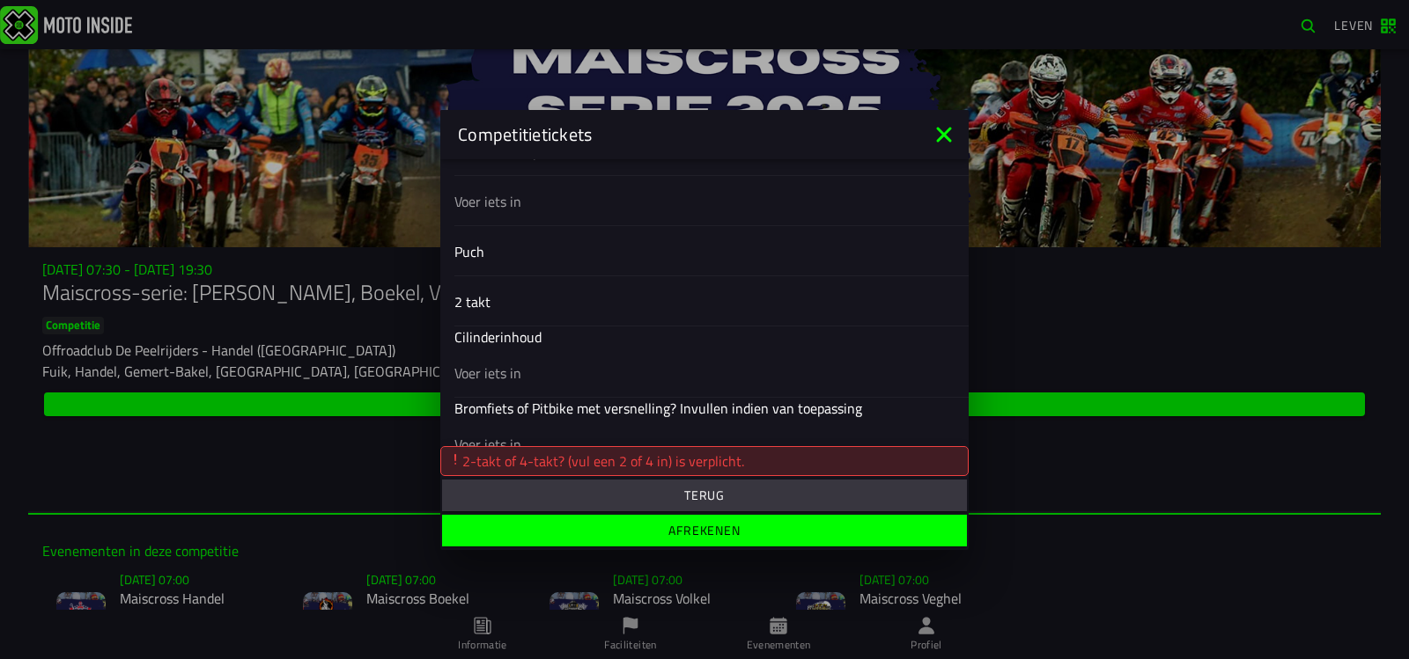
scroll to position [708, 0]
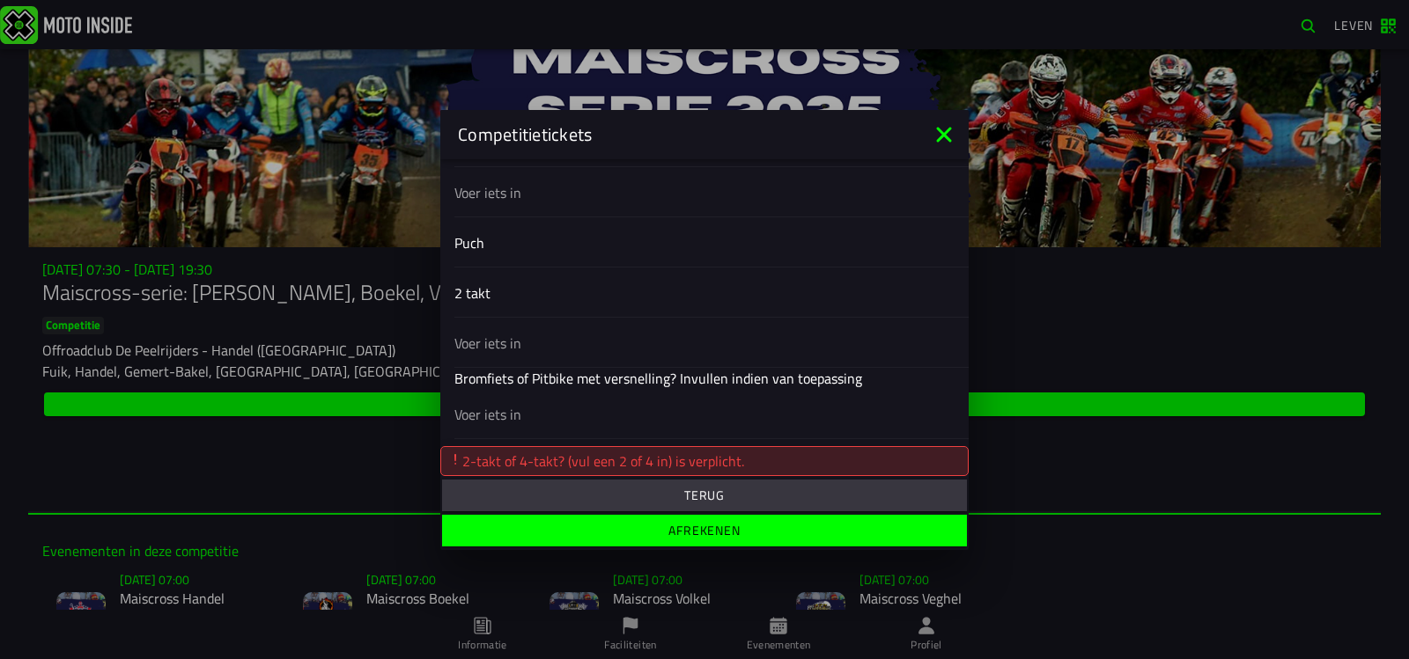
click at [491, 346] on input "text" at bounding box center [704, 342] width 500 height 21
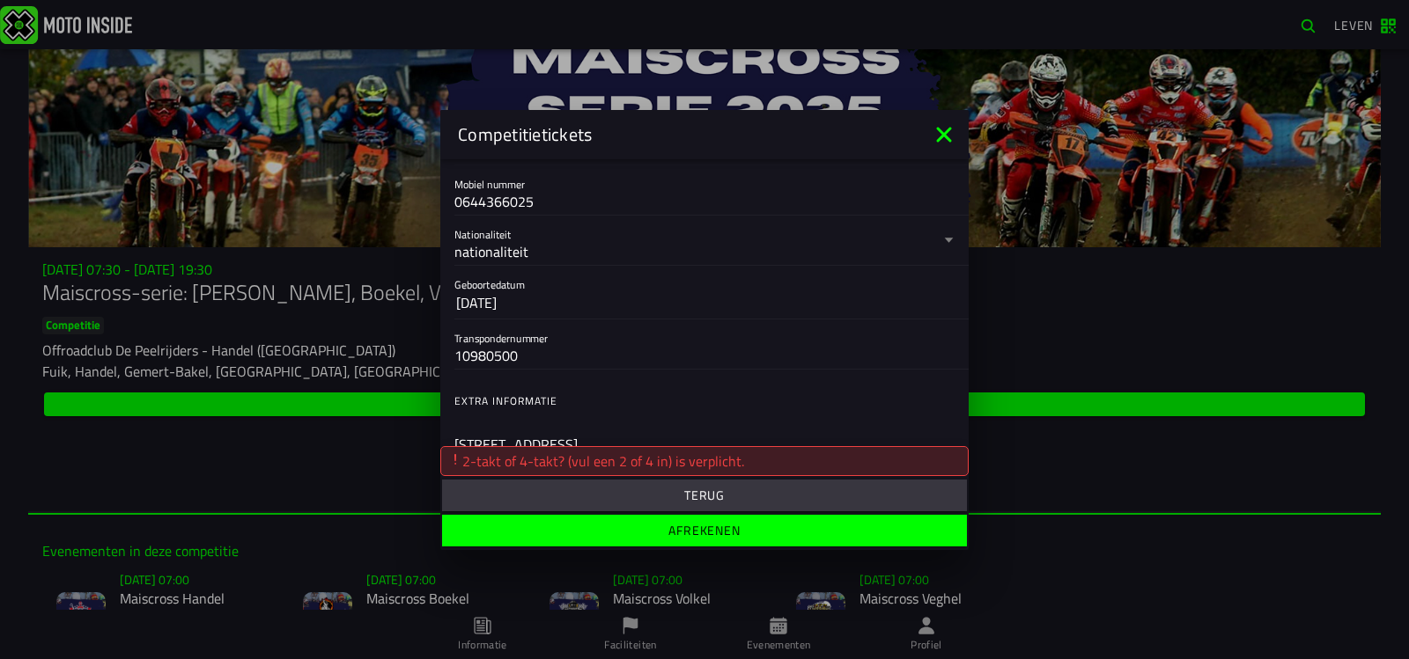
scroll to position [423, 0]
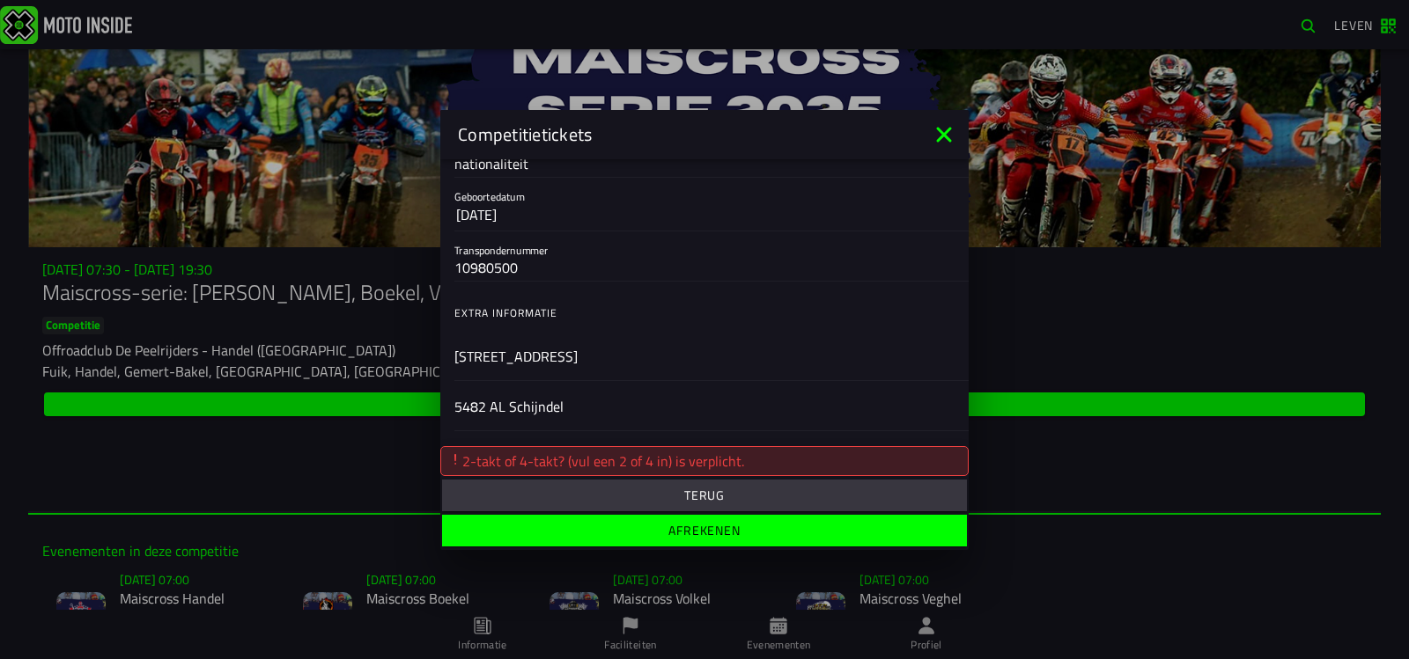
click at [477, 316] on font "Extra informatie" at bounding box center [505, 313] width 103 height 17
click at [473, 350] on input "[STREET_ADDRESS]" at bounding box center [704, 355] width 500 height 21
click at [476, 390] on div "5482 AL Schijndel" at bounding box center [704, 405] width 500 height 49
click at [476, 395] on input "5482 AL Schijndel" at bounding box center [704, 405] width 500 height 21
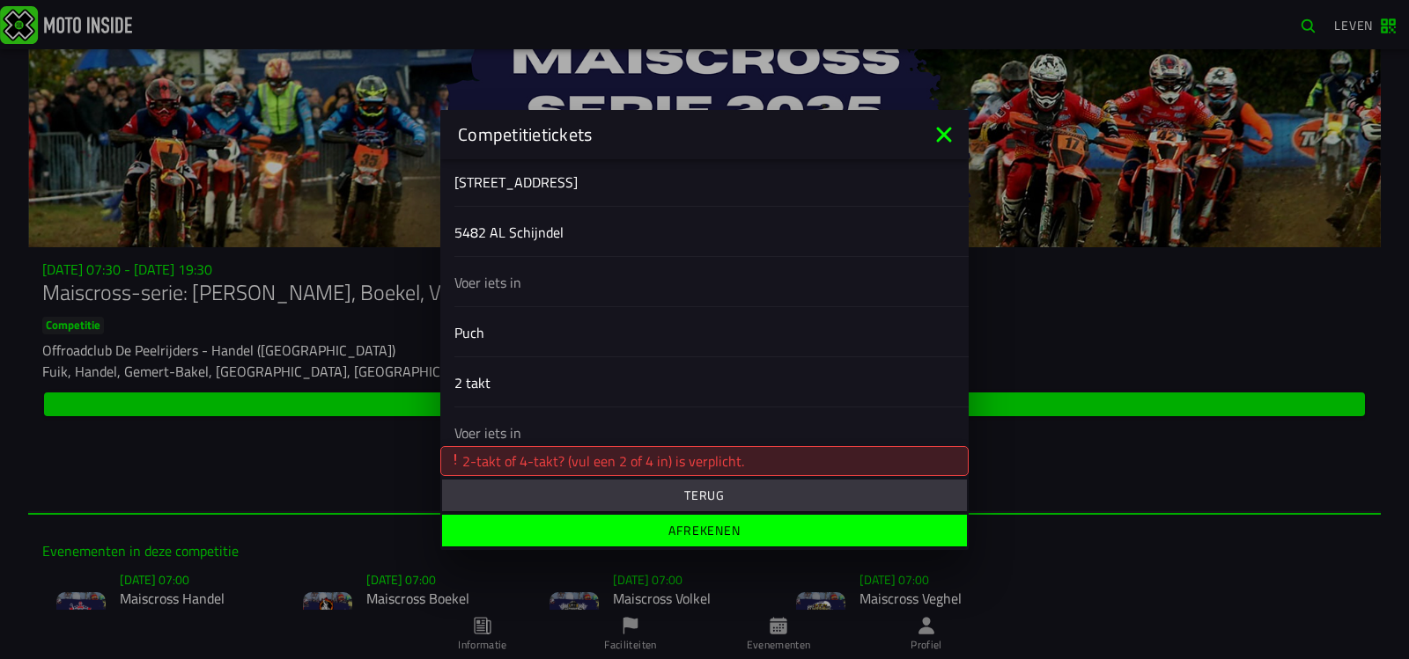
scroll to position [599, 0]
click at [460, 278] on input "text" at bounding box center [704, 279] width 500 height 21
type input "2-takt"
click at [705, 534] on font "Afrekenen" at bounding box center [704, 530] width 72 height 18
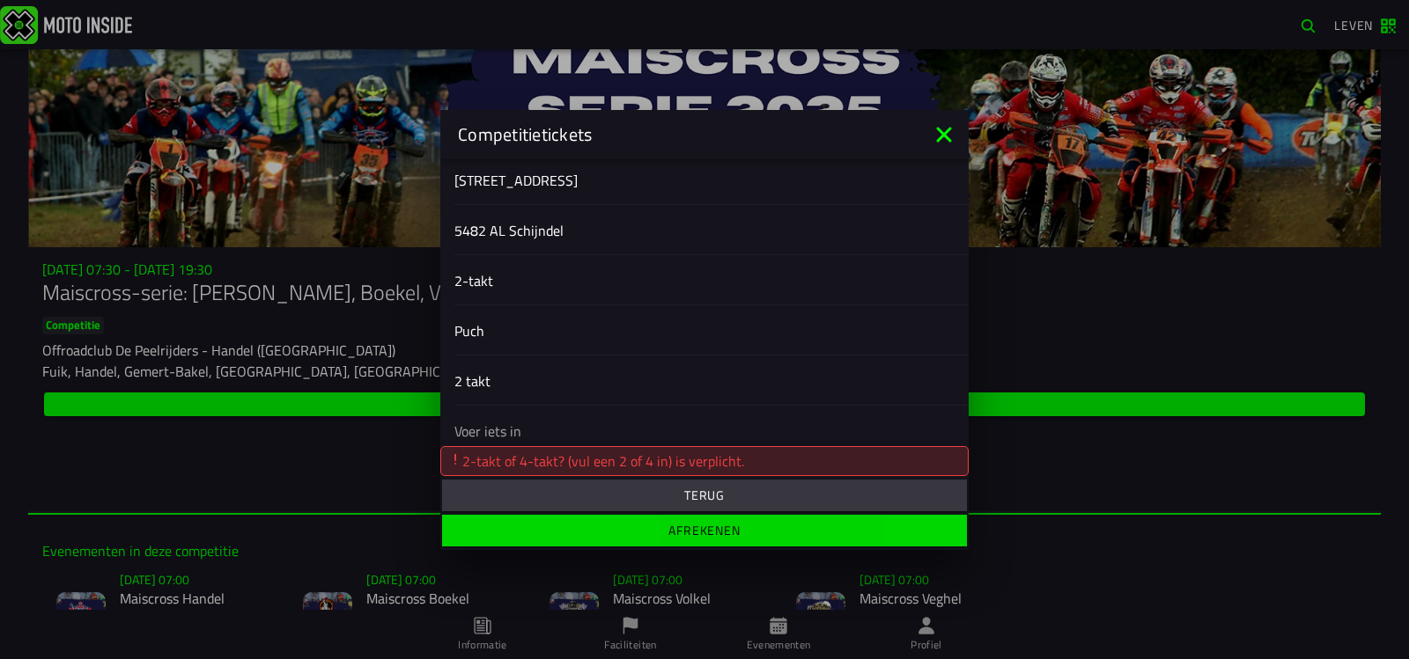
click at [705, 534] on font "Afrekenen" at bounding box center [704, 530] width 72 height 18
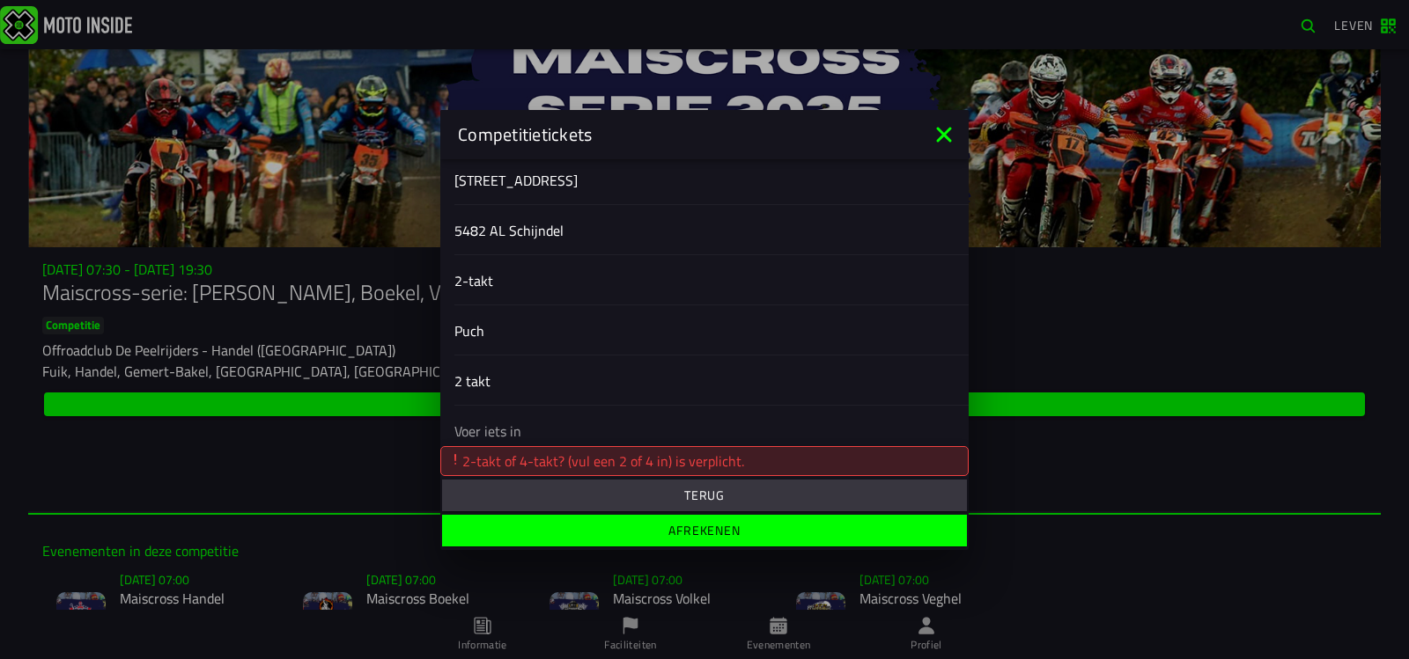
click at [506, 430] on input "text" at bounding box center [704, 430] width 500 height 21
type input "2-takt"
click at [682, 528] on font "Afrekenen" at bounding box center [704, 530] width 72 height 18
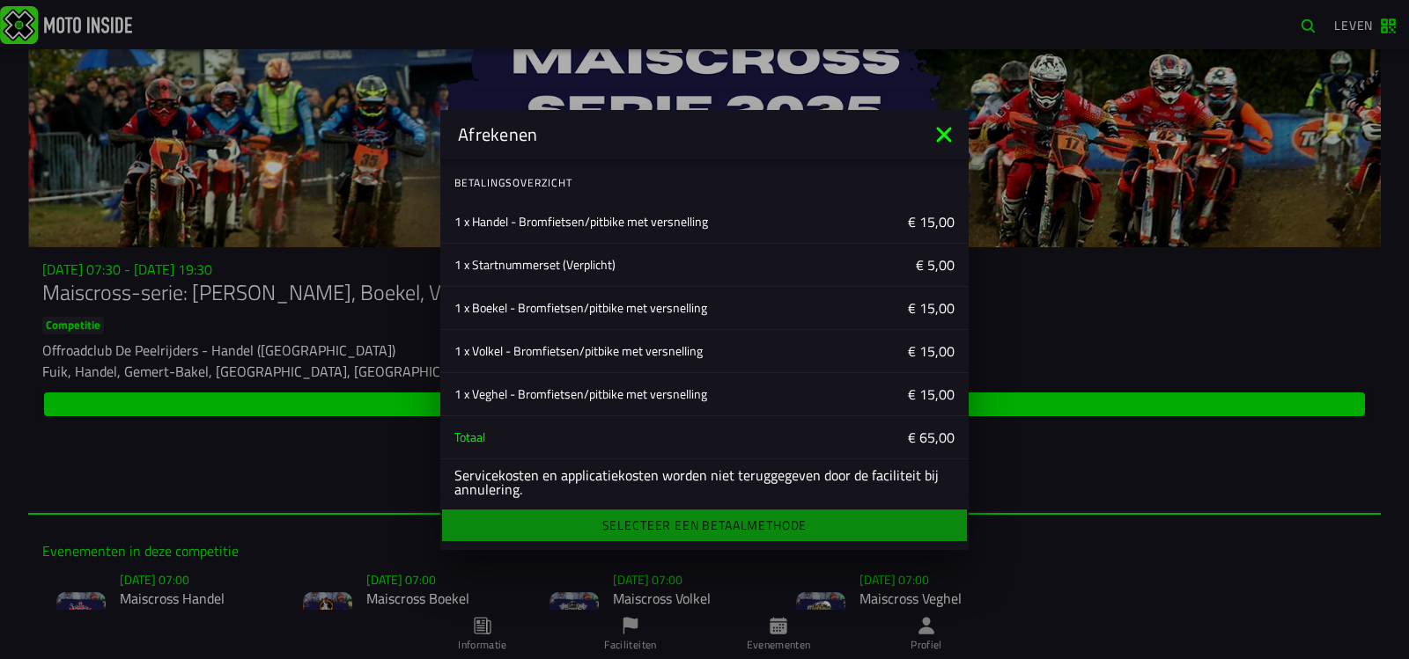
scroll to position [214, 0]
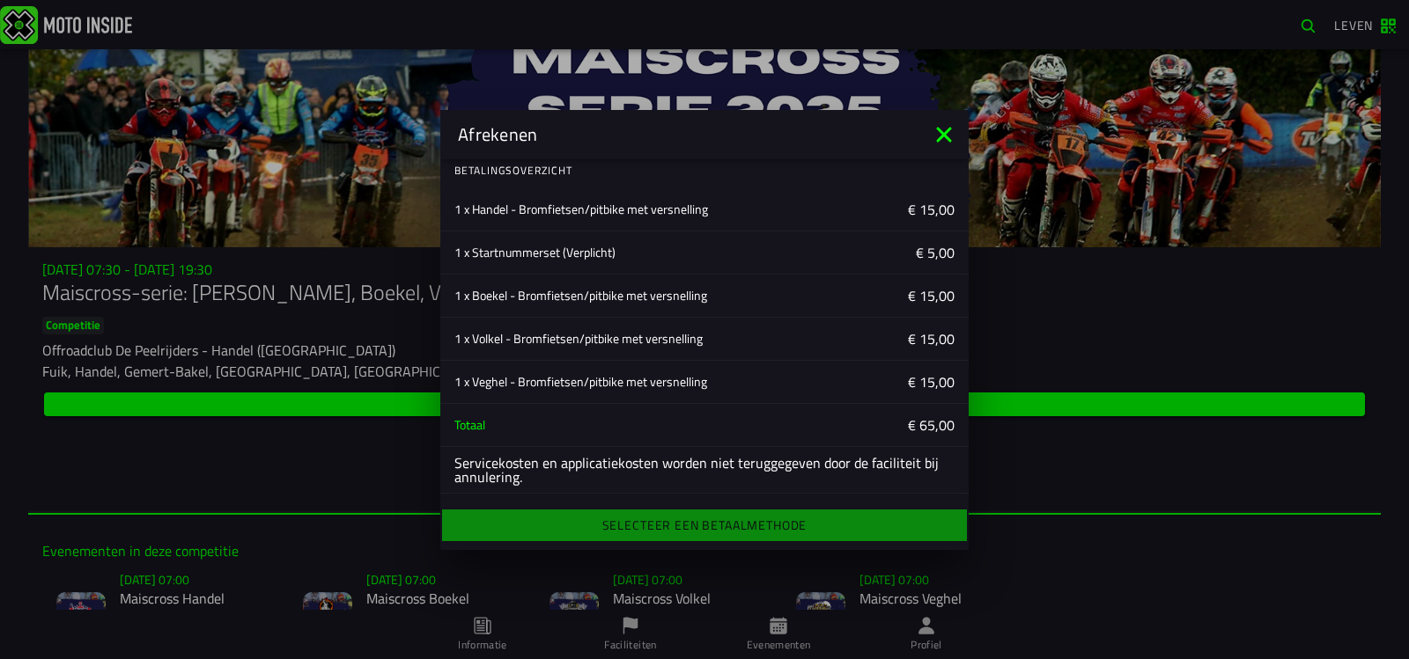
click at [641, 521] on div "Selecteer een betaalmethode" at bounding box center [704, 525] width 528 height 39
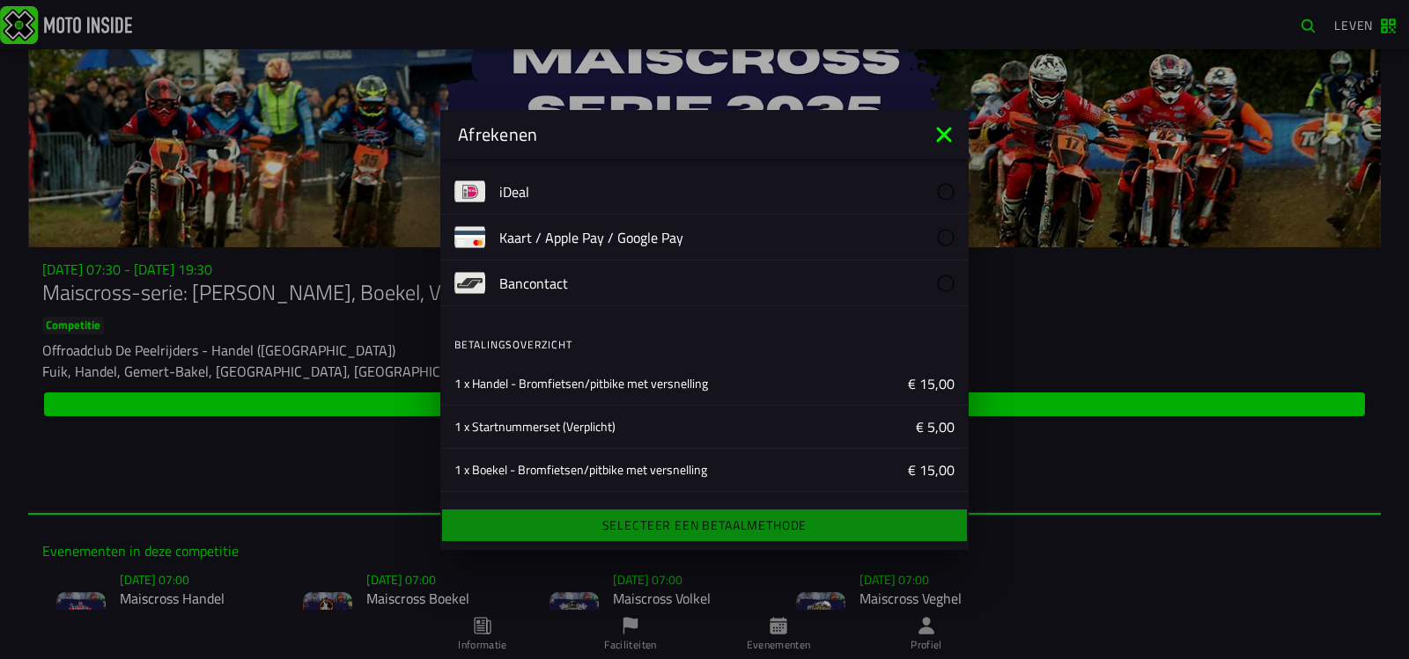
scroll to position [0, 0]
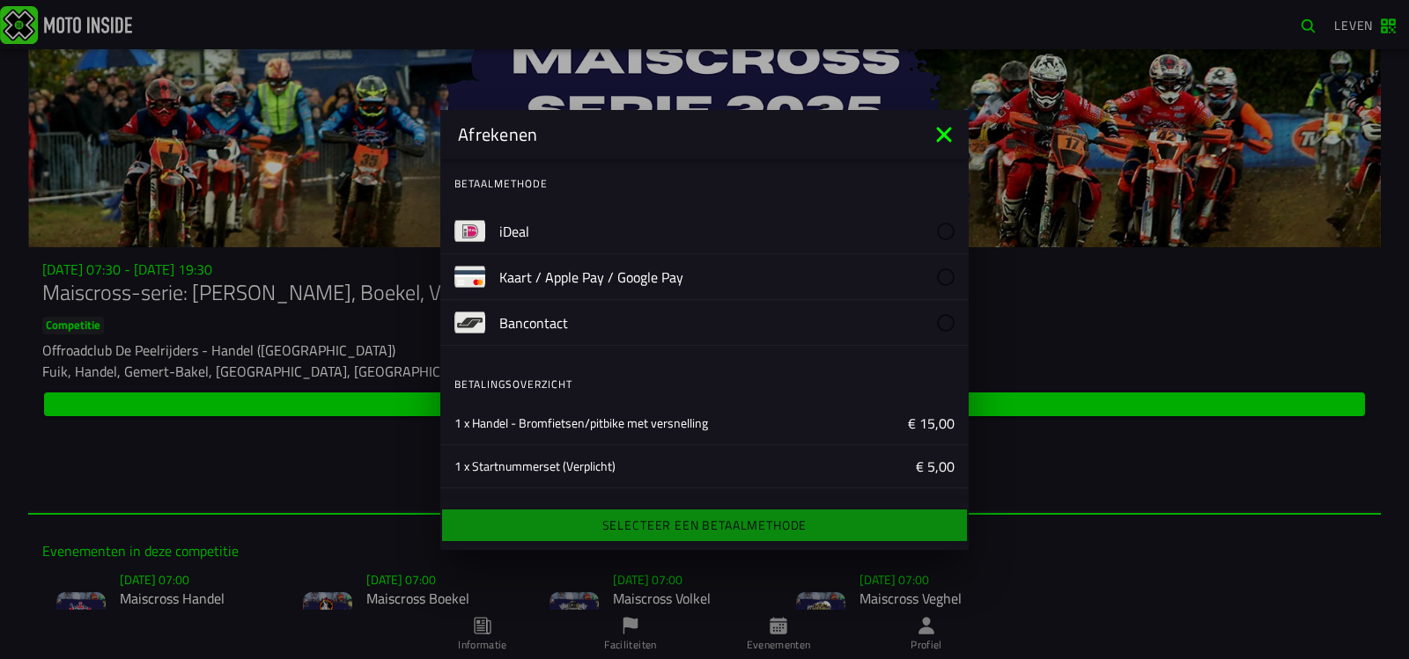
click at [469, 234] on img at bounding box center [469, 231] width 31 height 31
click at [508, 228] on font "iDeal" at bounding box center [514, 230] width 30 height 21
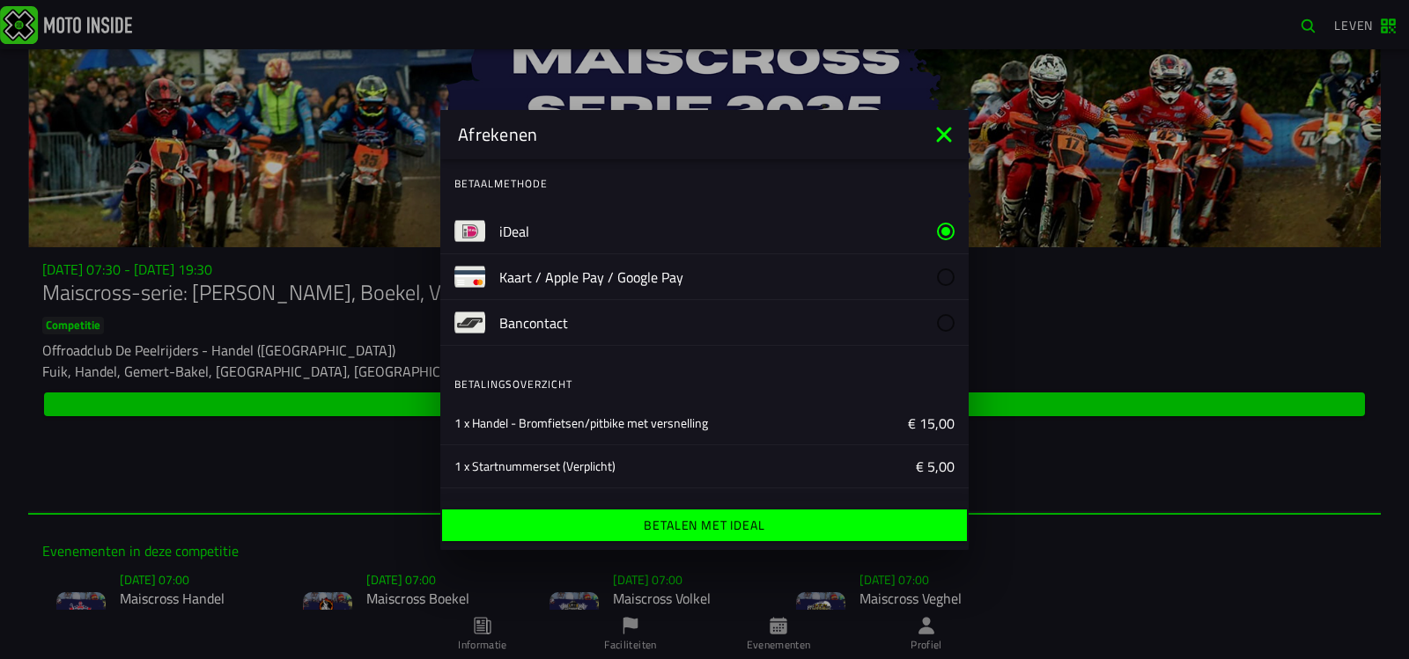
click at [674, 534] on font "Betalen met iDeal" at bounding box center [704, 525] width 121 height 18
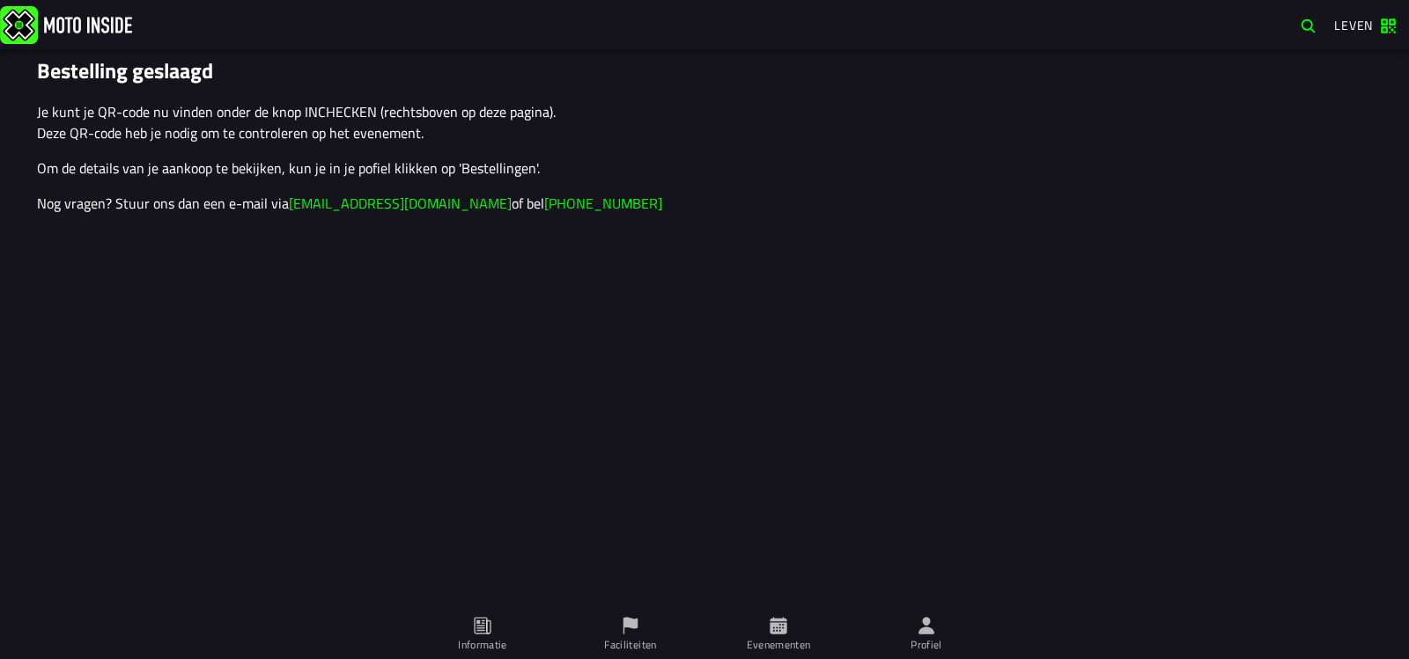
click at [1374, 26] on ion-text "Leven" at bounding box center [1357, 25] width 46 height 12
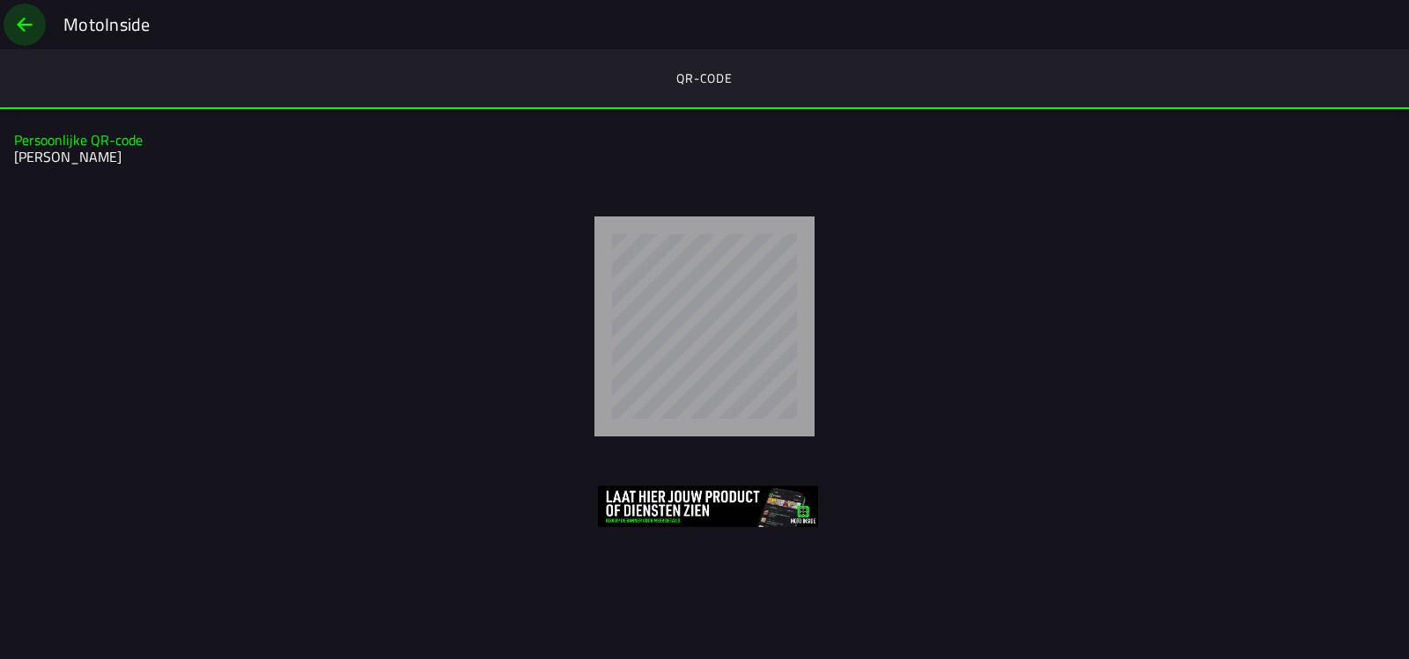
click at [24, 26] on span "rug" at bounding box center [24, 25] width 21 height 42
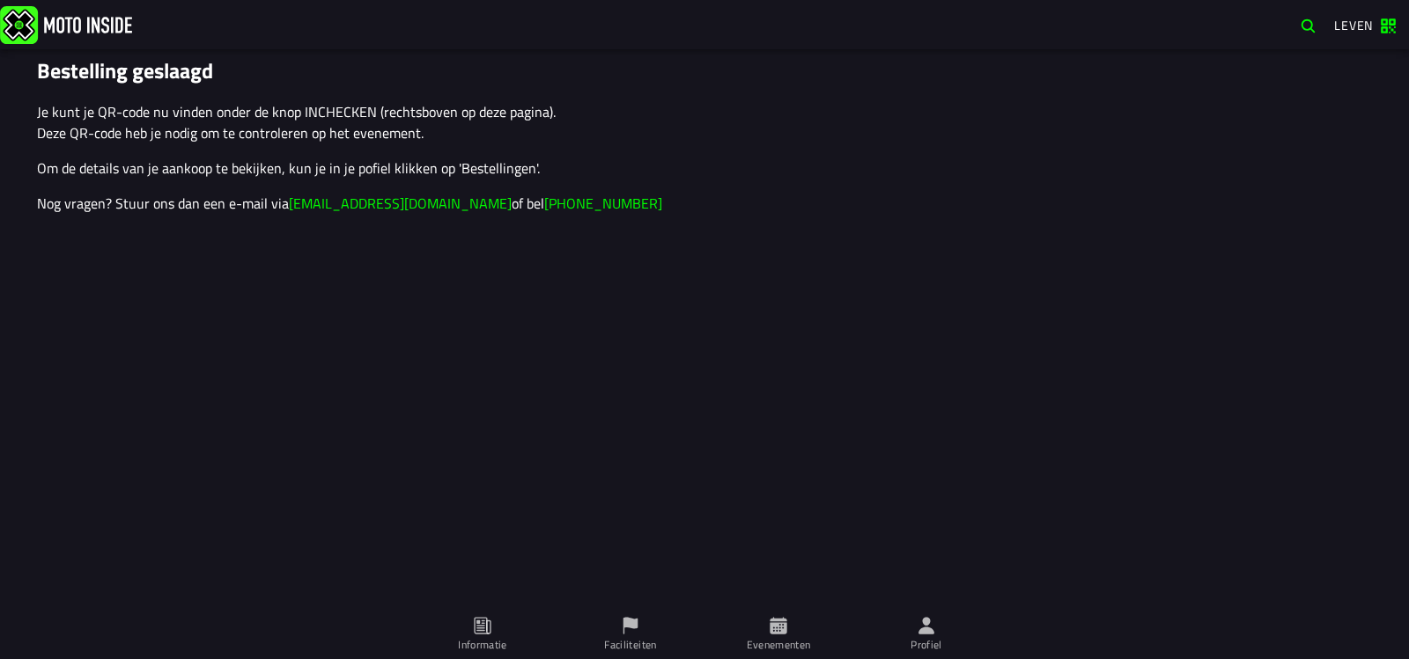
click at [925, 634] on icon at bounding box center [926, 625] width 16 height 17
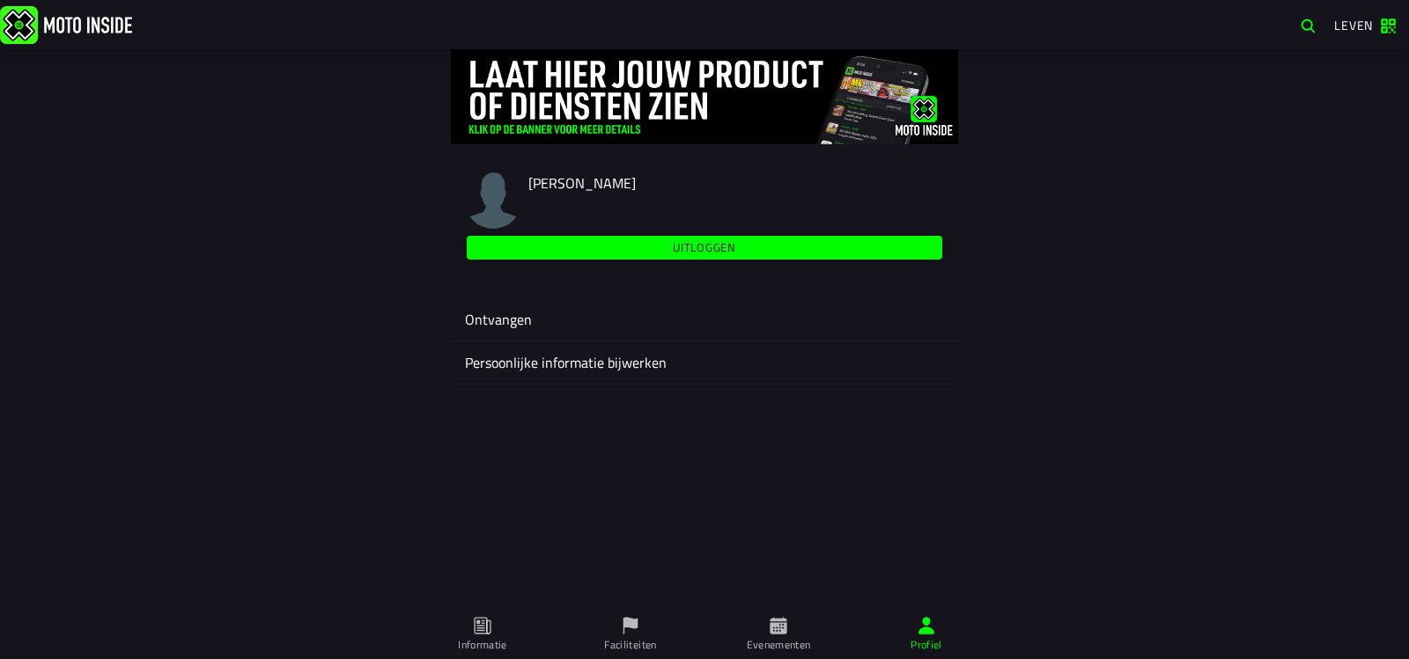
click at [483, 627] on icon at bounding box center [482, 625] width 19 height 19
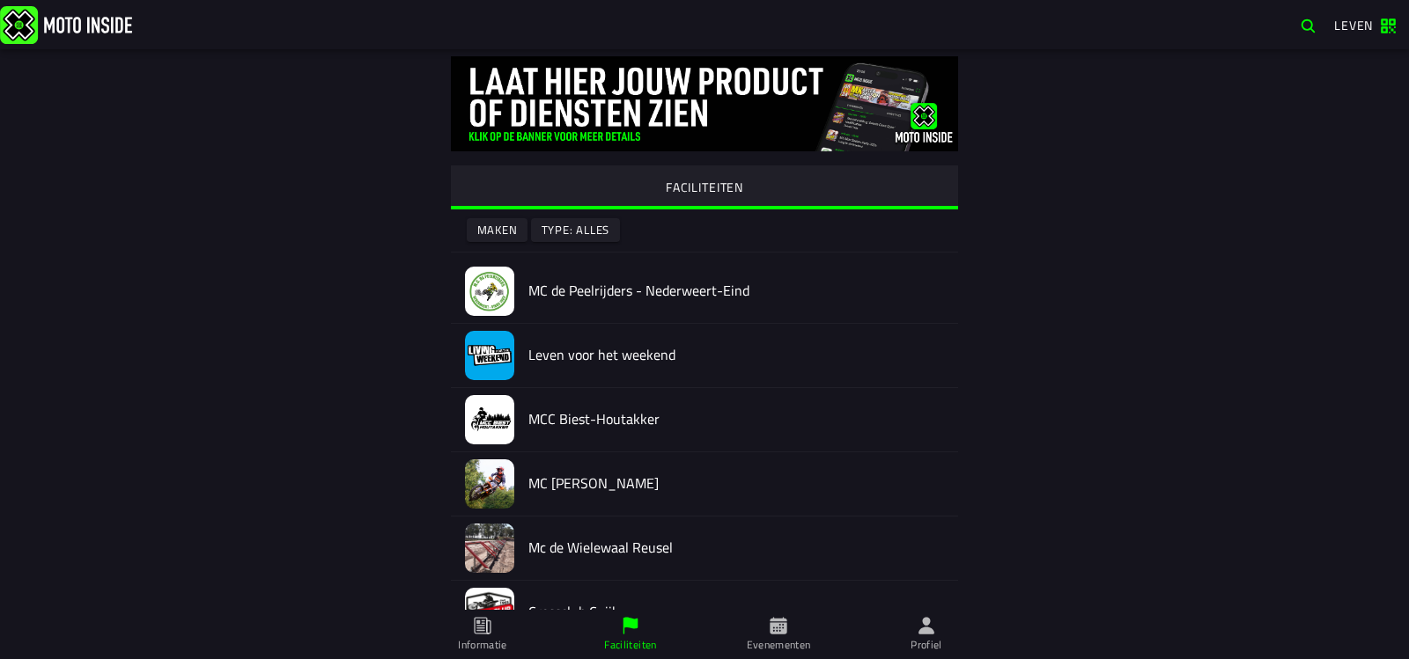
click at [0, 0] on font "Evenementen" at bounding box center [0, 0] width 0 height 0
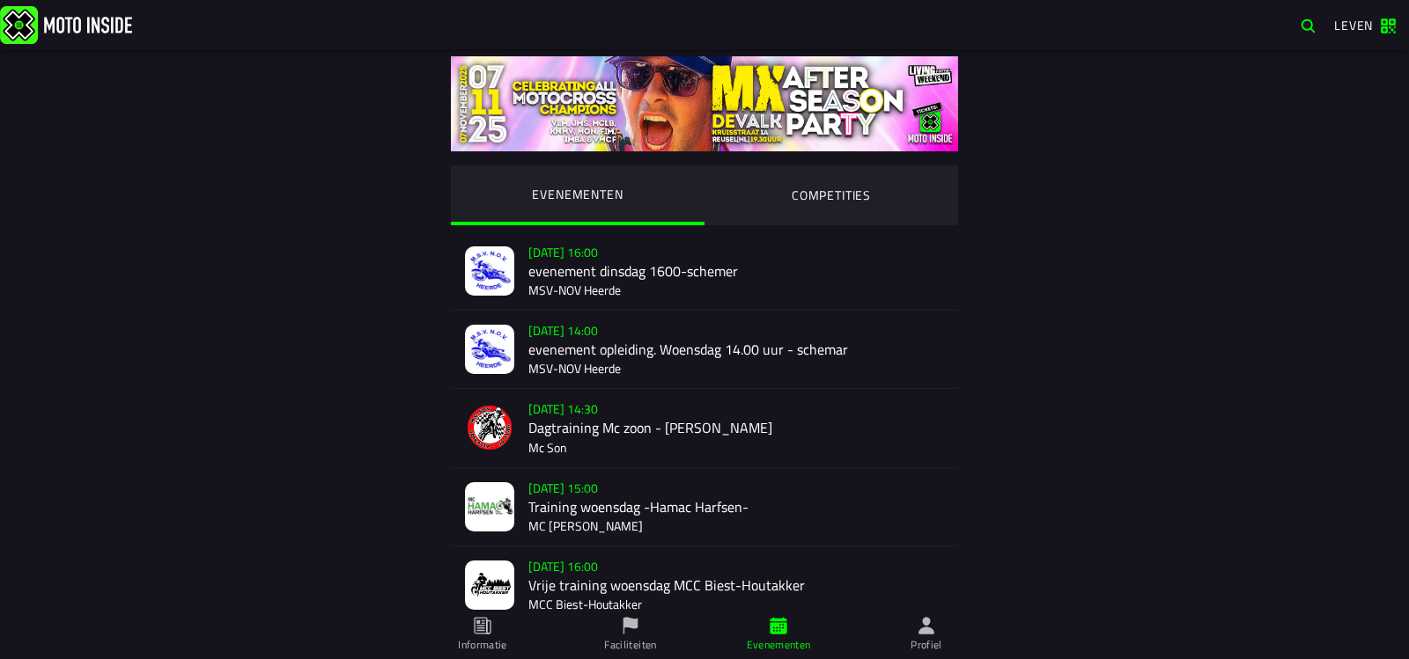
click at [832, 202] on ion-segment-button "COMPETITIES" at bounding box center [831, 196] width 254 height 60
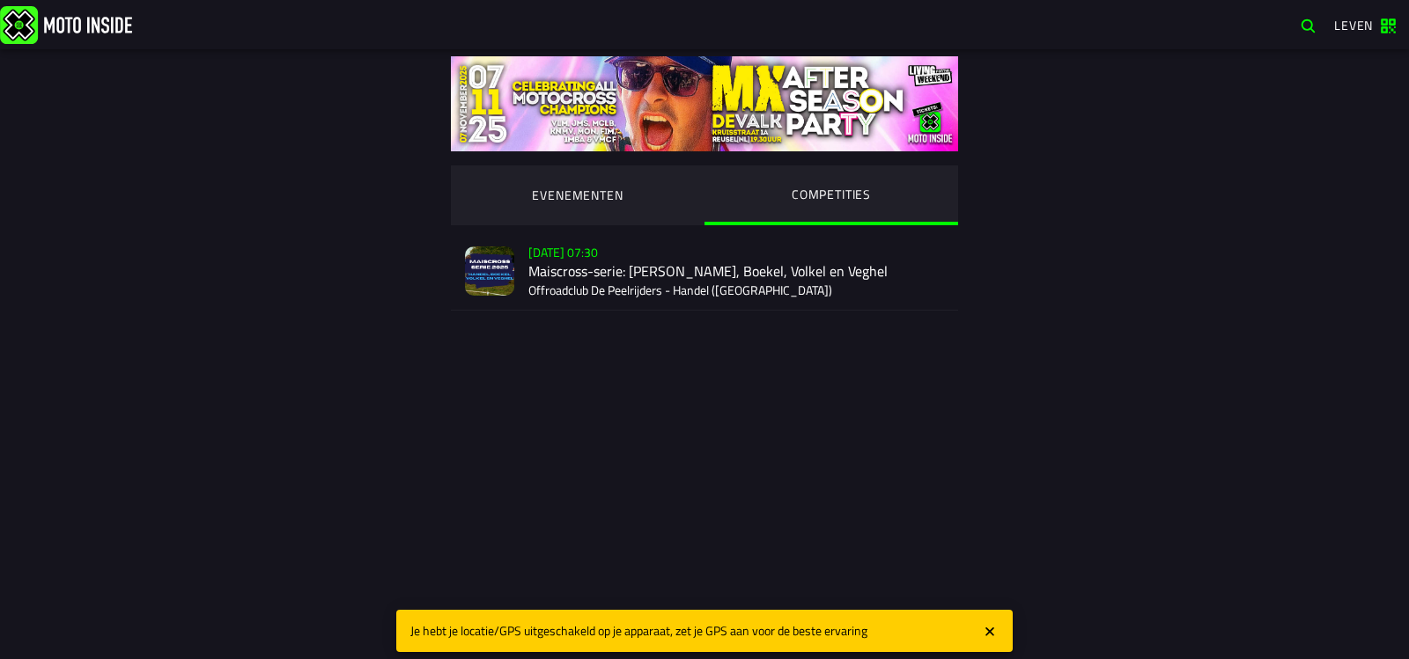
click at [286, 96] on div "EVENEMENTEN COMPETITIES Zo 2 nov - 07:30 Maiscross-serie: Händel, Boekel, Volke…" at bounding box center [704, 224] width 1352 height 350
click at [1341, 22] on font "Leven" at bounding box center [1353, 25] width 39 height 18
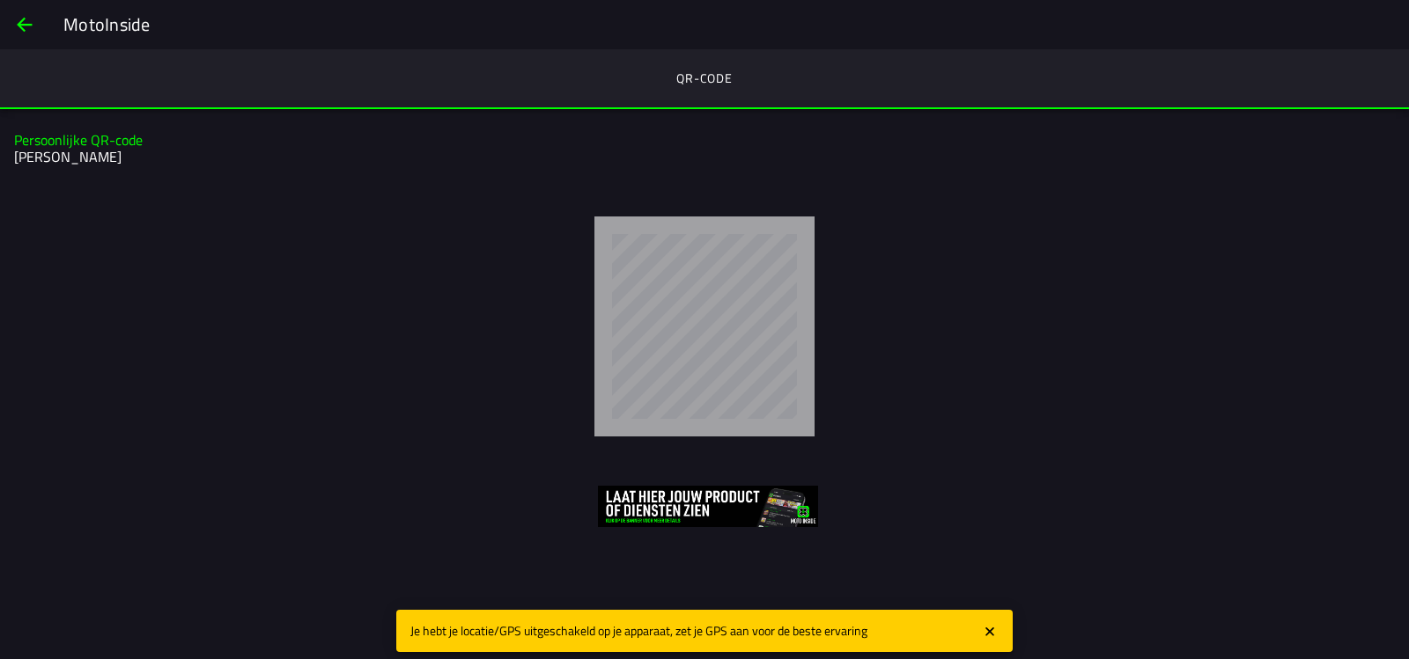
click at [513, 629] on font "Je hebt je locatie/GPS uitgeschakeld op je apparaat, zet je GPS aan voor de bes…" at bounding box center [638, 631] width 457 height 18
click at [19, 14] on span "rug" at bounding box center [24, 25] width 21 height 42
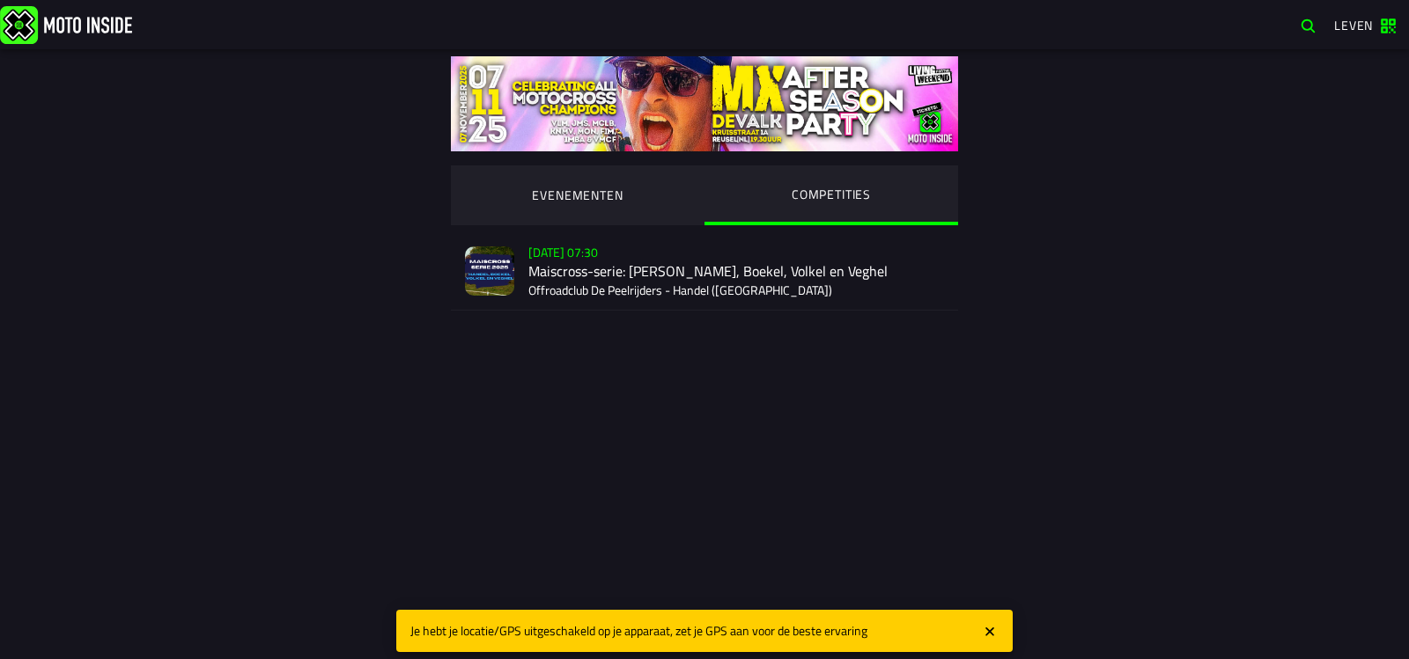
click at [49, 18] on img at bounding box center [66, 24] width 132 height 38
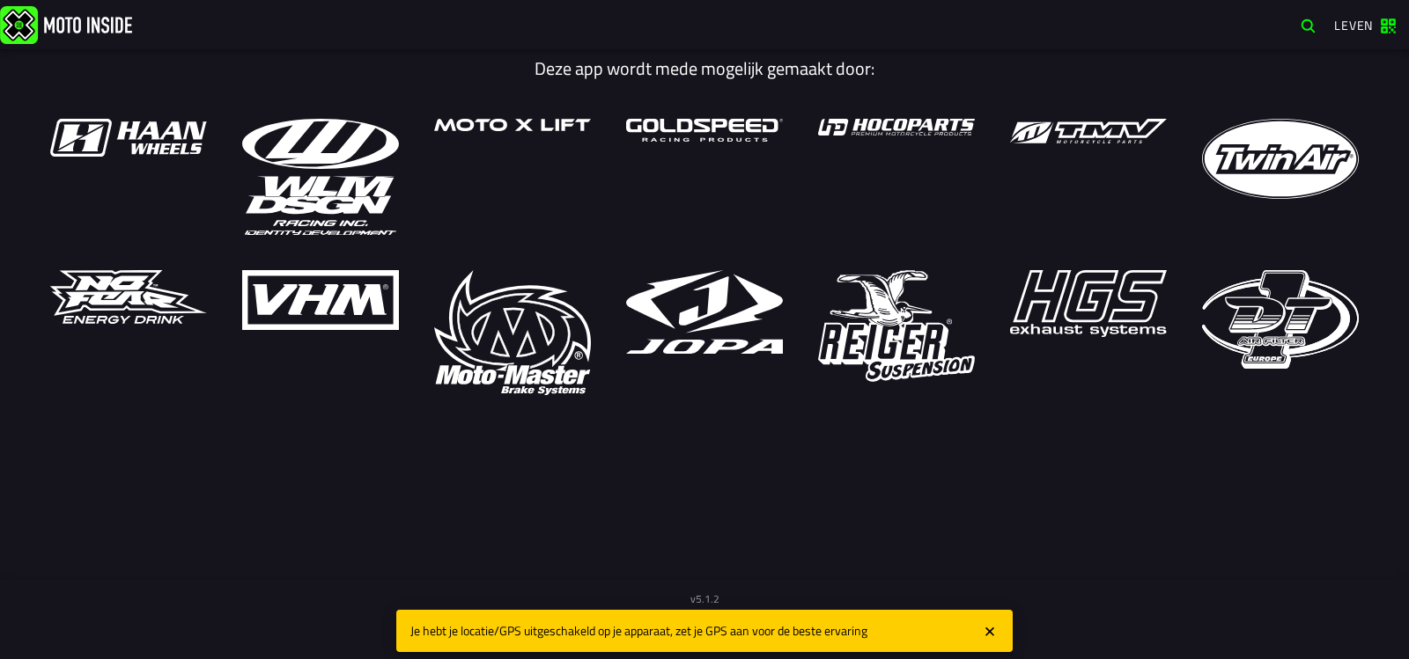
click at [1306, 23] on span "button" at bounding box center [1308, 26] width 17 height 17
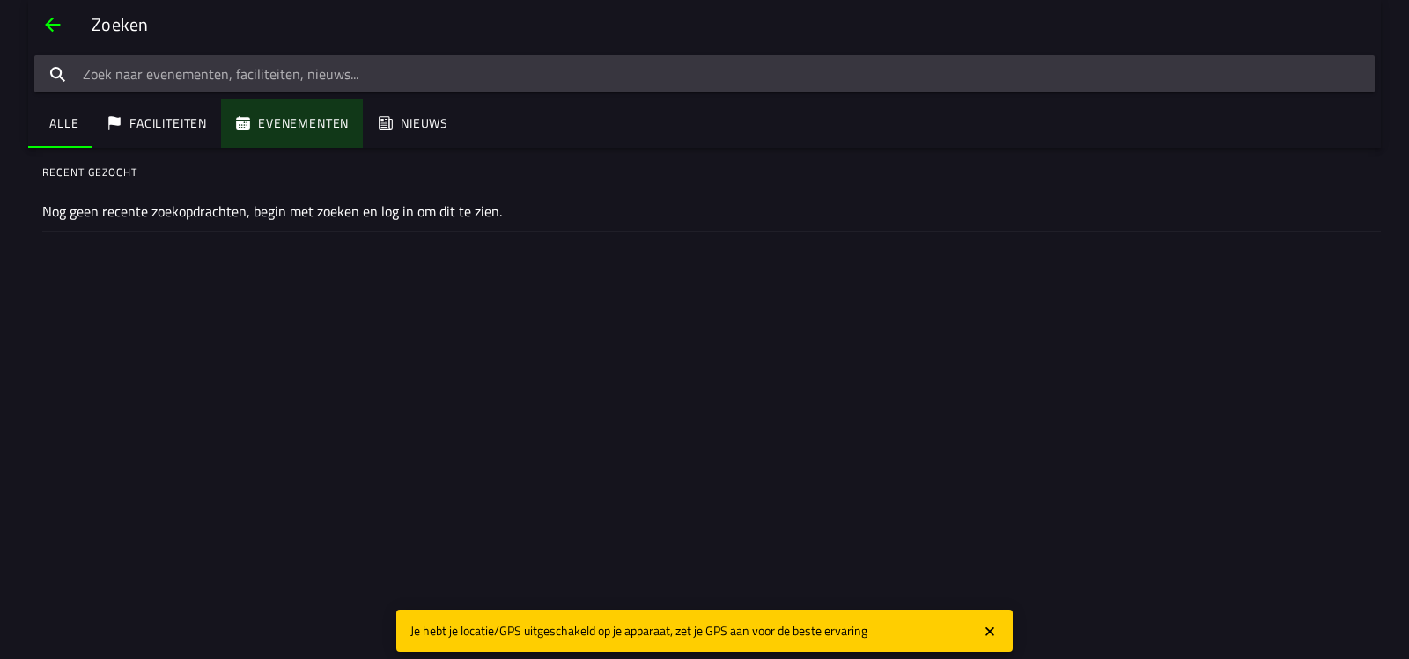
click at [267, 121] on ion-segment-button "Evenementen" at bounding box center [292, 123] width 142 height 49
click at [269, 126] on ion-segment-button "Evenementen" at bounding box center [292, 123] width 142 height 49
click at [69, 120] on ion-segment-button "Alle" at bounding box center [60, 123] width 64 height 49
click at [49, 32] on span "rug" at bounding box center [52, 25] width 21 height 42
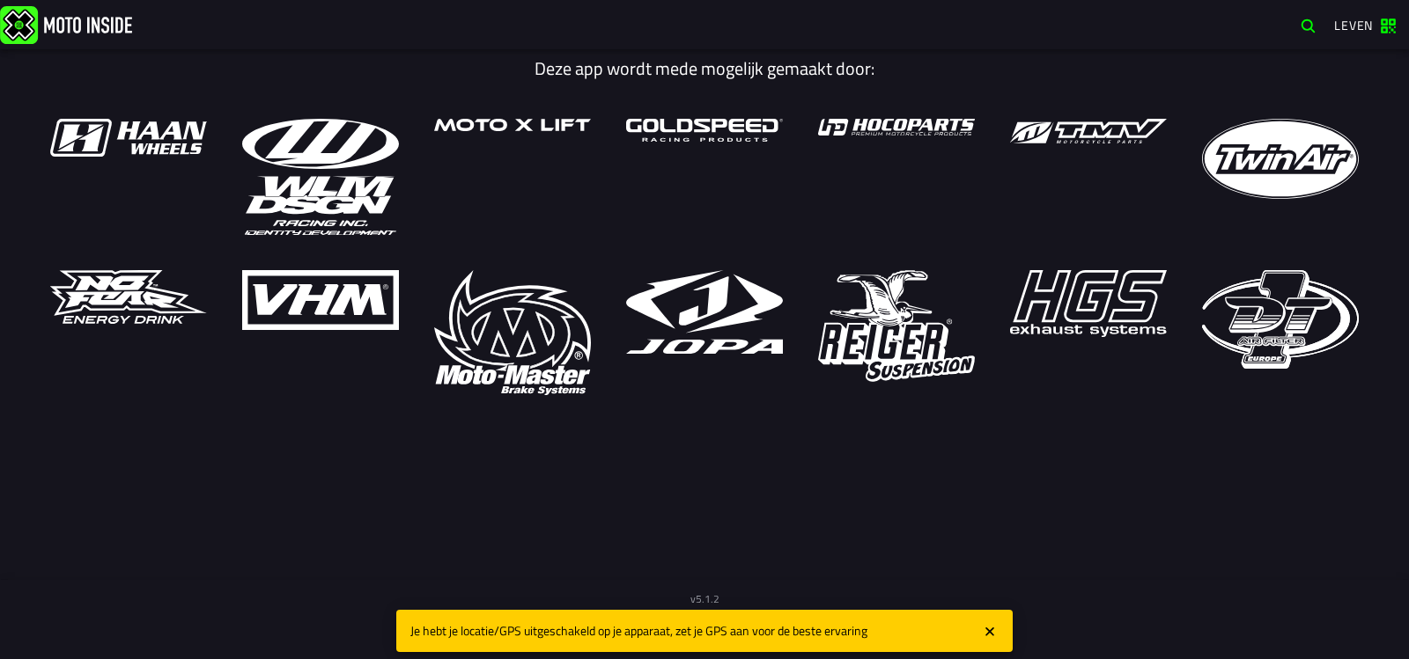
click at [1346, 23] on font "Leven" at bounding box center [1353, 25] width 39 height 18
